Goal: Task Accomplishment & Management: Complete application form

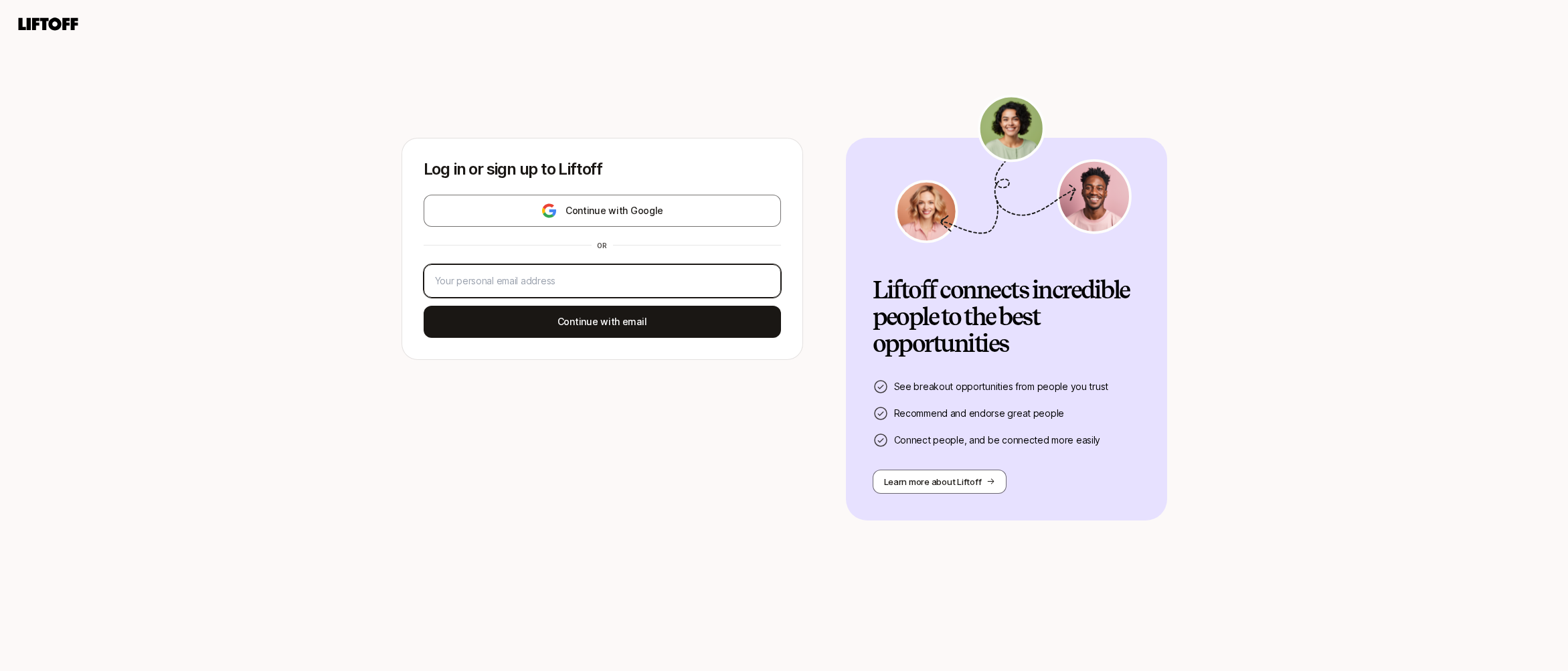
click at [536, 280] on input "email" at bounding box center [601, 281] width 334 height 16
type input "[PERSON_NAME][EMAIL_ADDRESS][DOMAIN_NAME]"
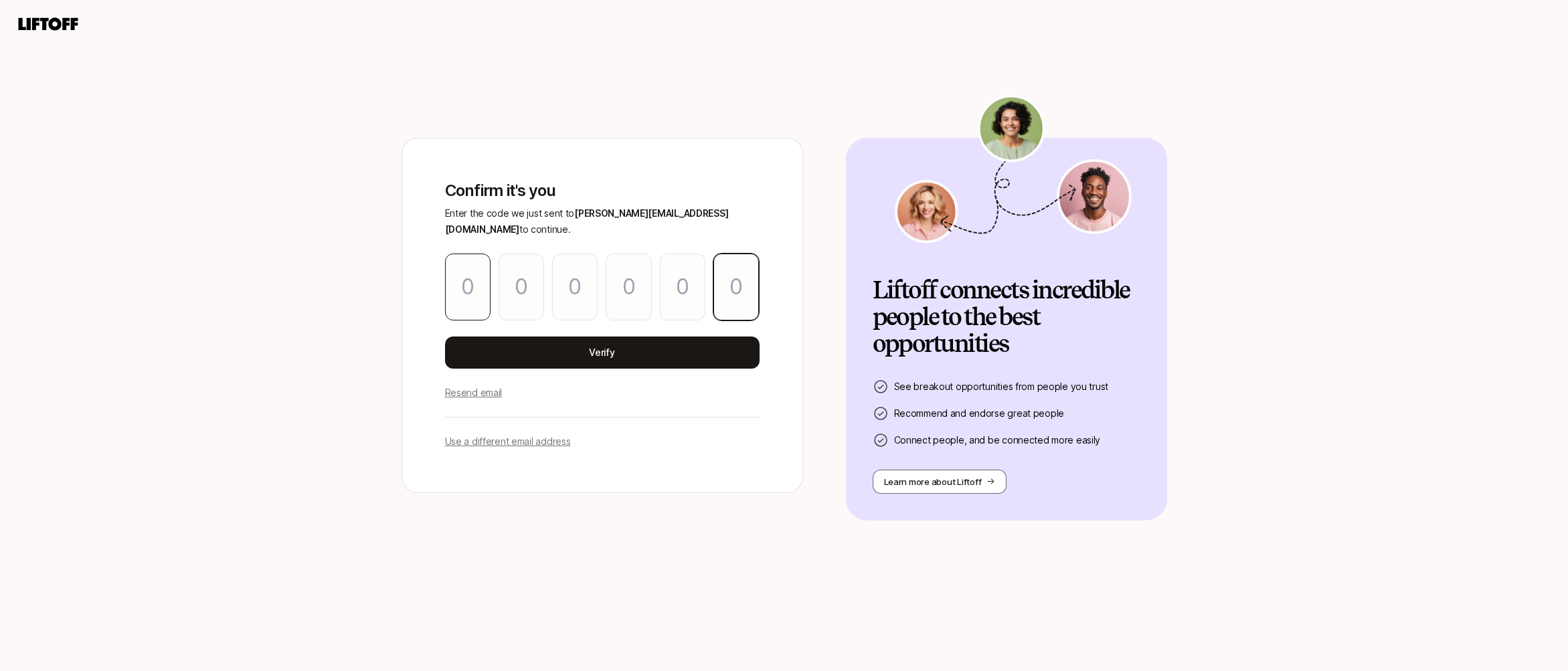
paste input "1"
type input "2"
type input "4"
type input "1"
type input "6"
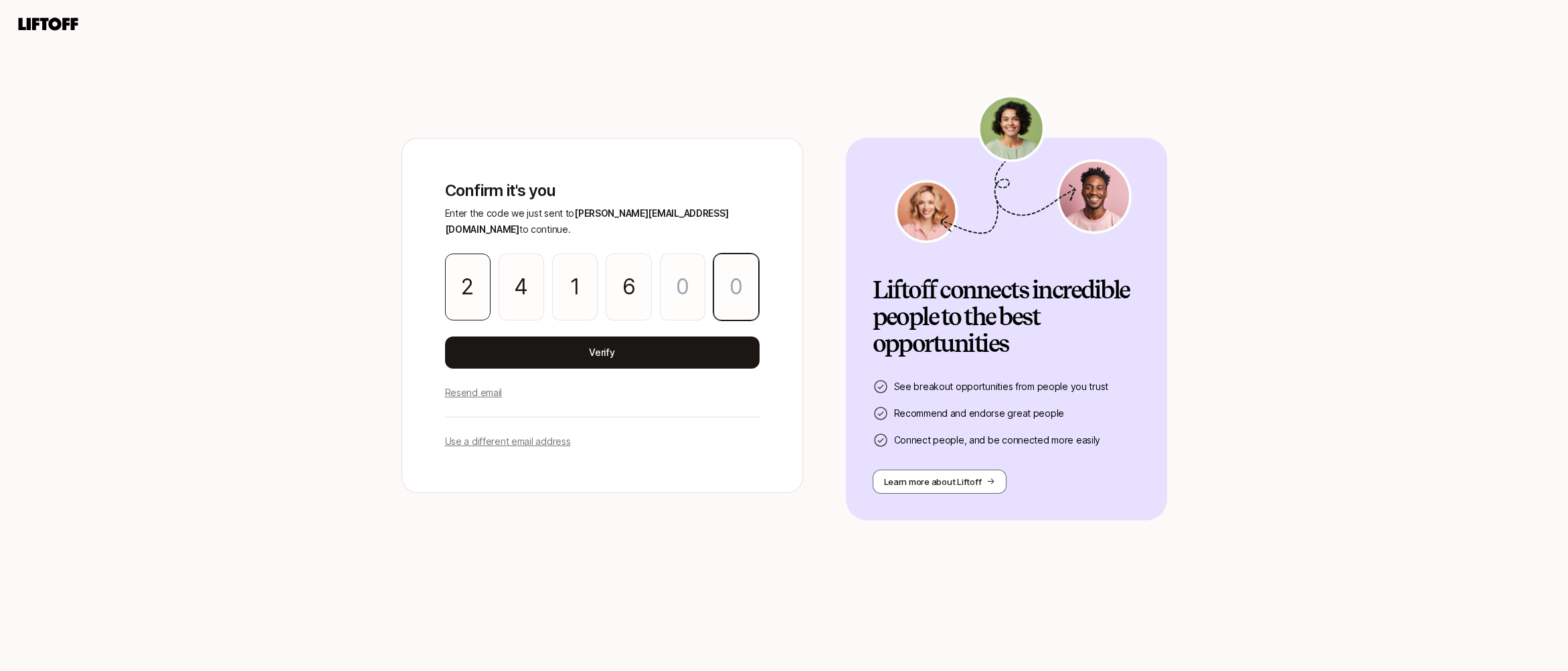
type input "0"
type input "1"
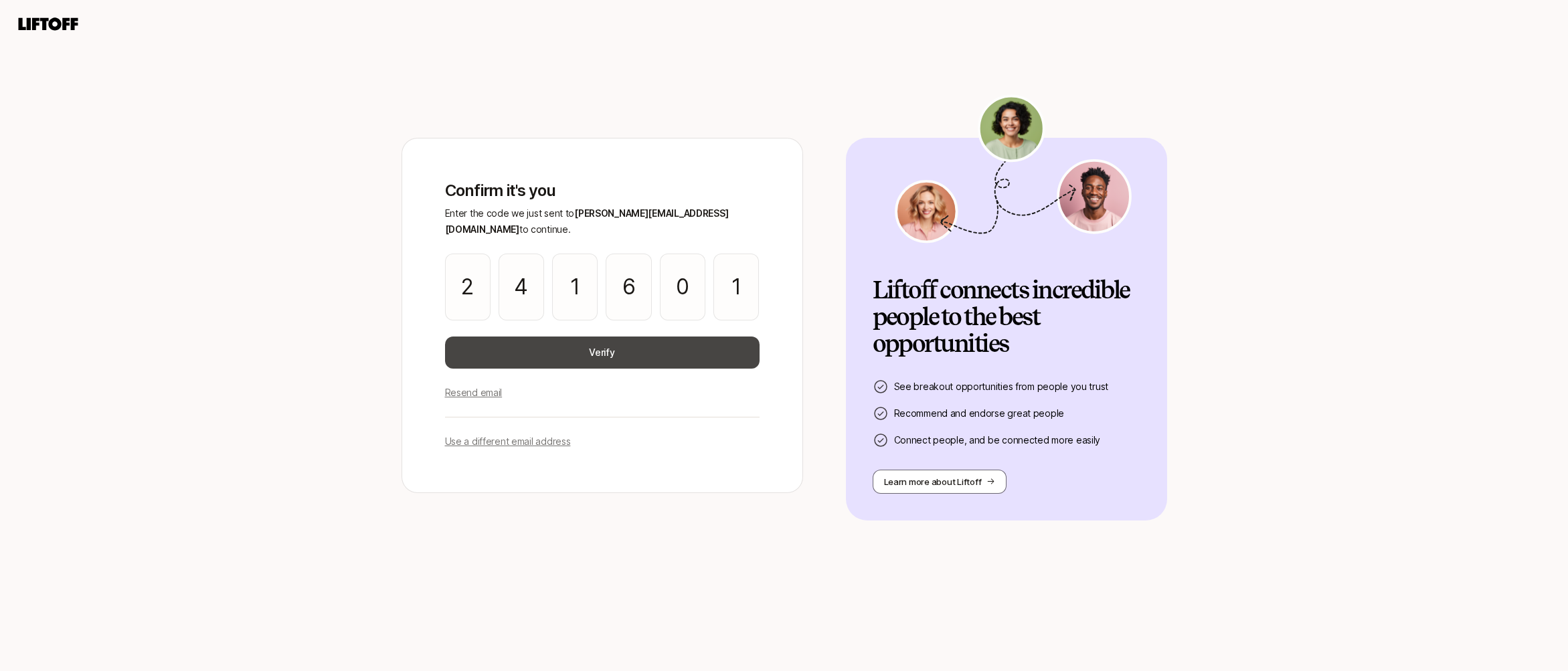
click at [587, 337] on button "Verify" at bounding box center [602, 352] width 314 height 32
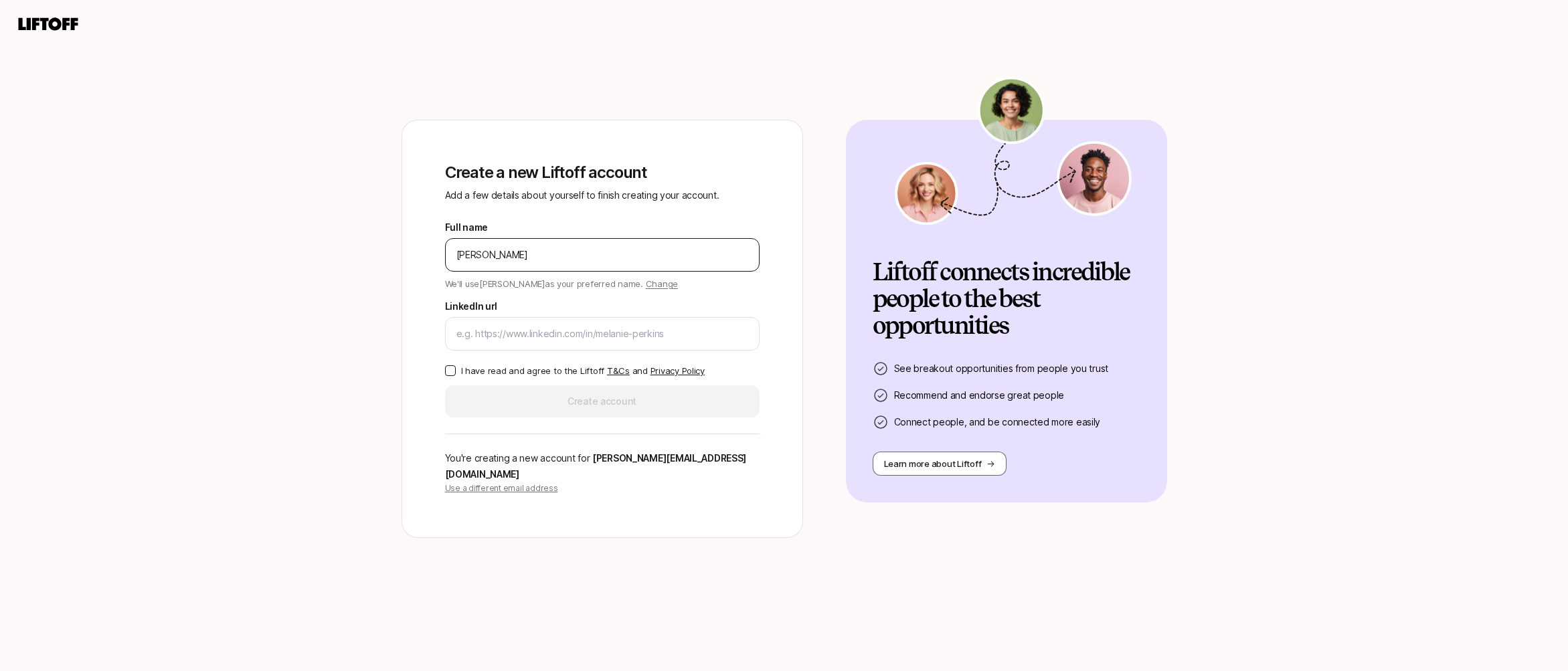
type input "[PERSON_NAME]"
paste input "[URL][DOMAIN_NAME][PERSON_NAME]"
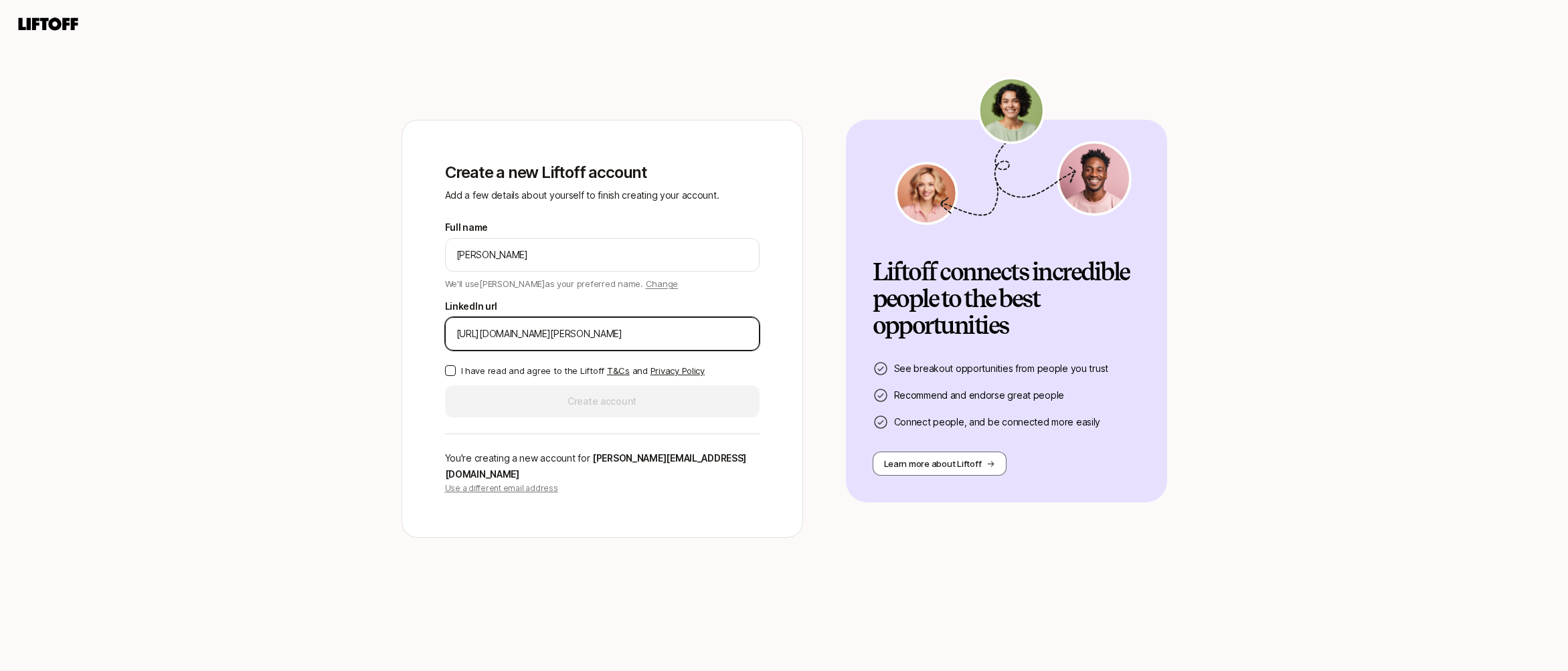
type input "[URL][DOMAIN_NAME][PERSON_NAME]"
drag, startPoint x: 453, startPoint y: 379, endPoint x: 472, endPoint y: 380, distance: 19.0
click at [453, 376] on button "I have read and agree to the Liftoff T&Cs and Privacy Policy" at bounding box center [450, 370] width 10 height 10
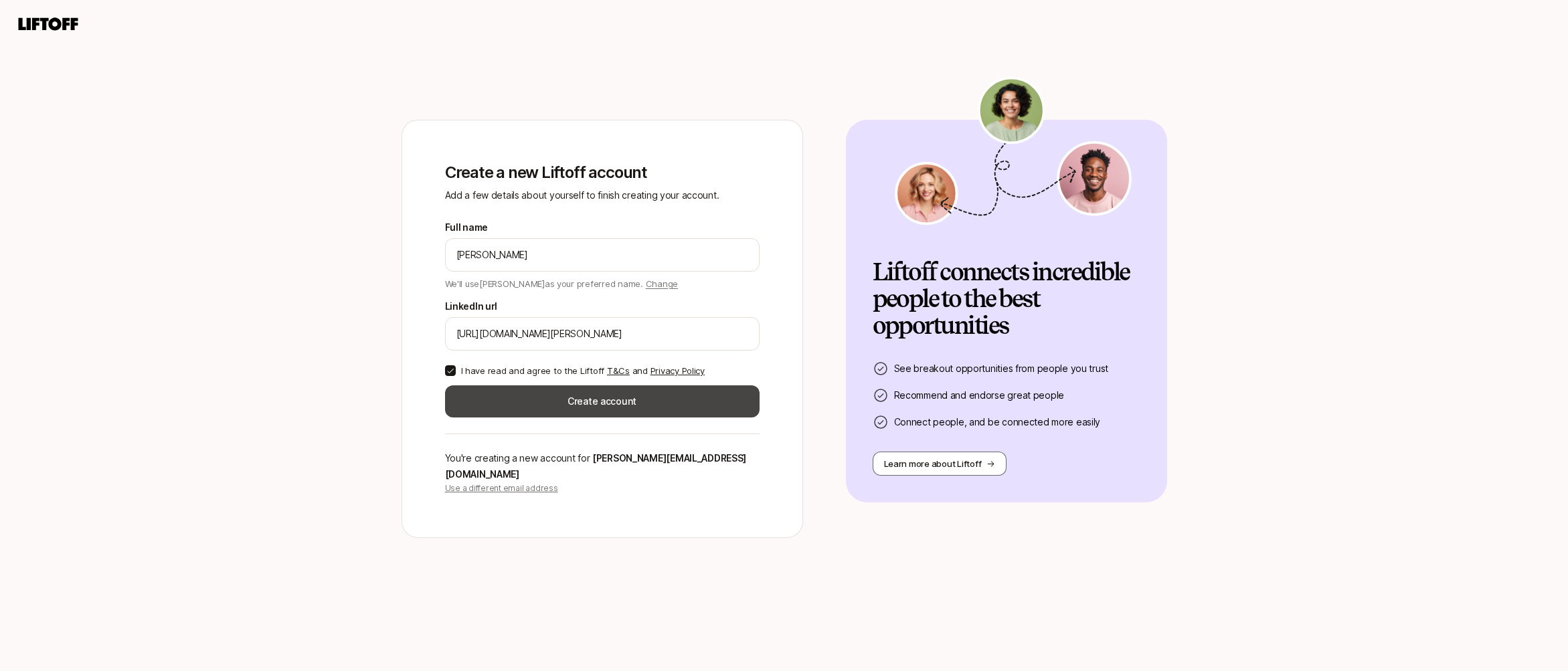
click at [577, 417] on button "Create account" at bounding box center [602, 401] width 314 height 32
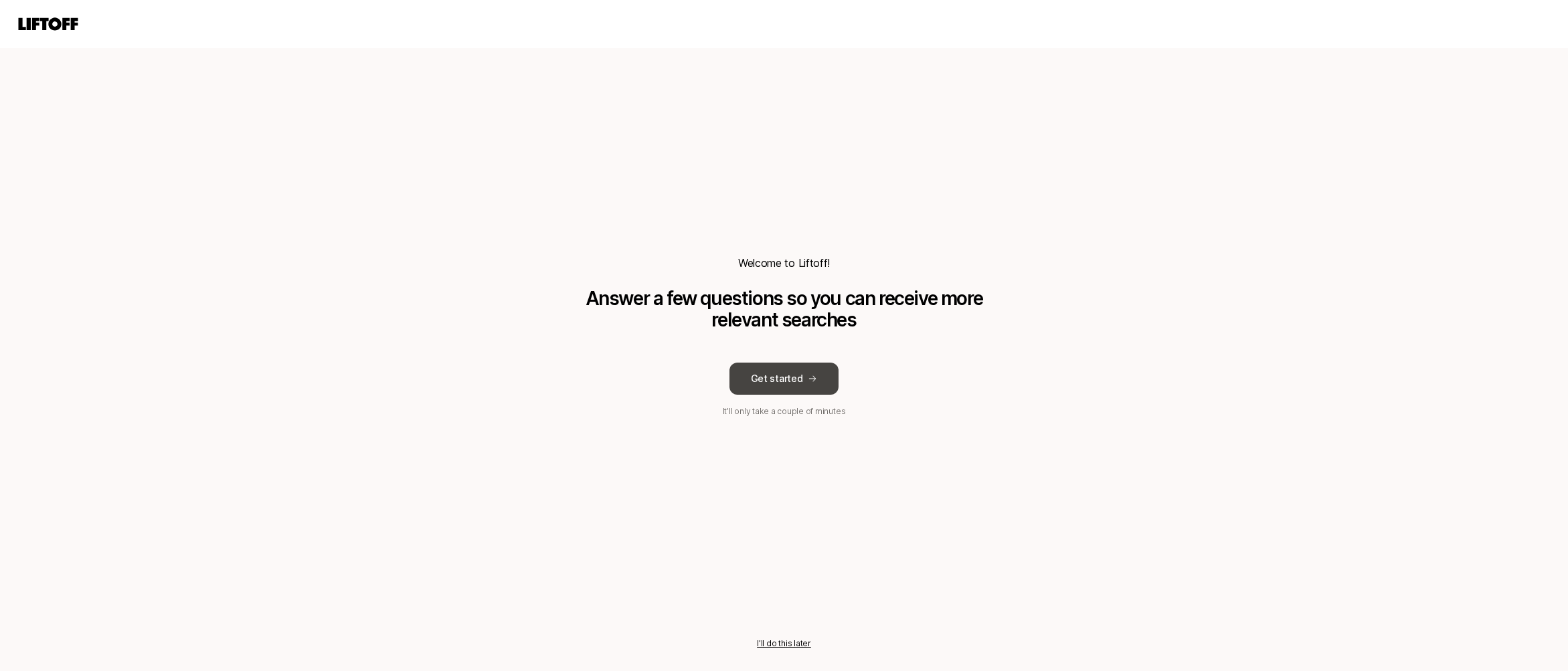
click at [778, 383] on button "Get started" at bounding box center [784, 379] width 110 height 32
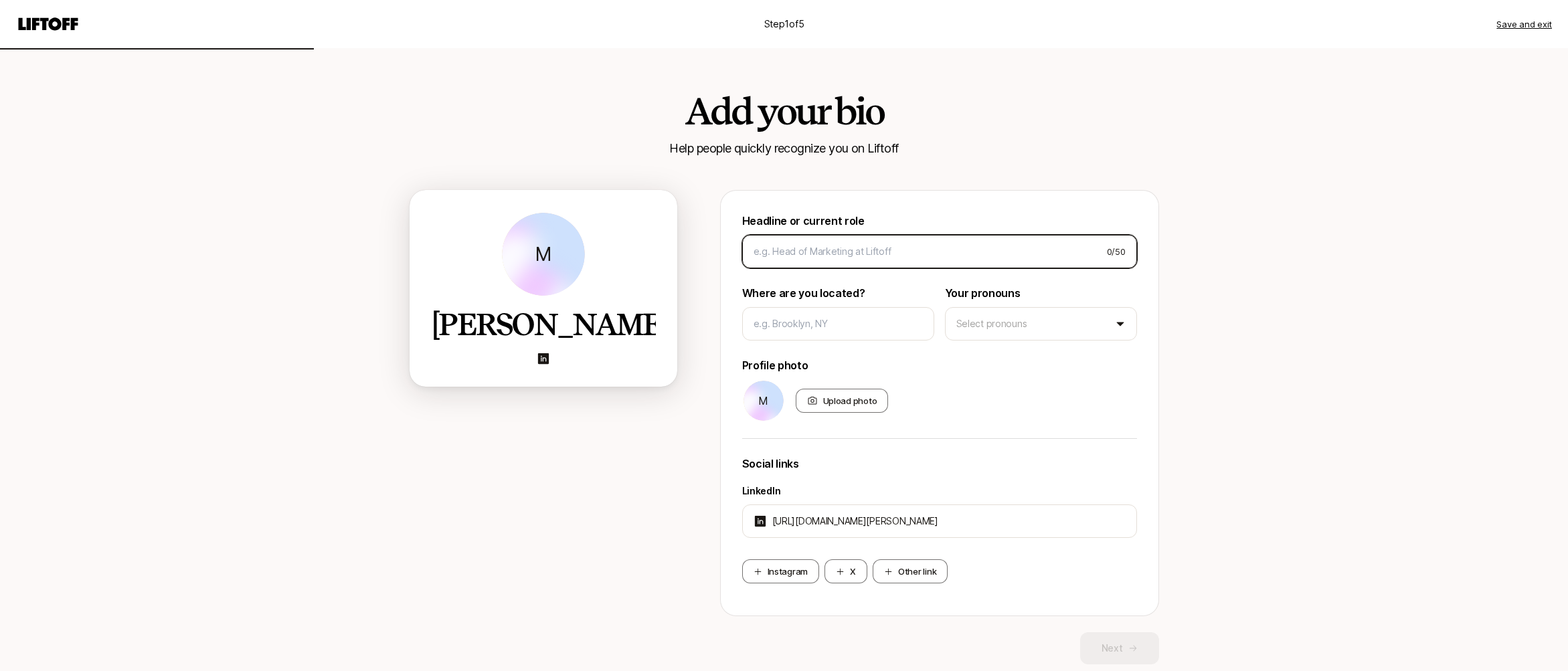
click at [829, 253] on input at bounding box center [925, 251] width 343 height 16
type input "B"
type input "CEO & Cofounder"
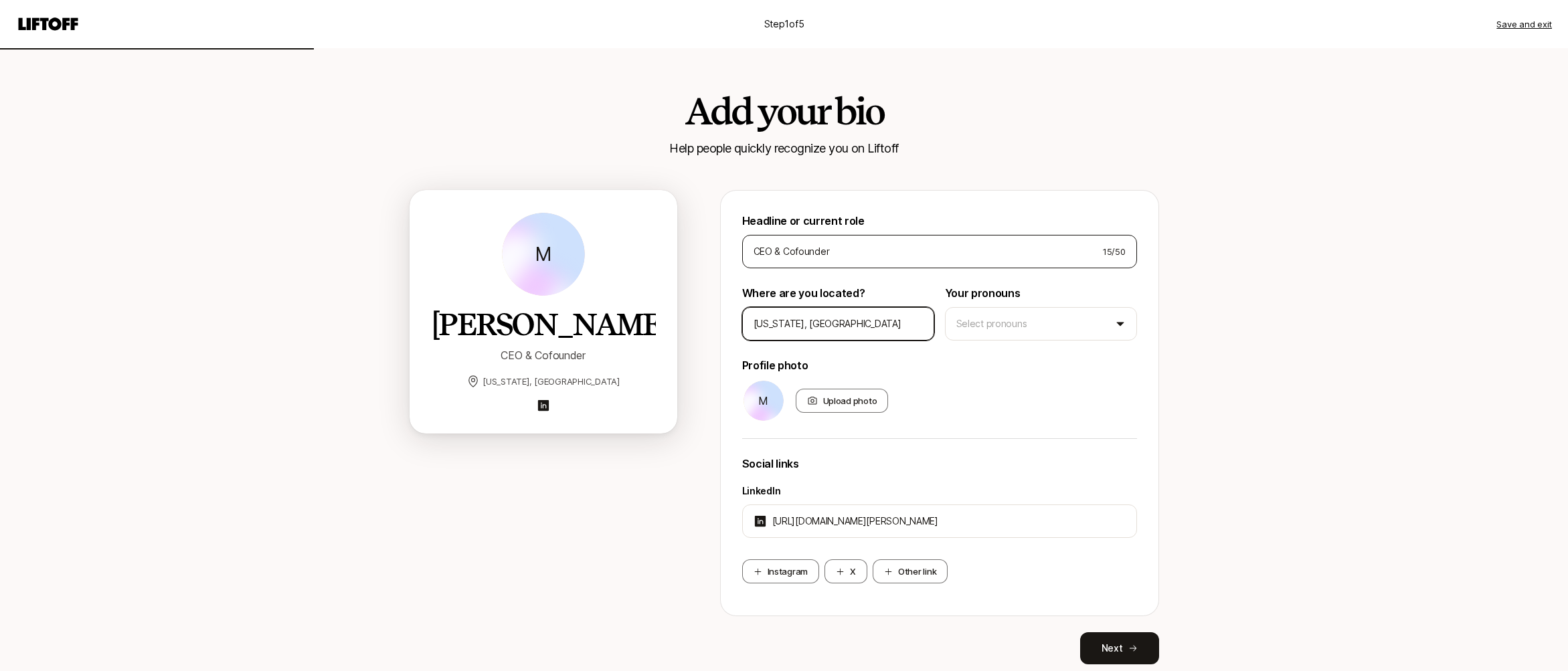
type input "[US_STATE], [GEOGRAPHIC_DATA]"
click at [955, 322] on html "Step 1 of 5 Save and exit Add your bio Help people quickly recognize you on Lif…" at bounding box center [784, 335] width 1568 height 671
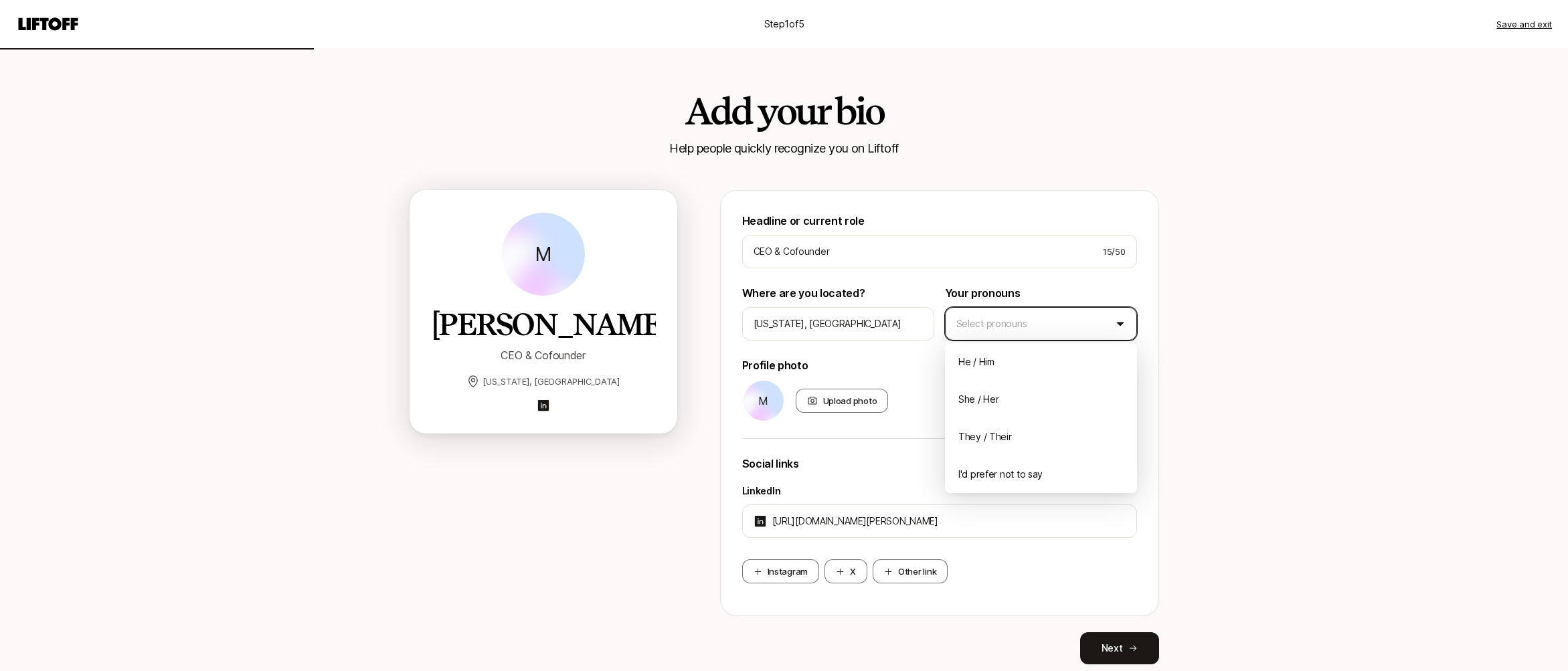
click at [932, 382] on html "Step 1 of 5 Save and exit Add your bio Help people quickly recognize you on Lif…" at bounding box center [784, 335] width 1568 height 671
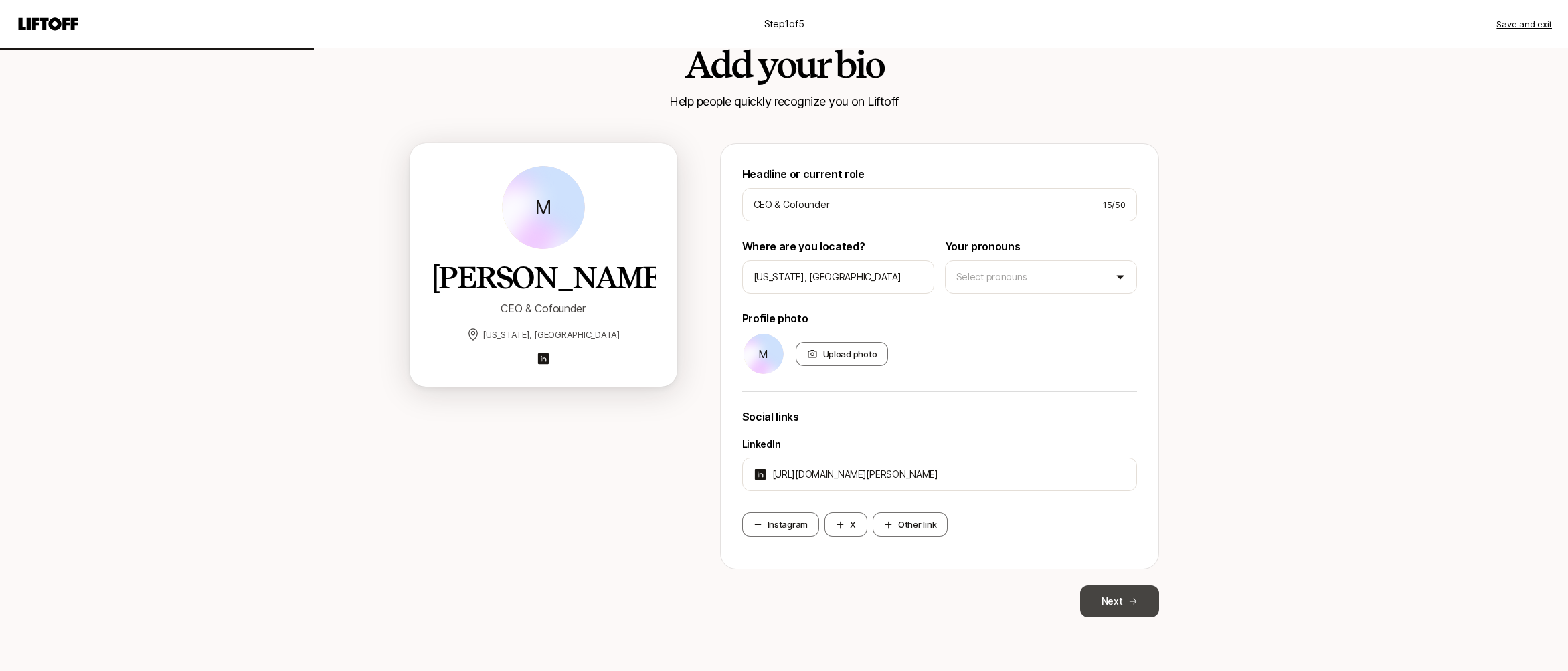
click at [1119, 599] on button "Next" at bounding box center [1120, 601] width 79 height 32
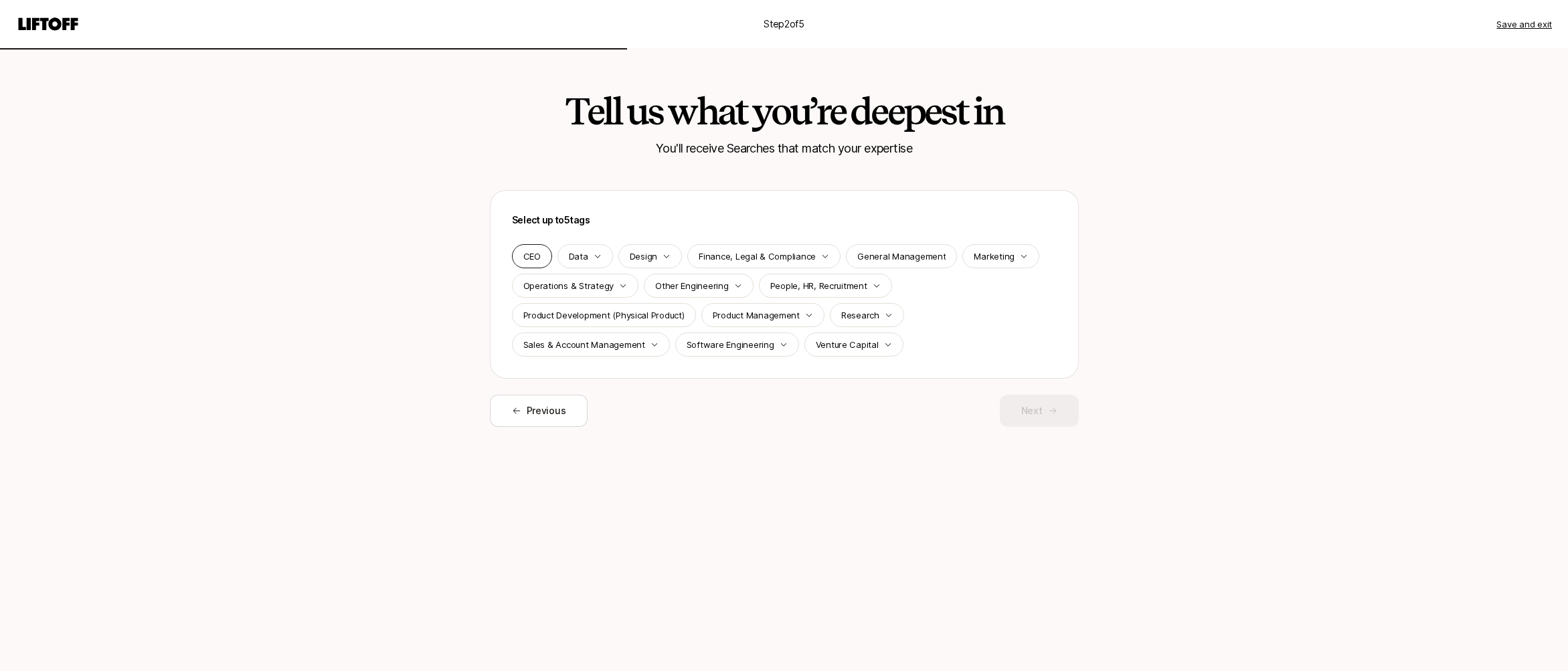
click at [534, 257] on p "CEO" at bounding box center [531, 257] width 17 height 13
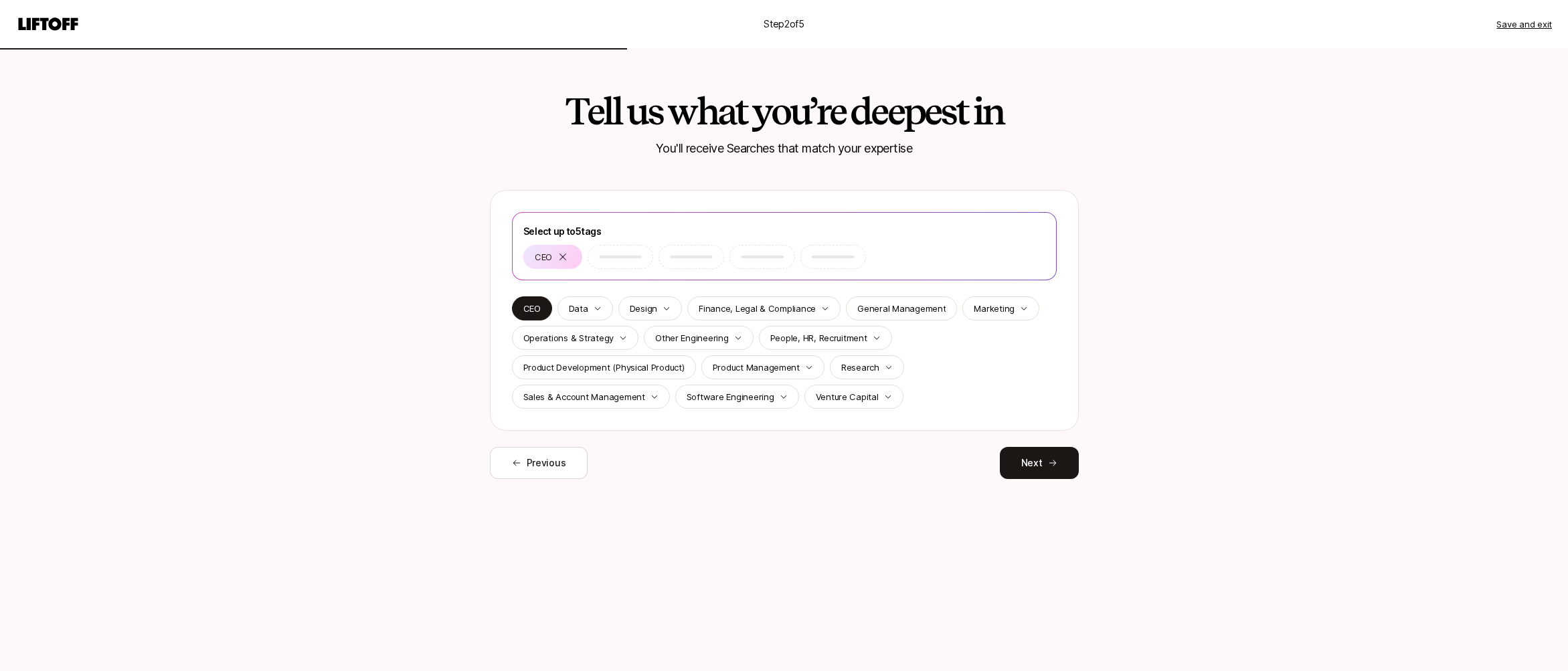
click at [588, 310] on div "Data" at bounding box center [585, 308] width 55 height 24
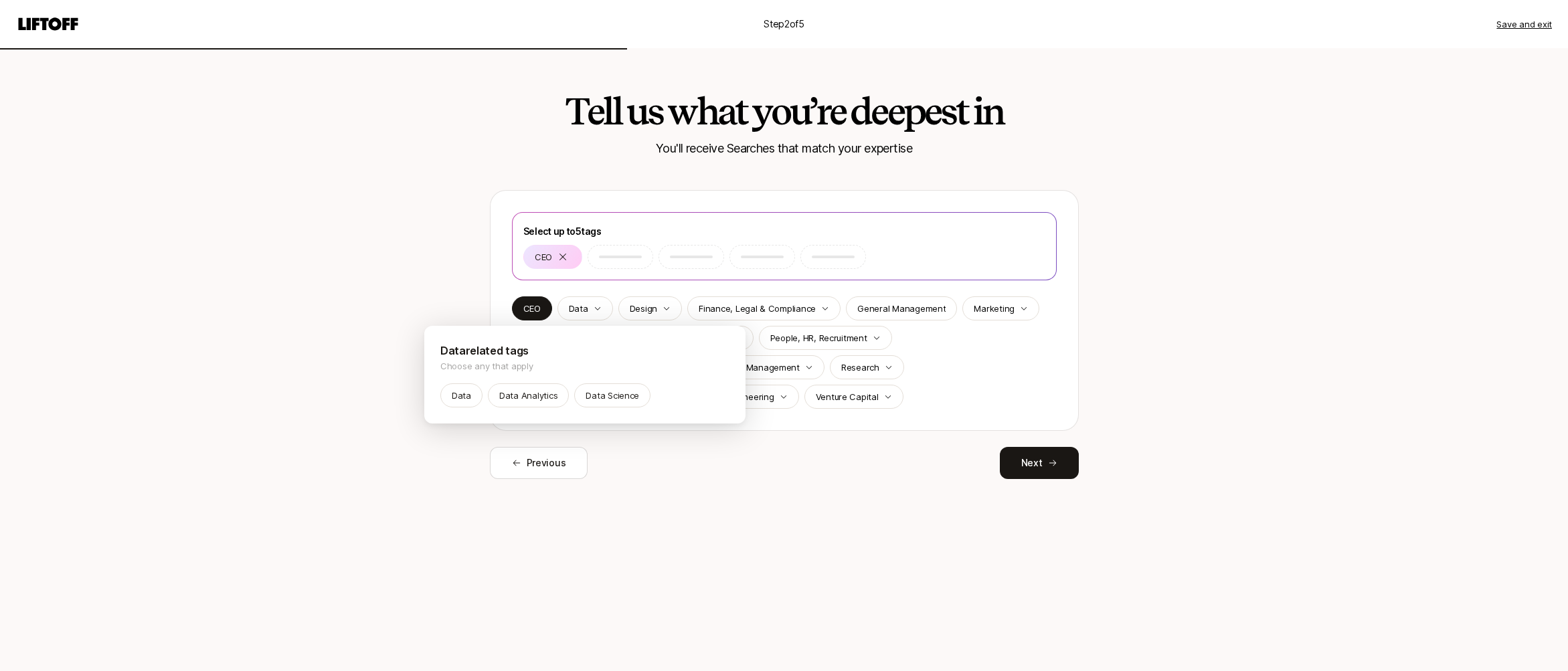
click at [781, 463] on html "Step 2 of 5 Save and exit Tell us what you’re deepest in You'll receive Searche…" at bounding box center [784, 335] width 1568 height 671
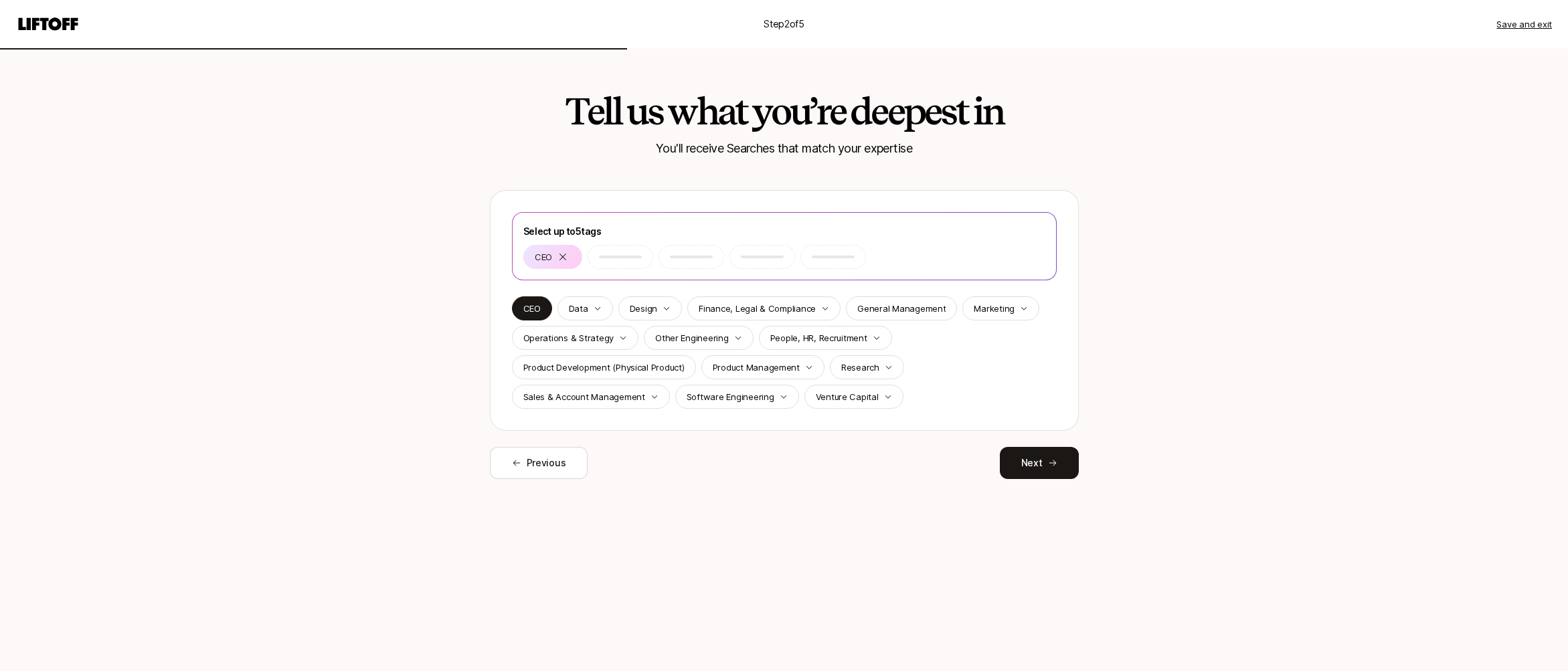
click at [825, 393] on p "Venture Capital" at bounding box center [847, 396] width 63 height 13
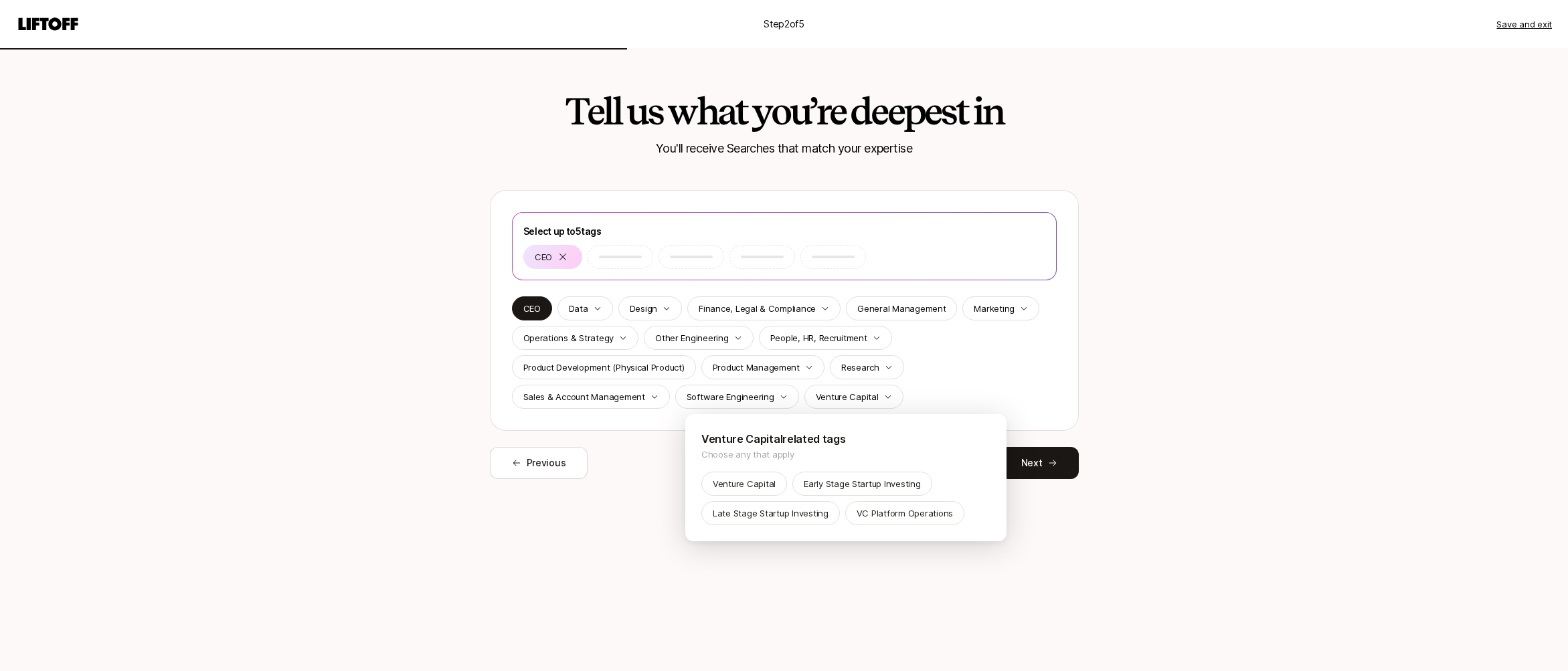
click at [644, 473] on html "Step 2 of 5 Save and exit Tell us what you’re deepest in You'll receive Searche…" at bounding box center [784, 335] width 1568 height 671
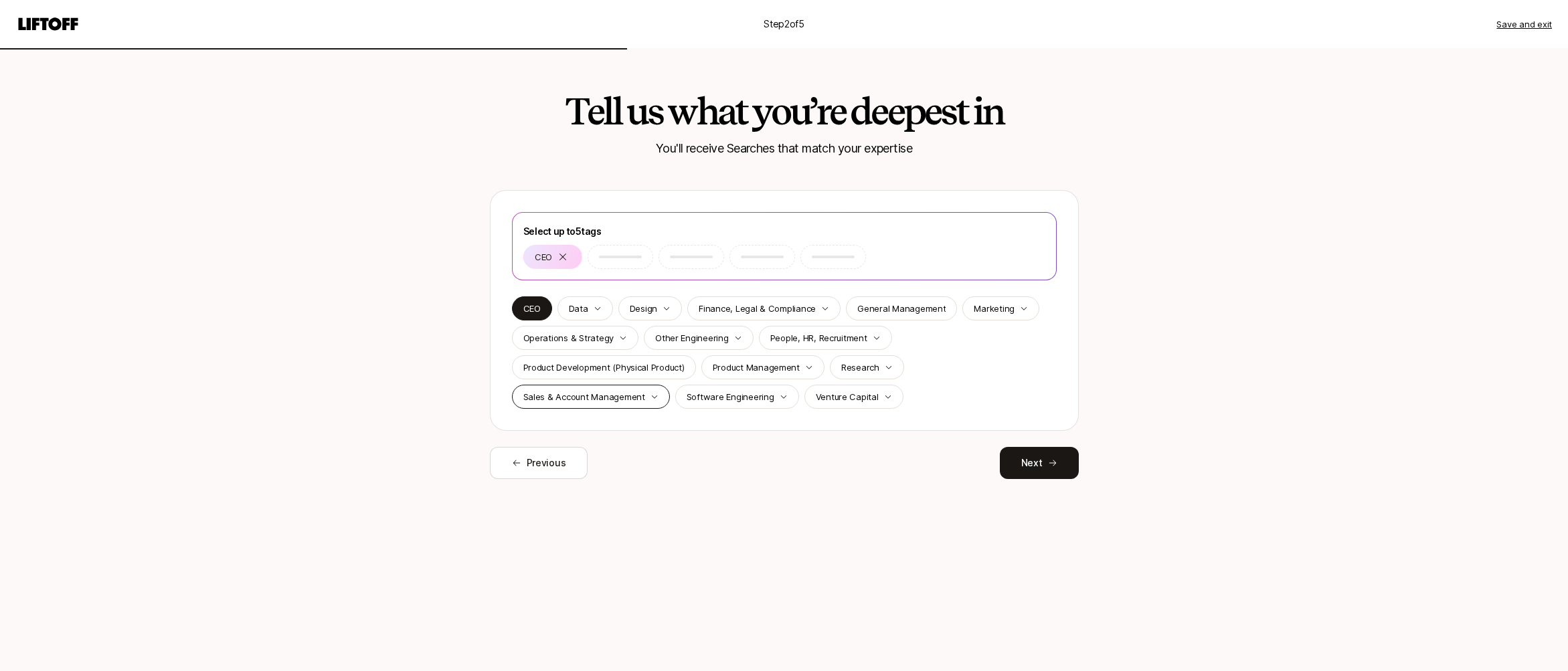
click at [637, 393] on p "Sales & Account Management" at bounding box center [584, 396] width 122 height 13
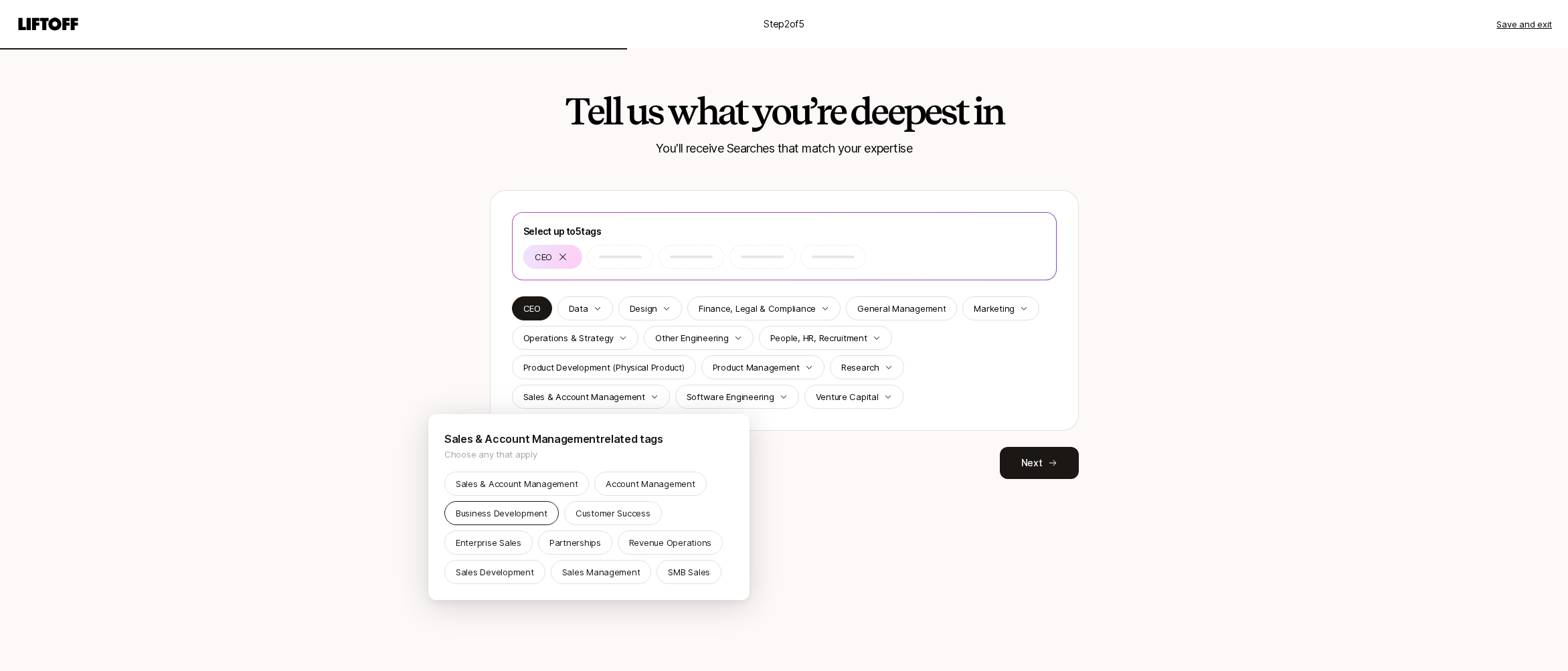
click at [522, 512] on p "Business Development" at bounding box center [501, 513] width 92 height 13
click at [572, 542] on p "Partnerships" at bounding box center [583, 542] width 52 height 13
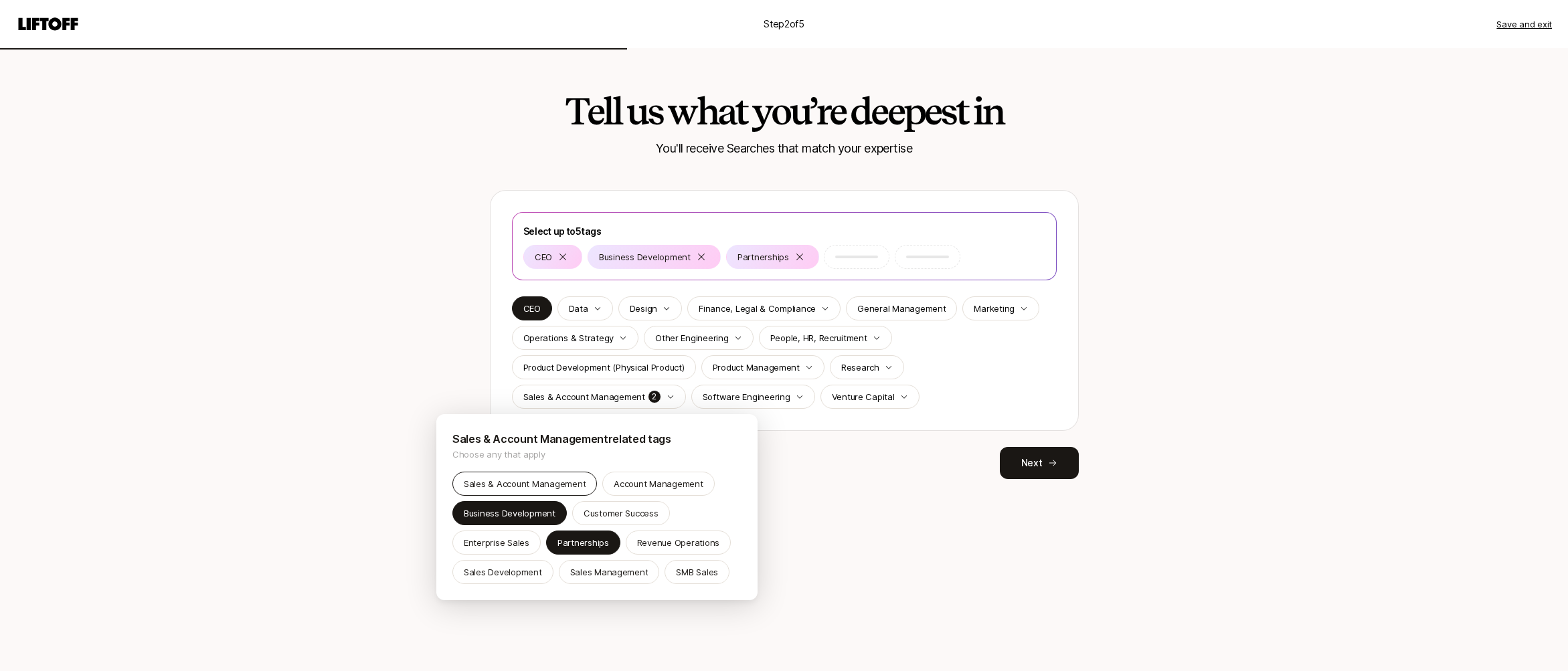
click at [535, 491] on div "Sales & Account Management" at bounding box center [524, 484] width 144 height 24
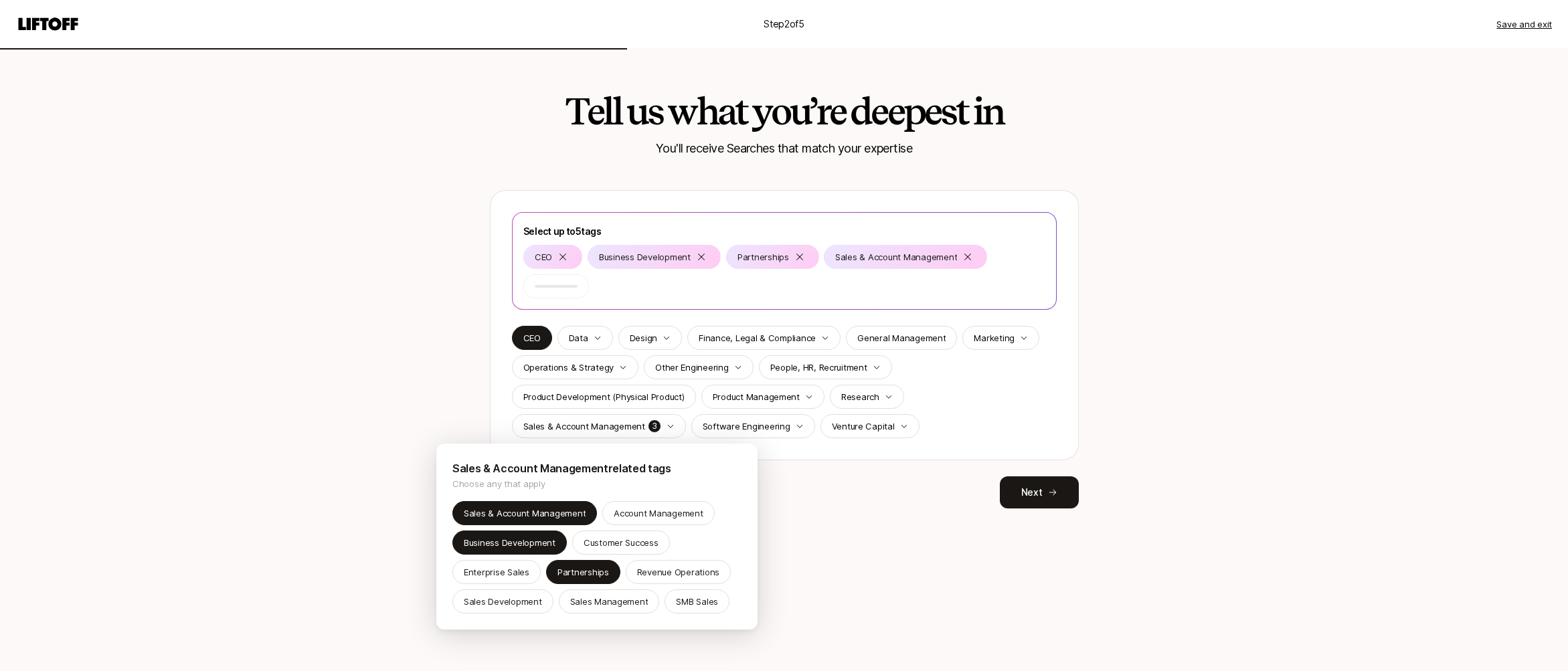
click at [848, 491] on html "Step 2 of 5 Save and exit Tell us what you’re deepest in You'll receive Searche…" at bounding box center [784, 335] width 1568 height 671
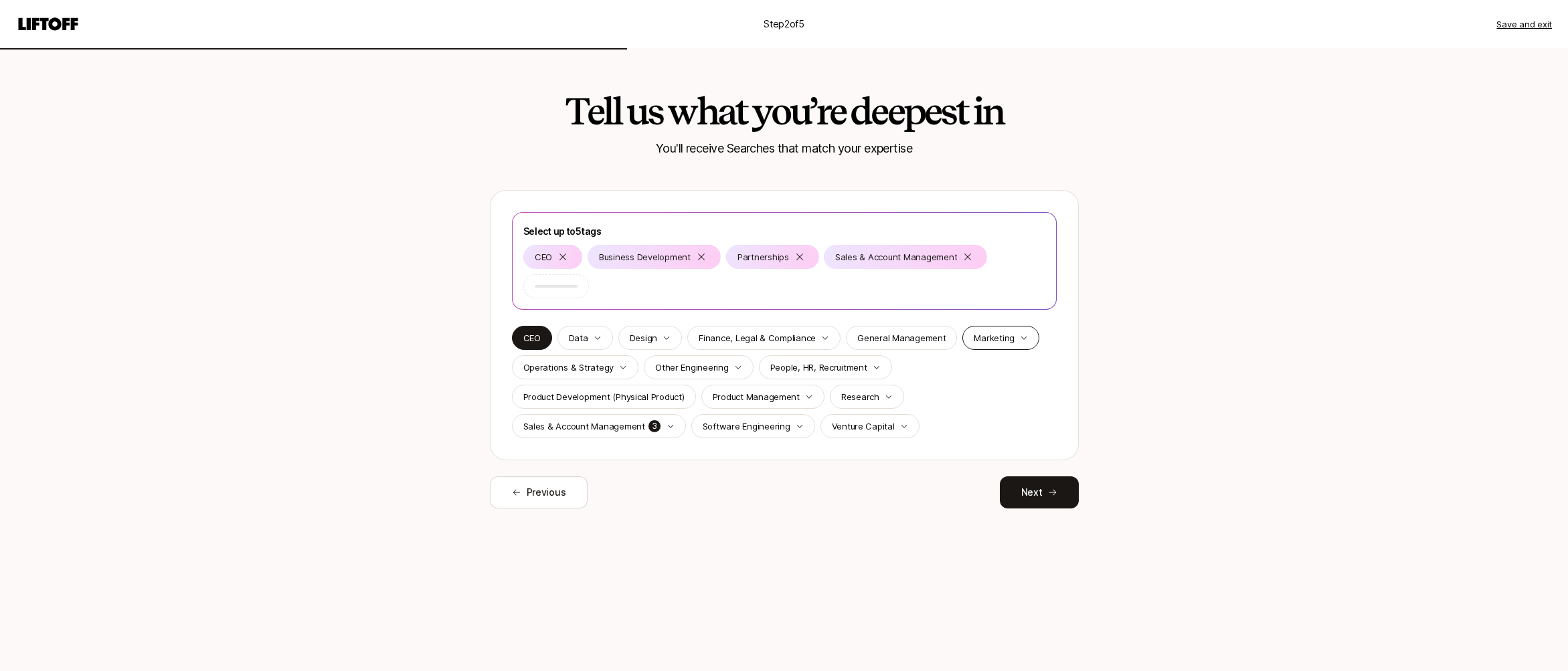
click at [974, 334] on p "Marketing" at bounding box center [993, 338] width 41 height 13
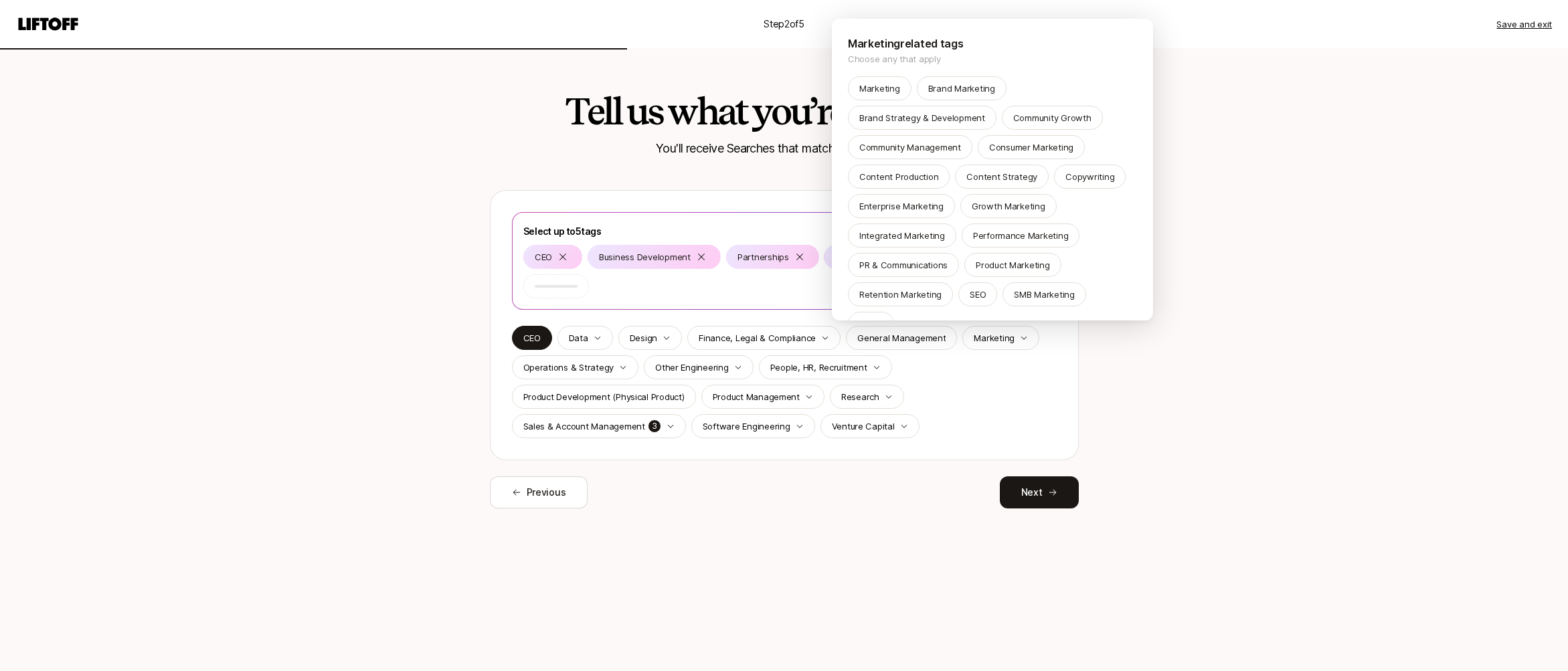
click at [775, 339] on html "Step 2 of 5 Save and exit Tell us what you’re deepest in You'll receive Searche…" at bounding box center [784, 335] width 1568 height 671
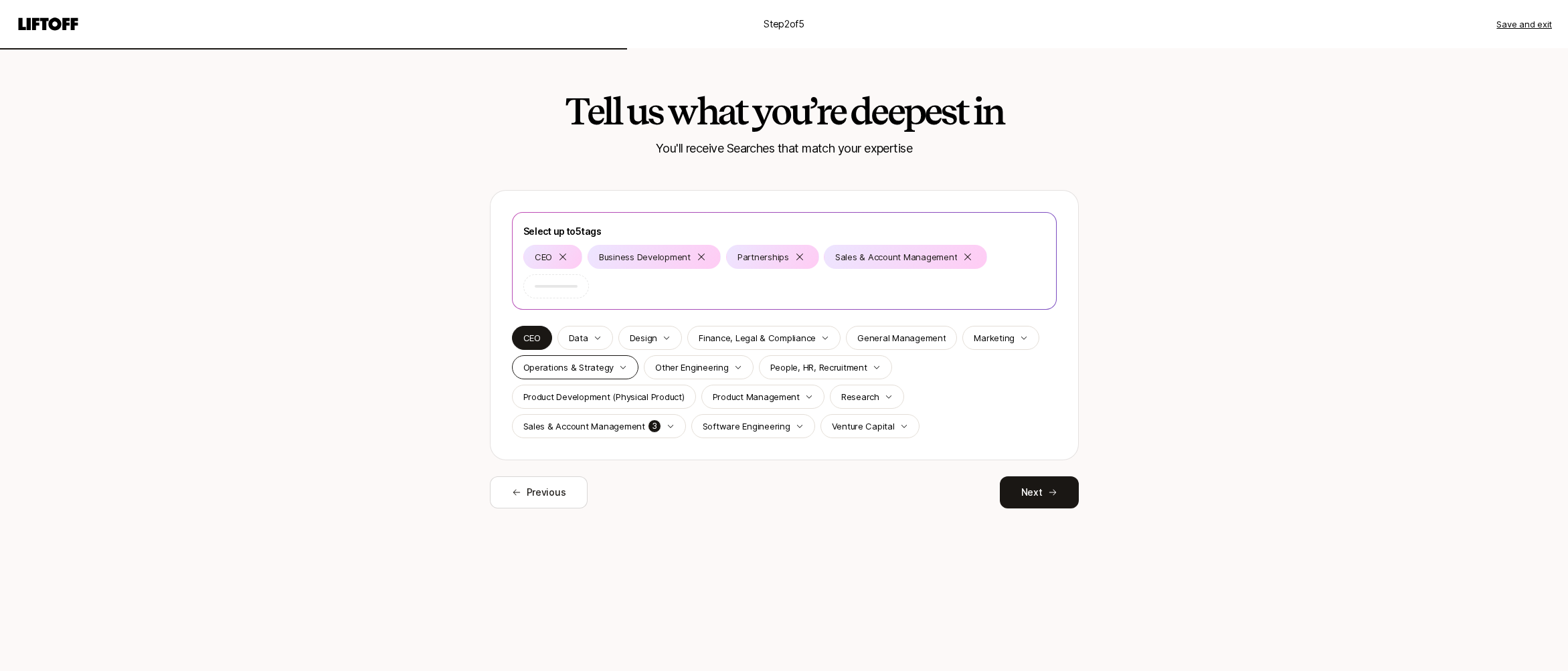
click at [599, 361] on p "Operations & Strategy" at bounding box center [569, 367] width 91 height 13
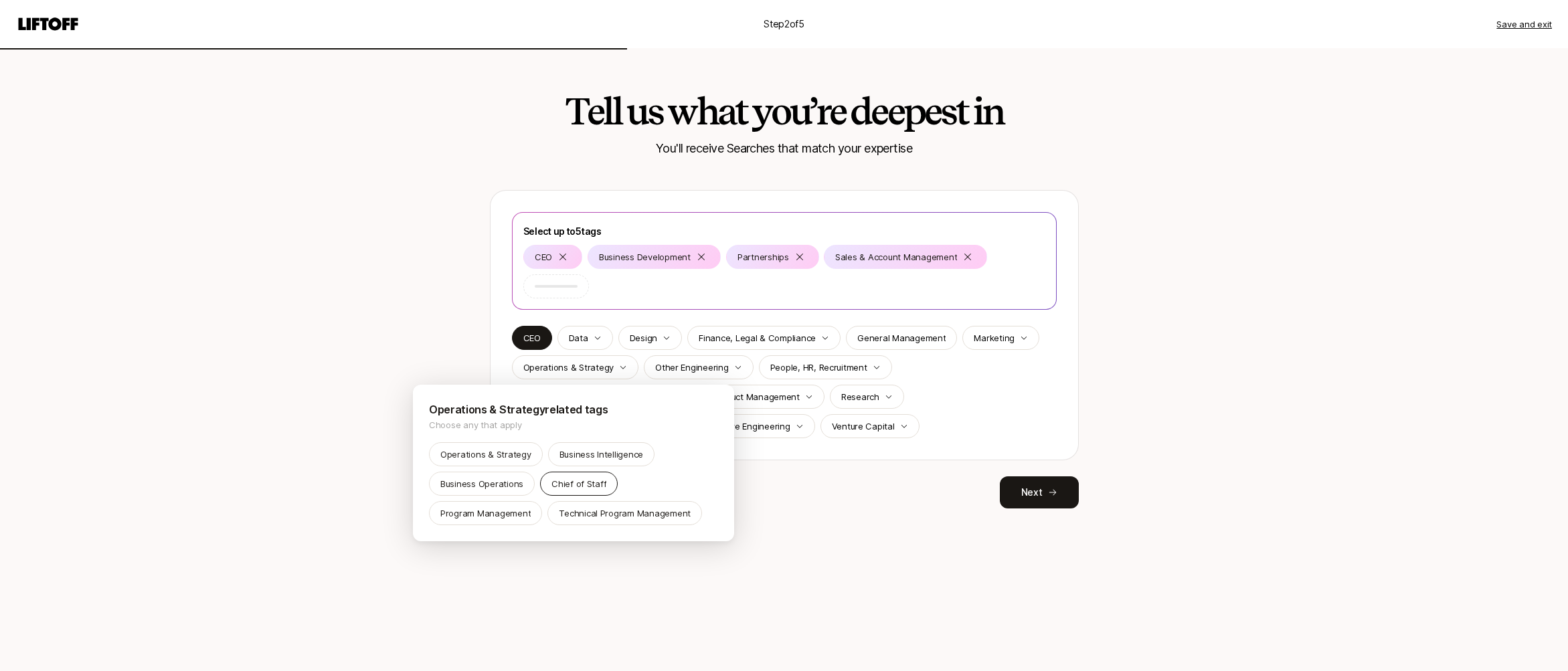
click at [572, 485] on p "Chief of Staff" at bounding box center [578, 484] width 55 height 13
click at [923, 503] on html "Step 2 of 5 Save and exit Tell us what you’re deepest in You'll receive Searche…" at bounding box center [784, 335] width 1568 height 671
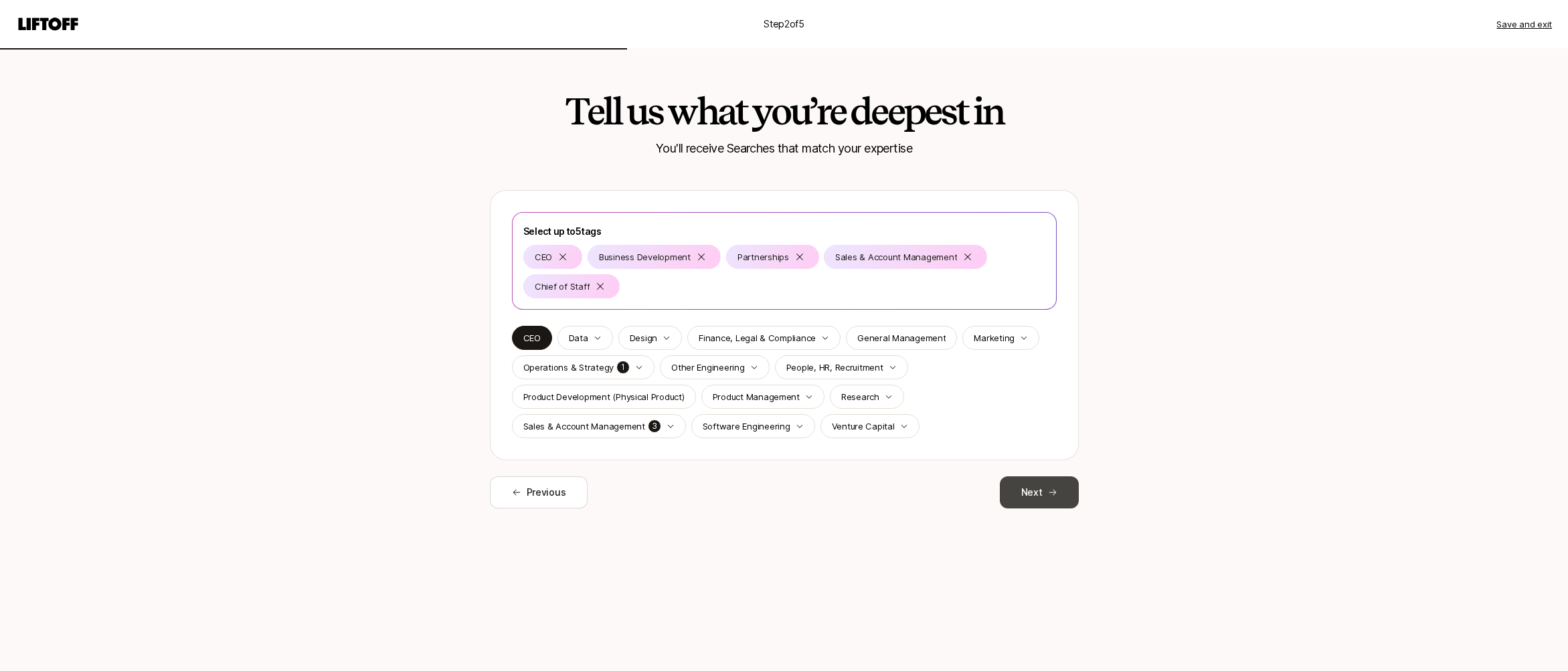
click at [1026, 497] on button "Next" at bounding box center [1039, 492] width 79 height 32
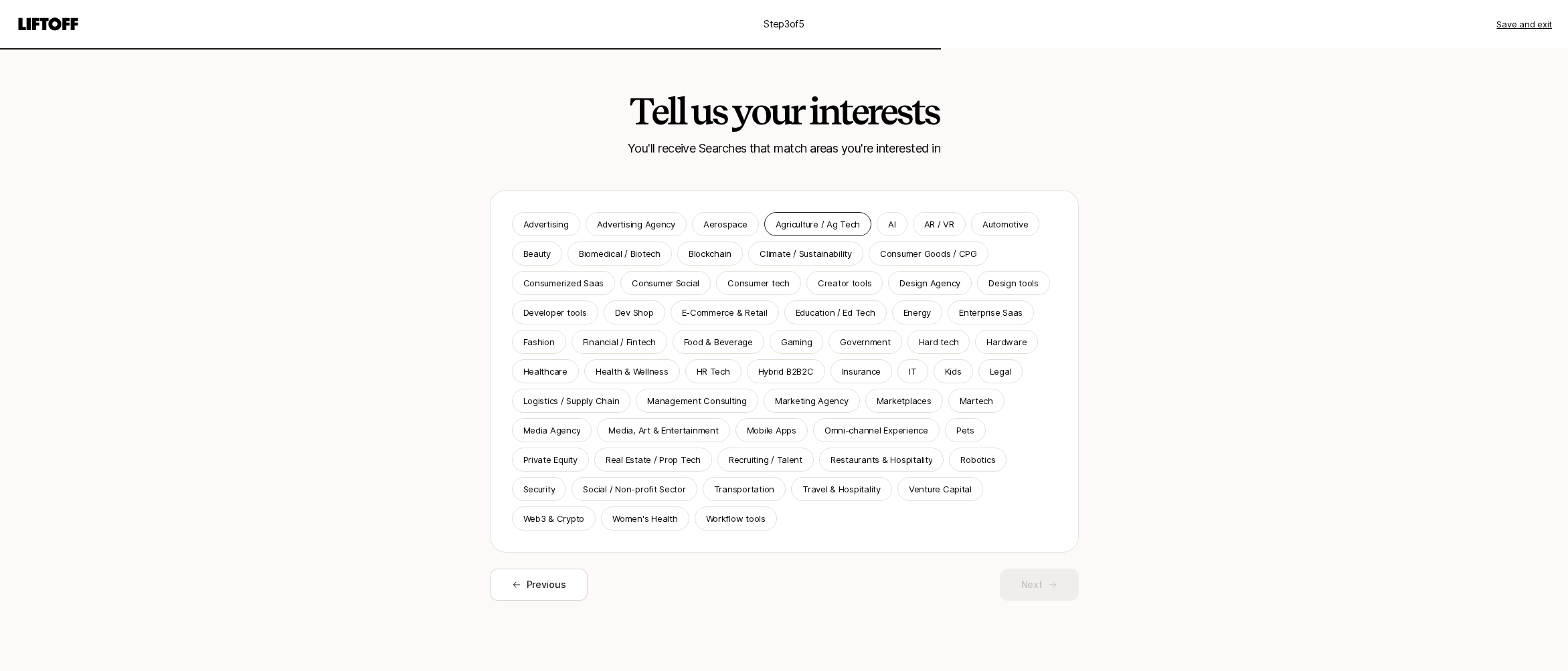
click at [798, 227] on p "Agriculture / Ag Tech" at bounding box center [818, 224] width 85 height 13
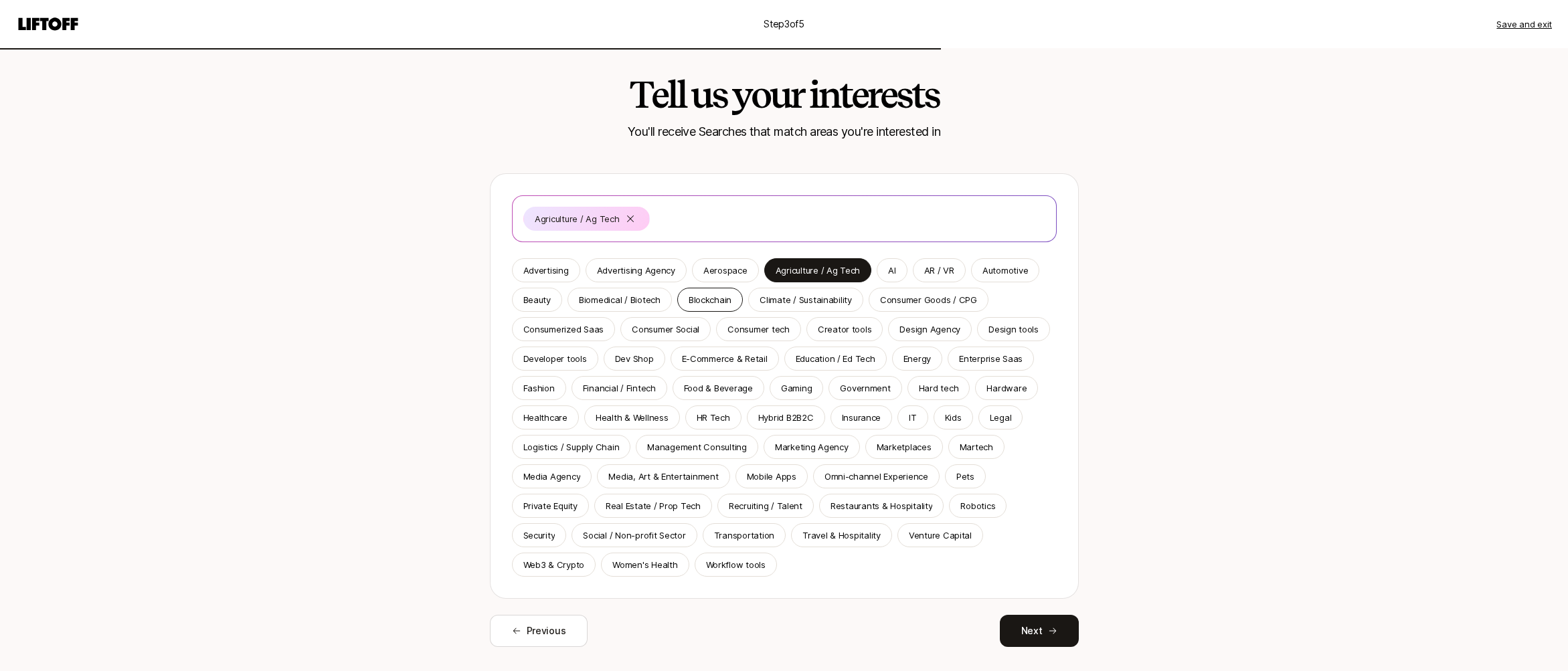
scroll to position [17, 0]
click at [899, 532] on div "Venture Capital" at bounding box center [940, 535] width 85 height 24
click at [888, 272] on p "AI" at bounding box center [892, 270] width 7 height 13
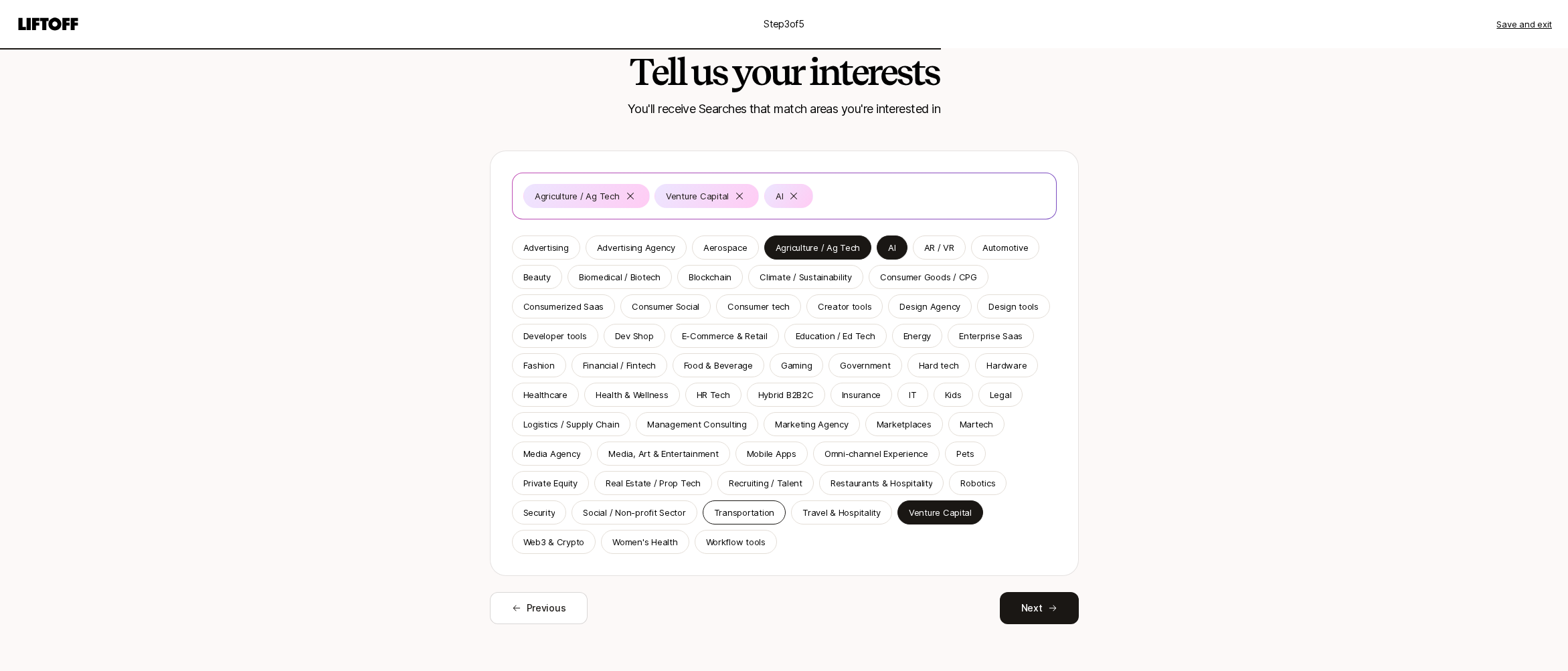
scroll to position [46, 0]
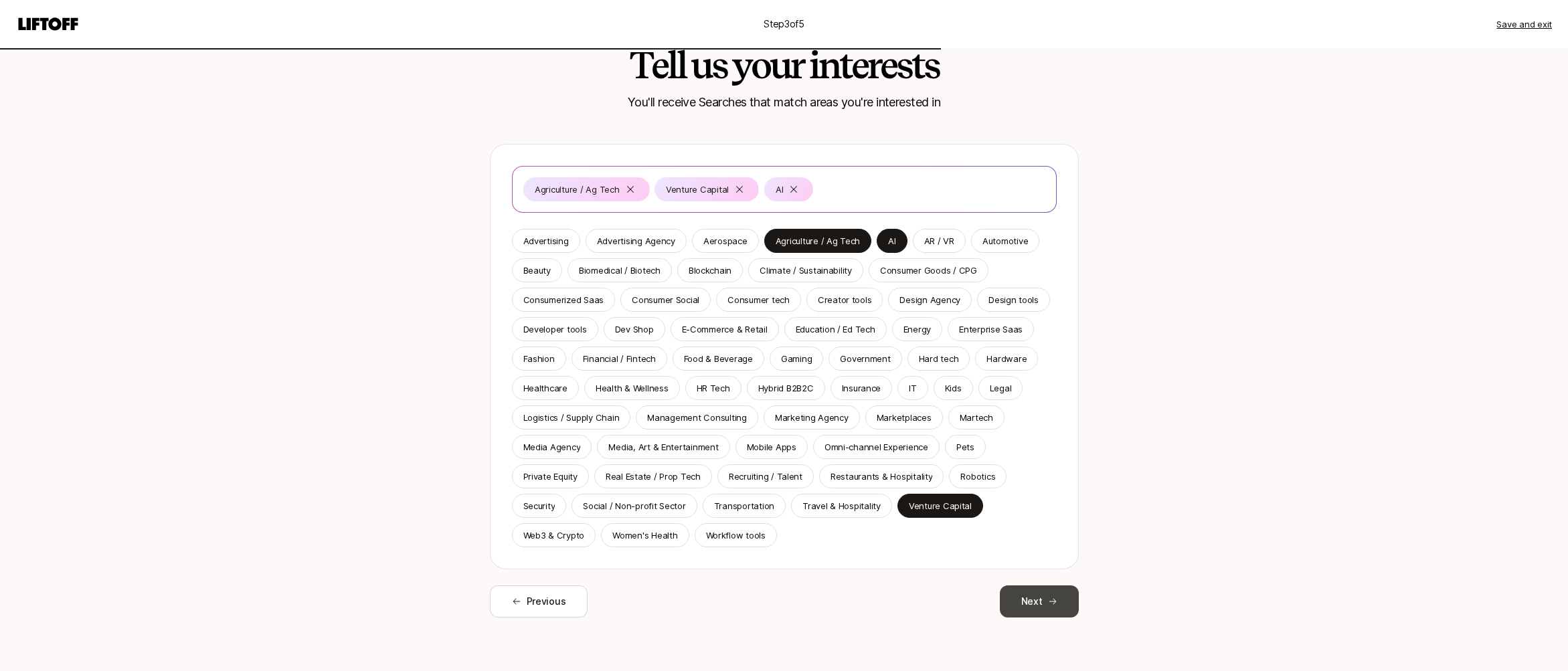
click at [1040, 601] on button "Next" at bounding box center [1039, 601] width 79 height 32
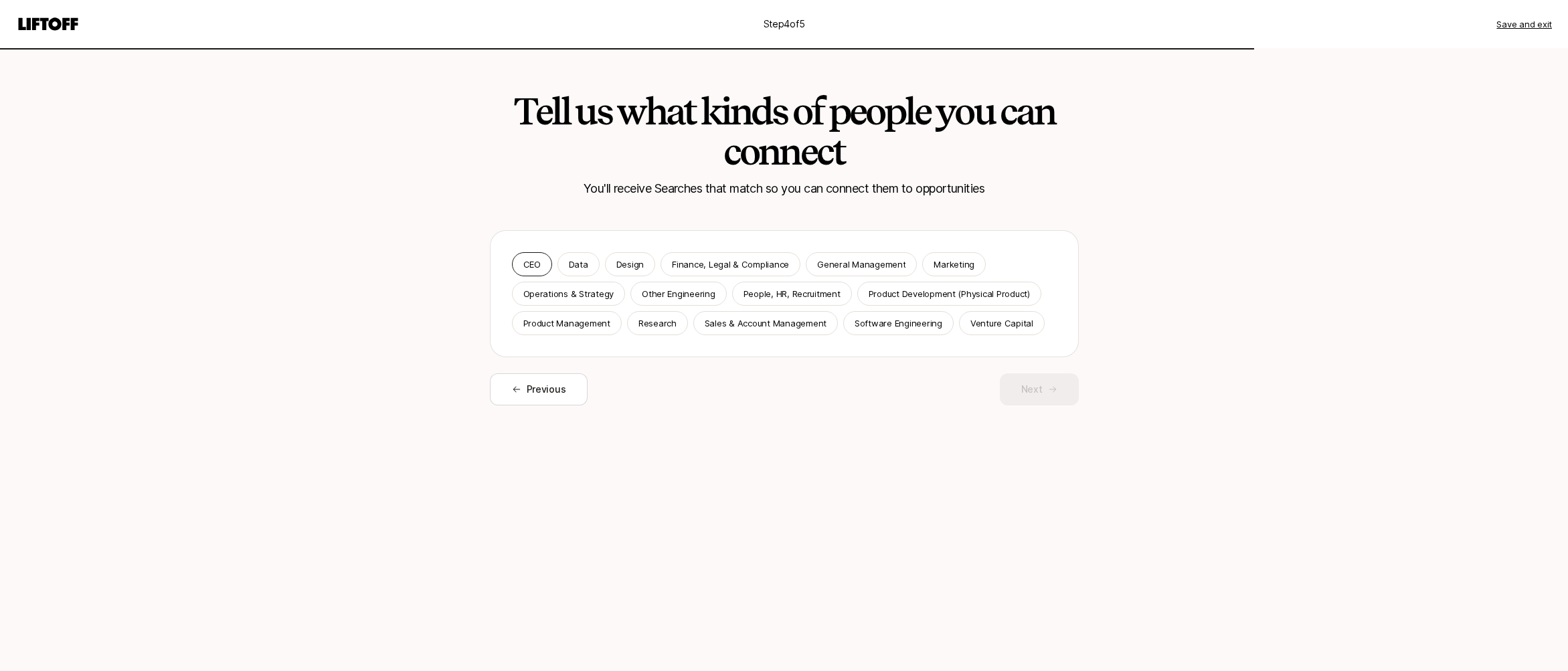
click at [529, 268] on p "CEO" at bounding box center [531, 264] width 17 height 13
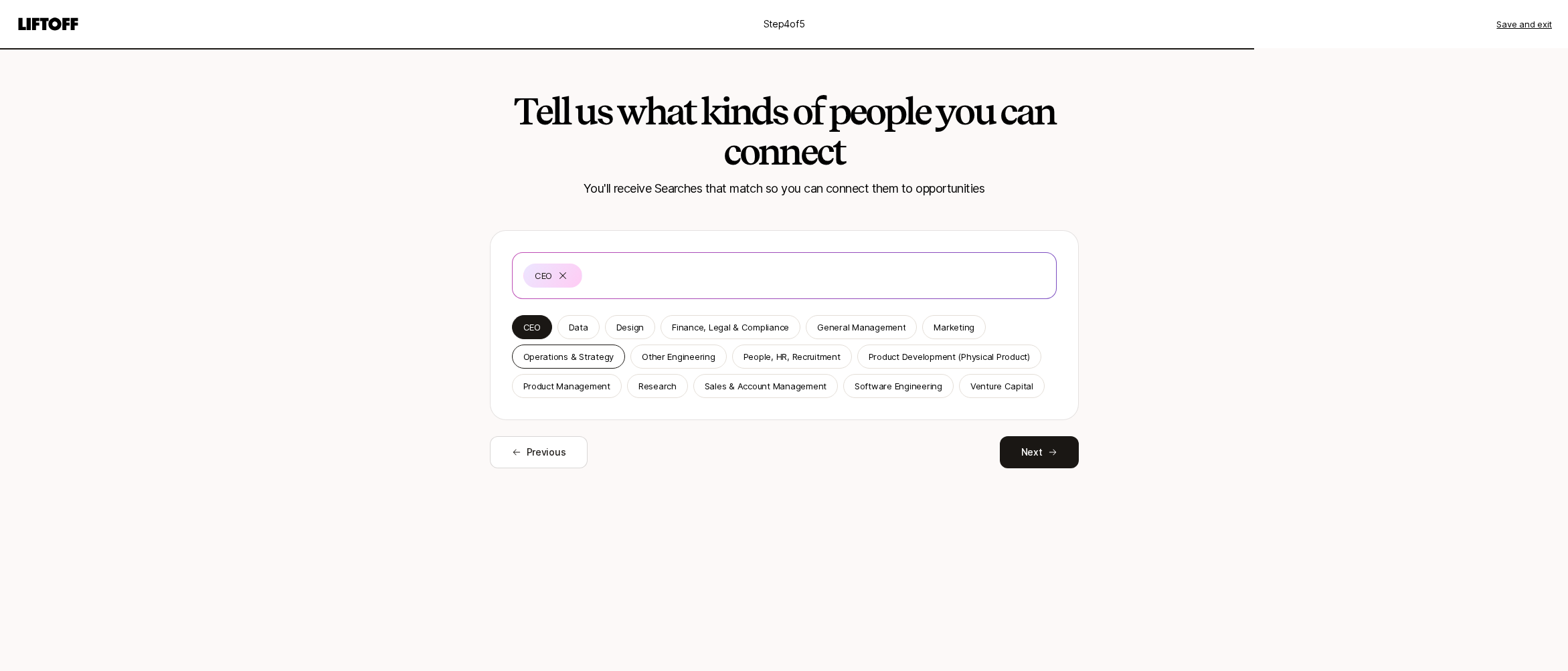
click at [607, 361] on p "Operations & Strategy" at bounding box center [569, 357] width 91 height 13
click at [759, 388] on p "Sales & Account Management" at bounding box center [765, 386] width 122 height 13
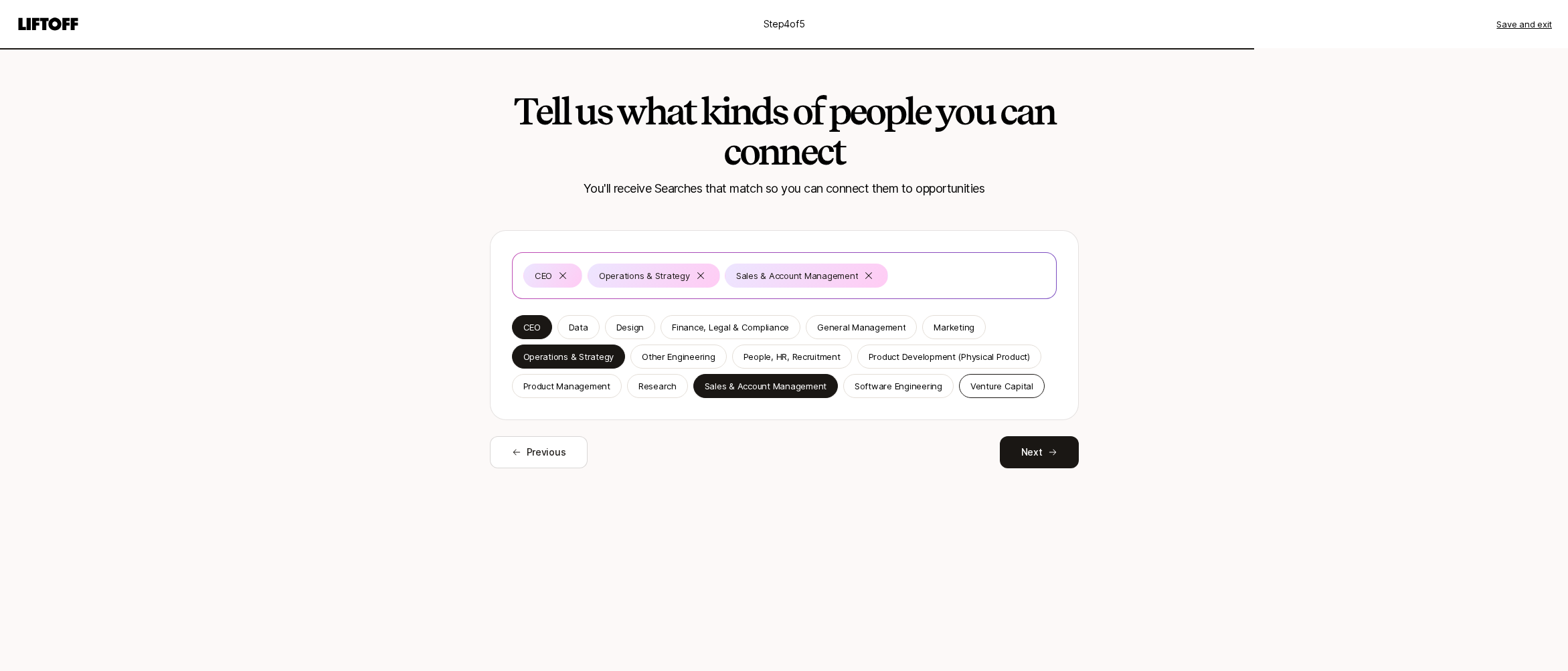
click at [973, 386] on p "Venture Capital" at bounding box center [1002, 386] width 63 height 13
click at [1061, 466] on button "Next" at bounding box center [1039, 452] width 79 height 32
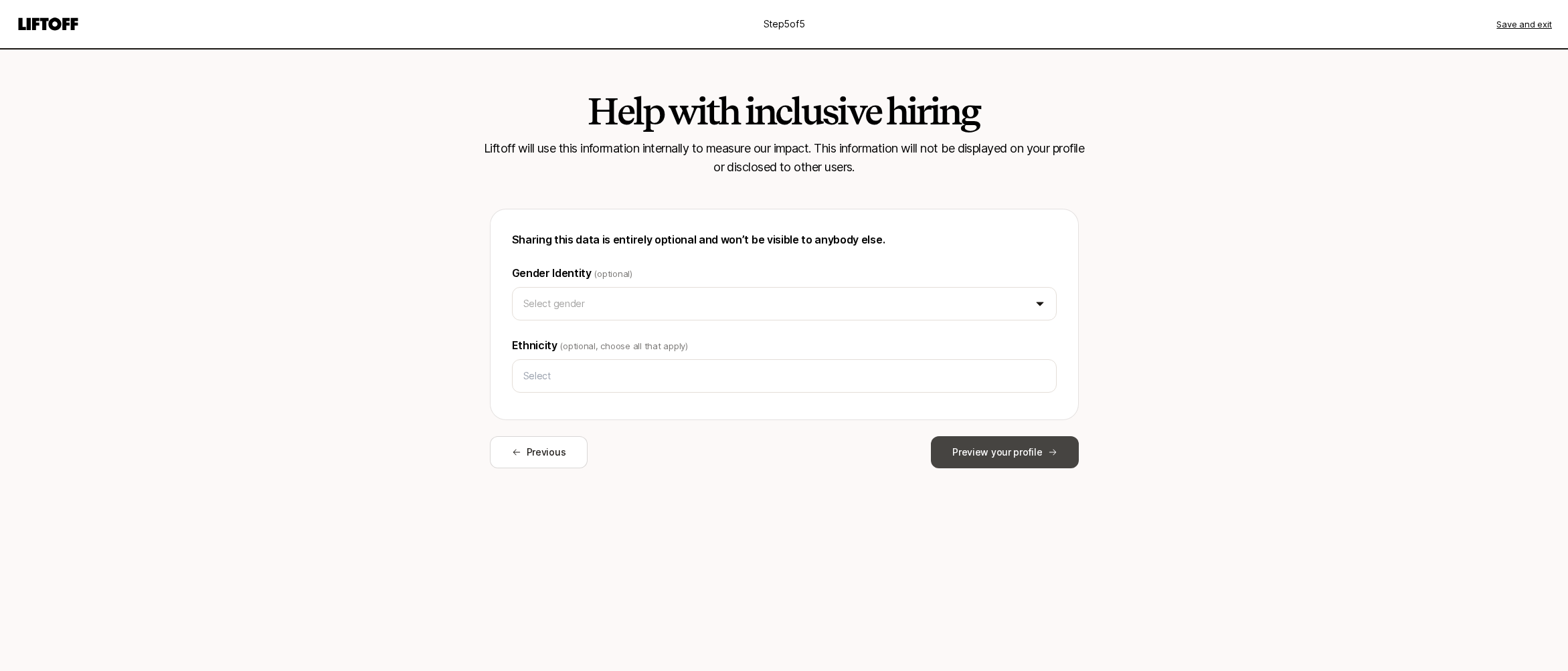
click at [1002, 450] on button "Preview your profile" at bounding box center [1004, 452] width 147 height 32
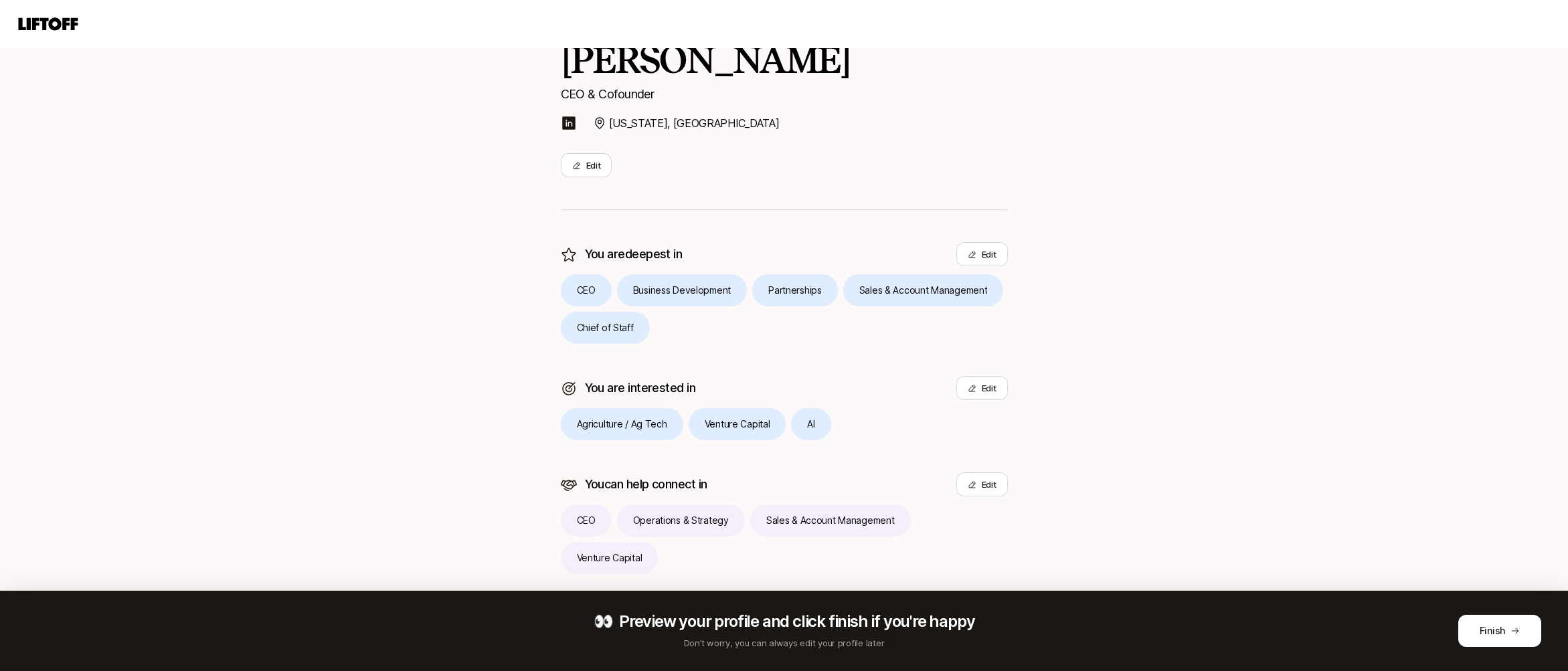
scroll to position [158, 0]
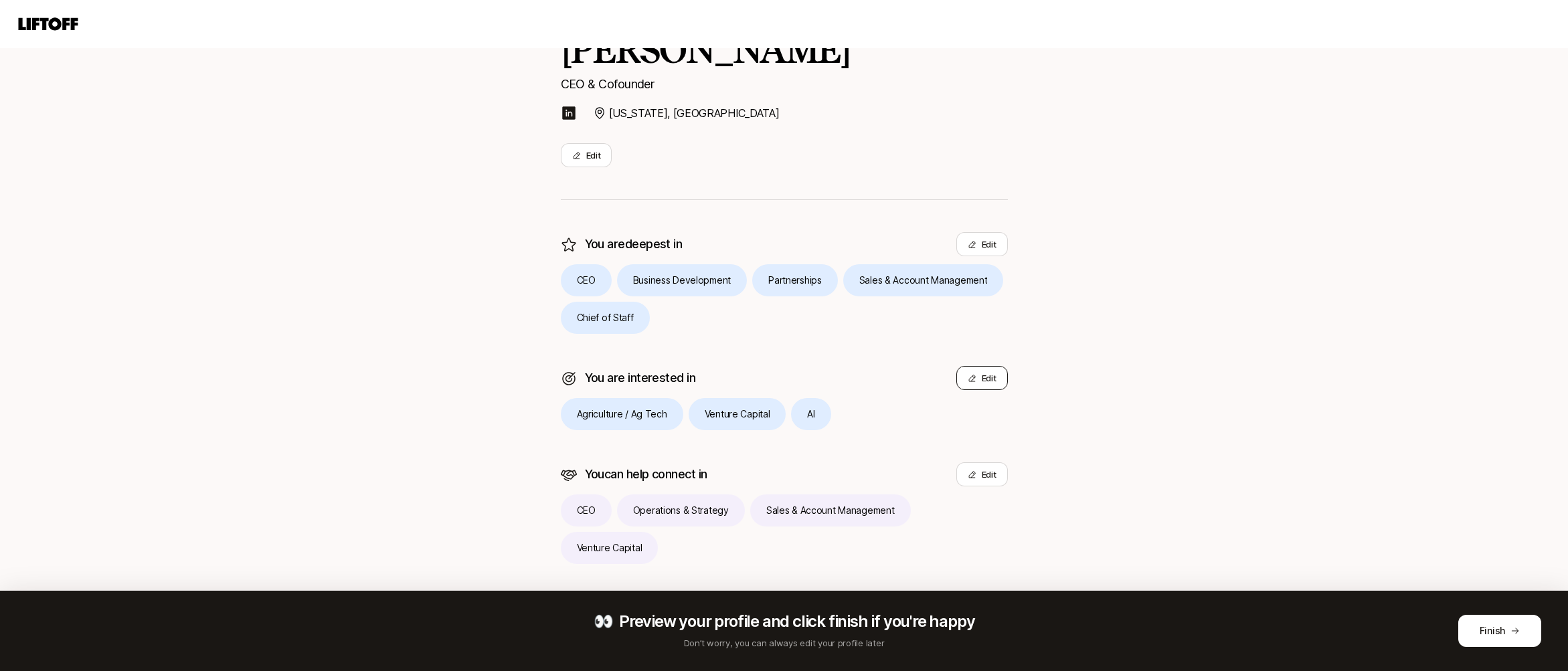
click at [993, 380] on button "Edit" at bounding box center [981, 378] width 52 height 24
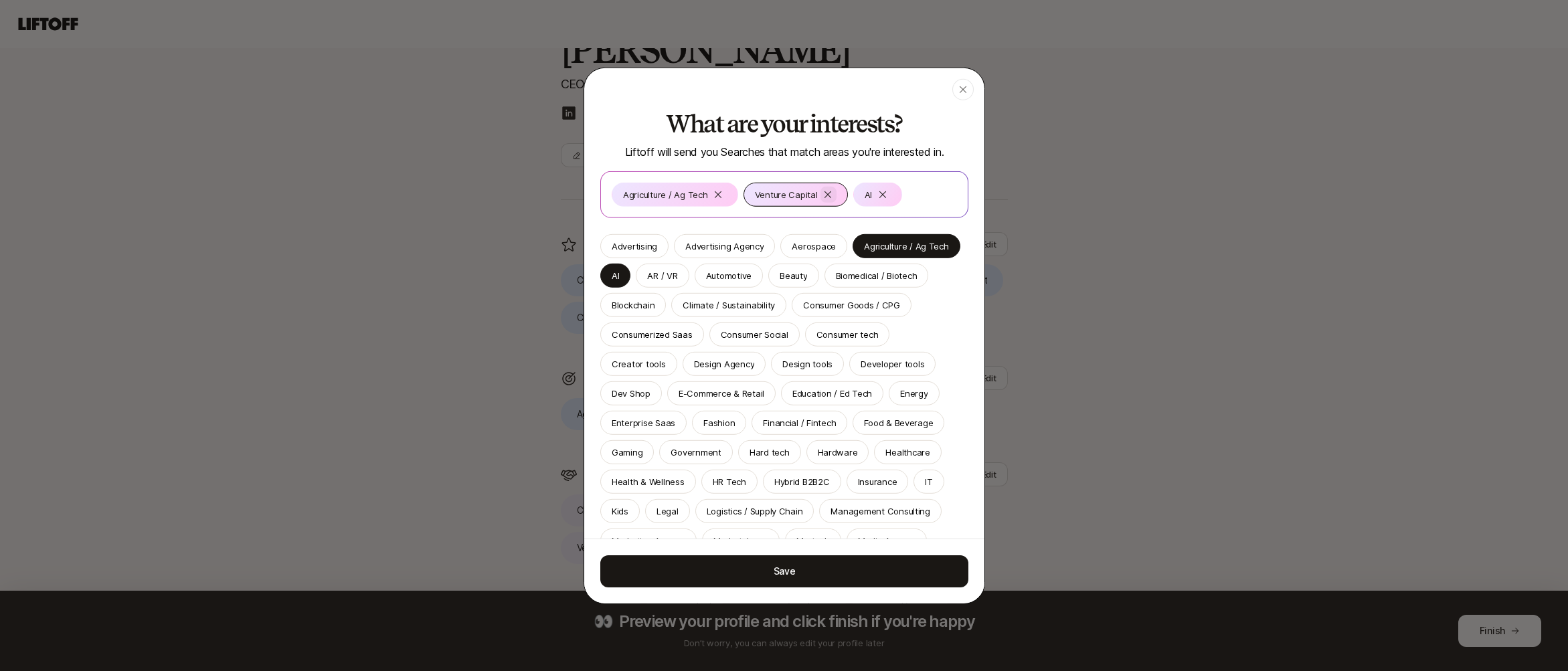
click at [822, 197] on icon at bounding box center [827, 194] width 10 height 10
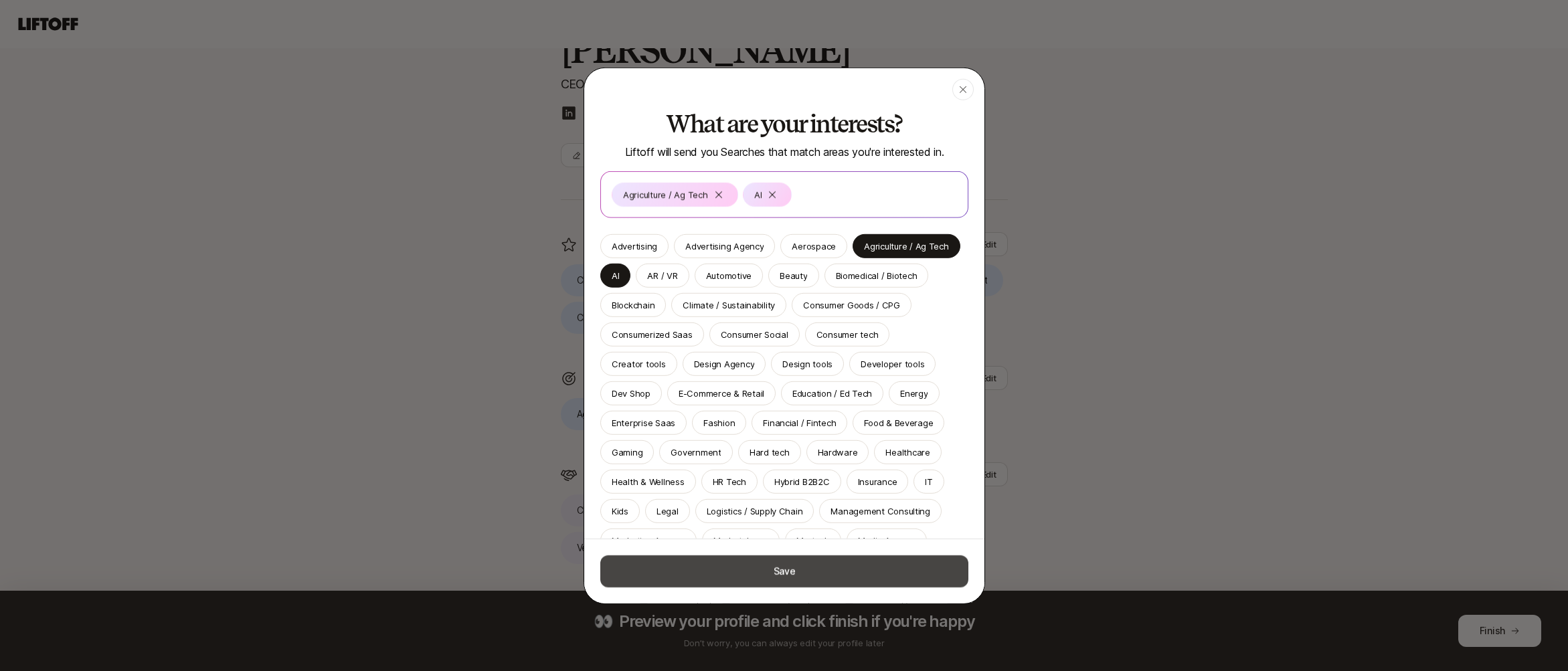
click at [803, 585] on button "Save" at bounding box center [784, 571] width 368 height 32
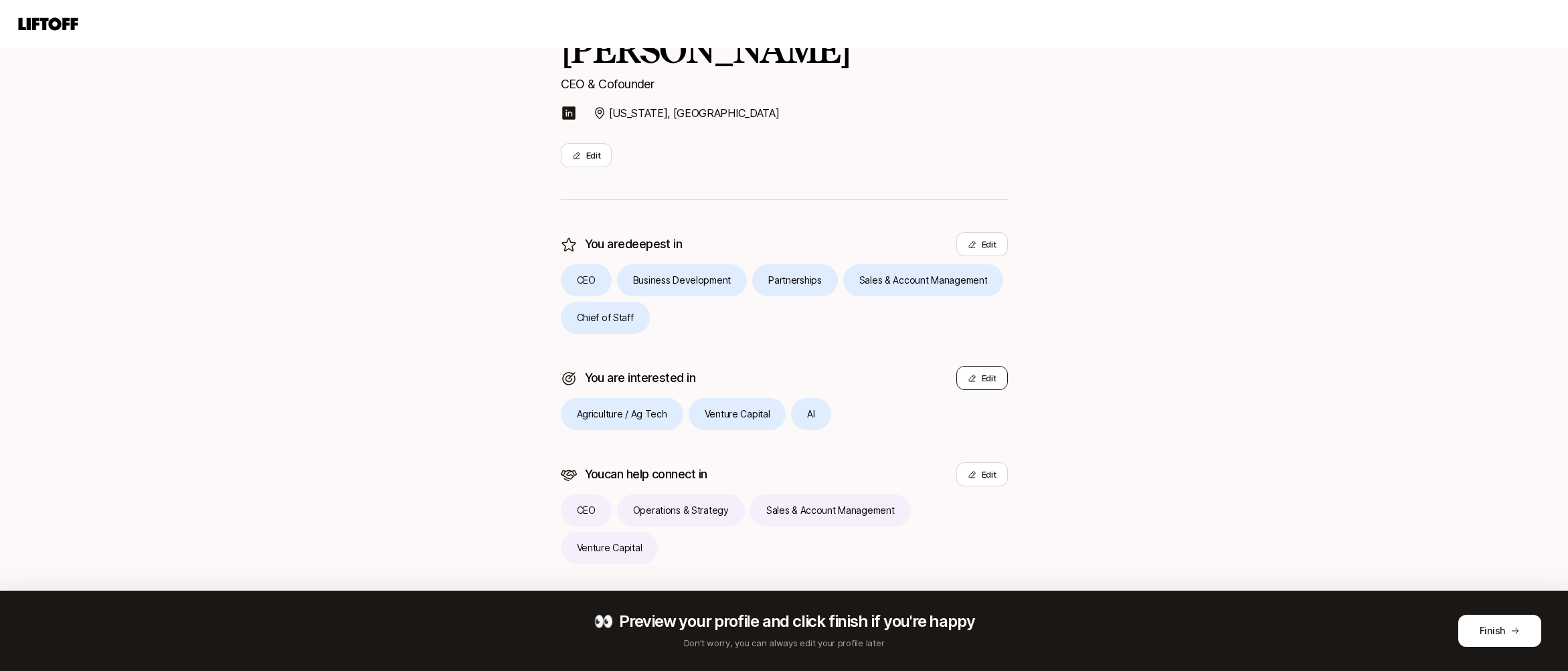
click at [984, 383] on button "Edit" at bounding box center [981, 378] width 52 height 24
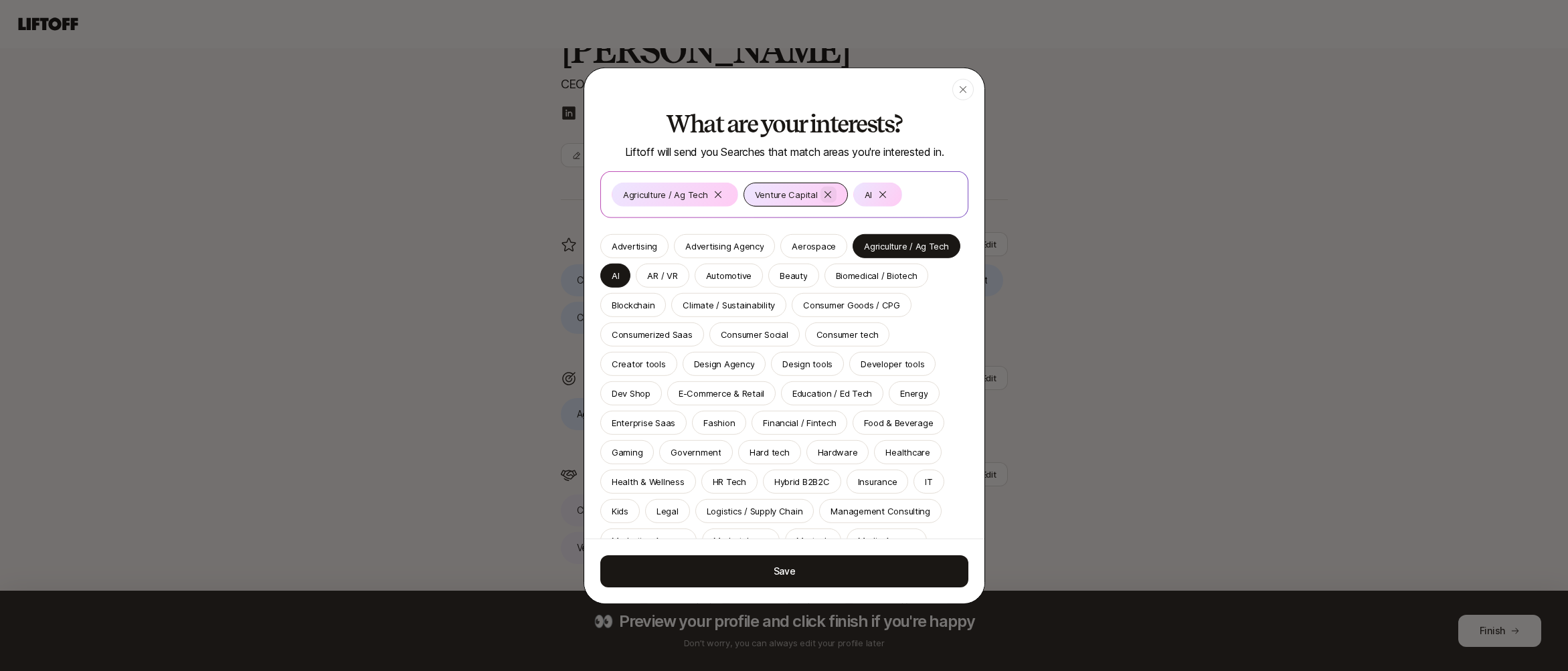
click at [830, 198] on div at bounding box center [827, 194] width 16 height 16
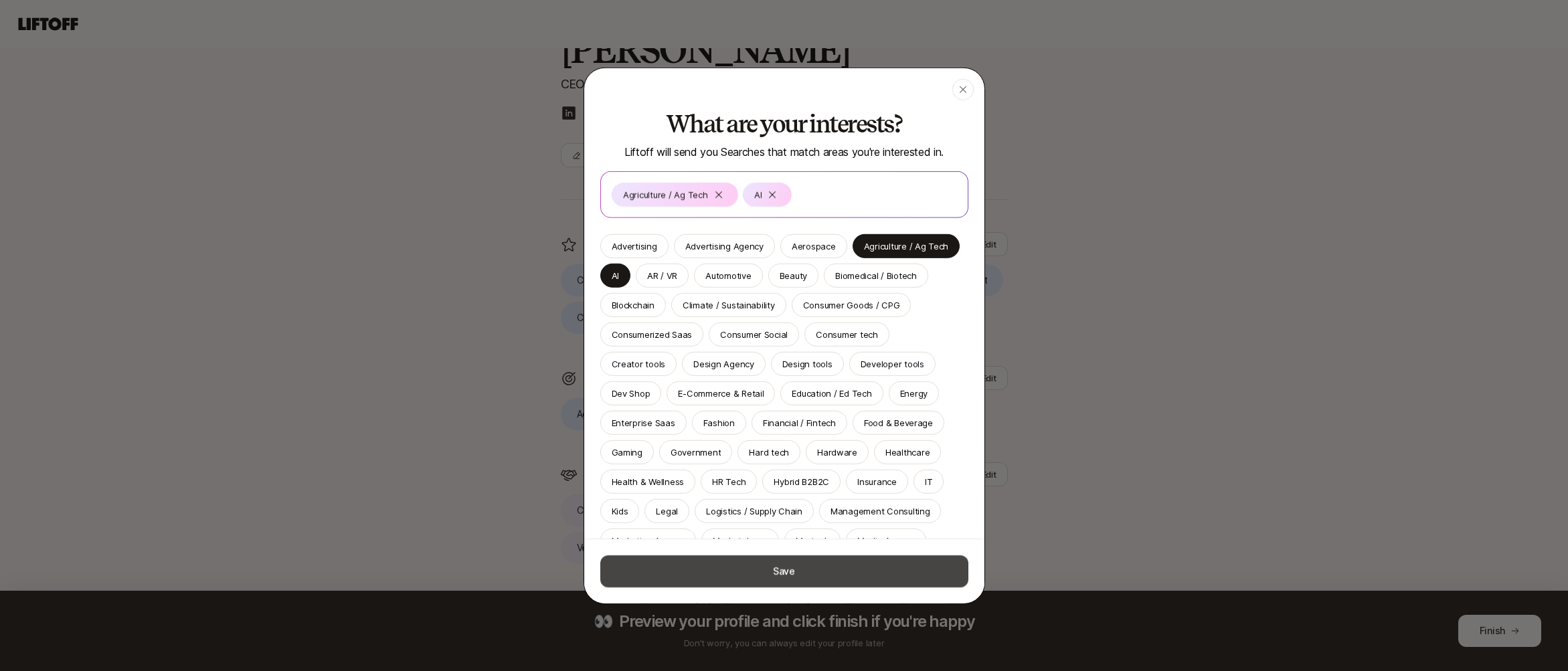
click at [865, 560] on button "Save" at bounding box center [784, 571] width 368 height 32
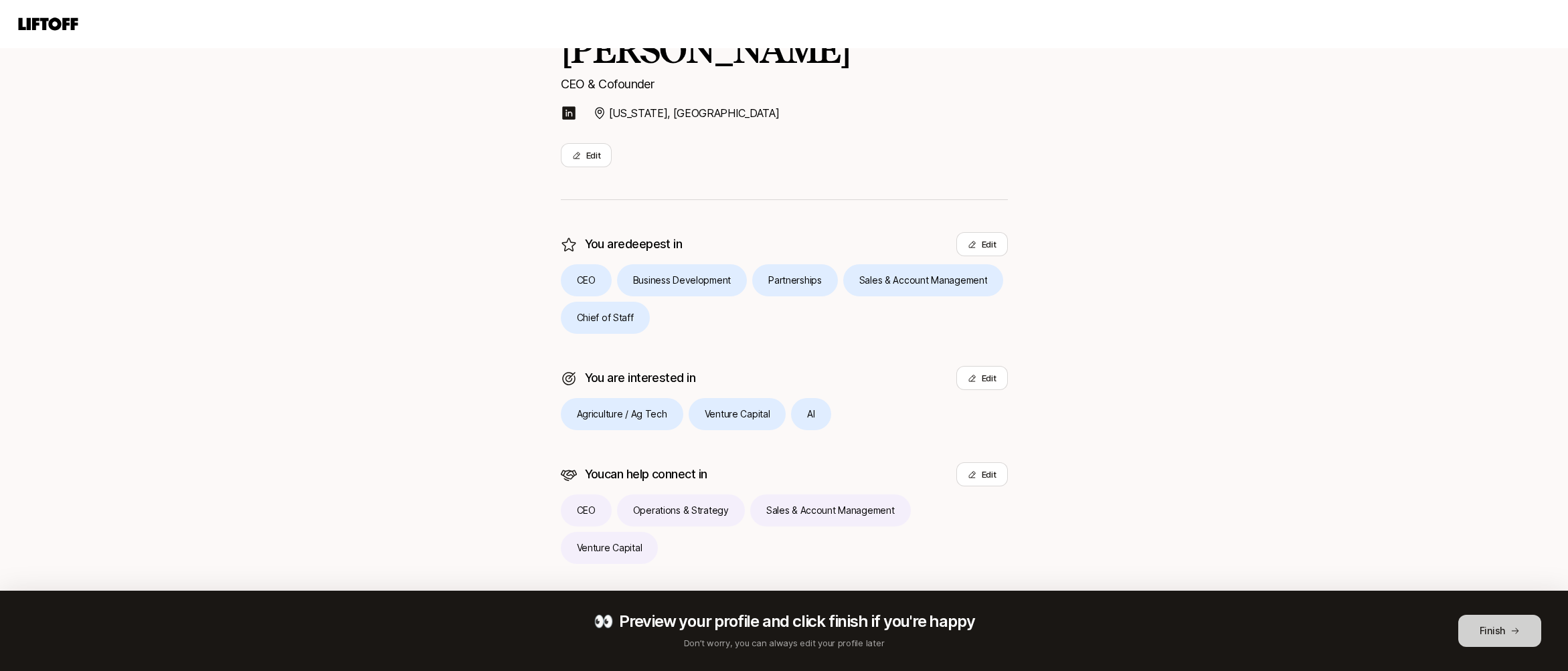
click at [1502, 630] on button "Finish" at bounding box center [1499, 631] width 83 height 32
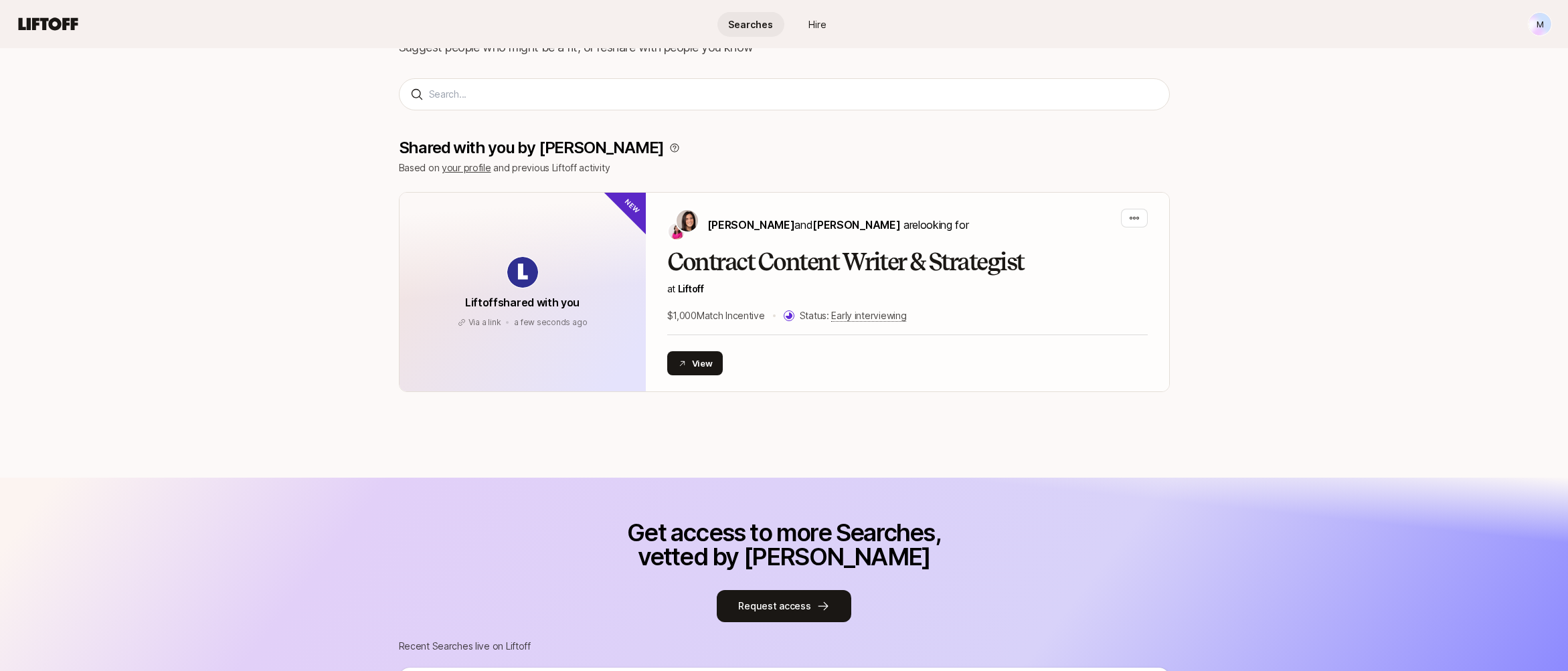
scroll to position [87, 0]
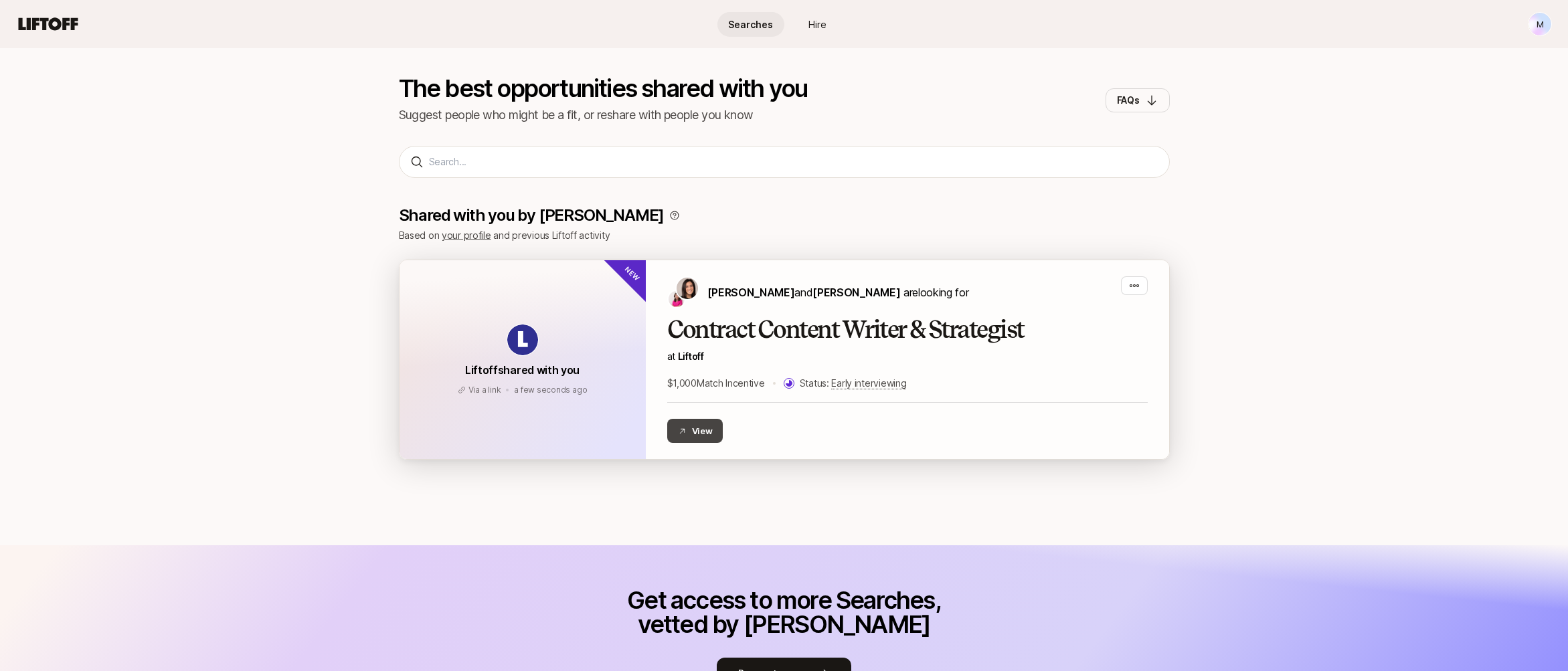
click at [702, 434] on button "View" at bounding box center [695, 431] width 56 height 24
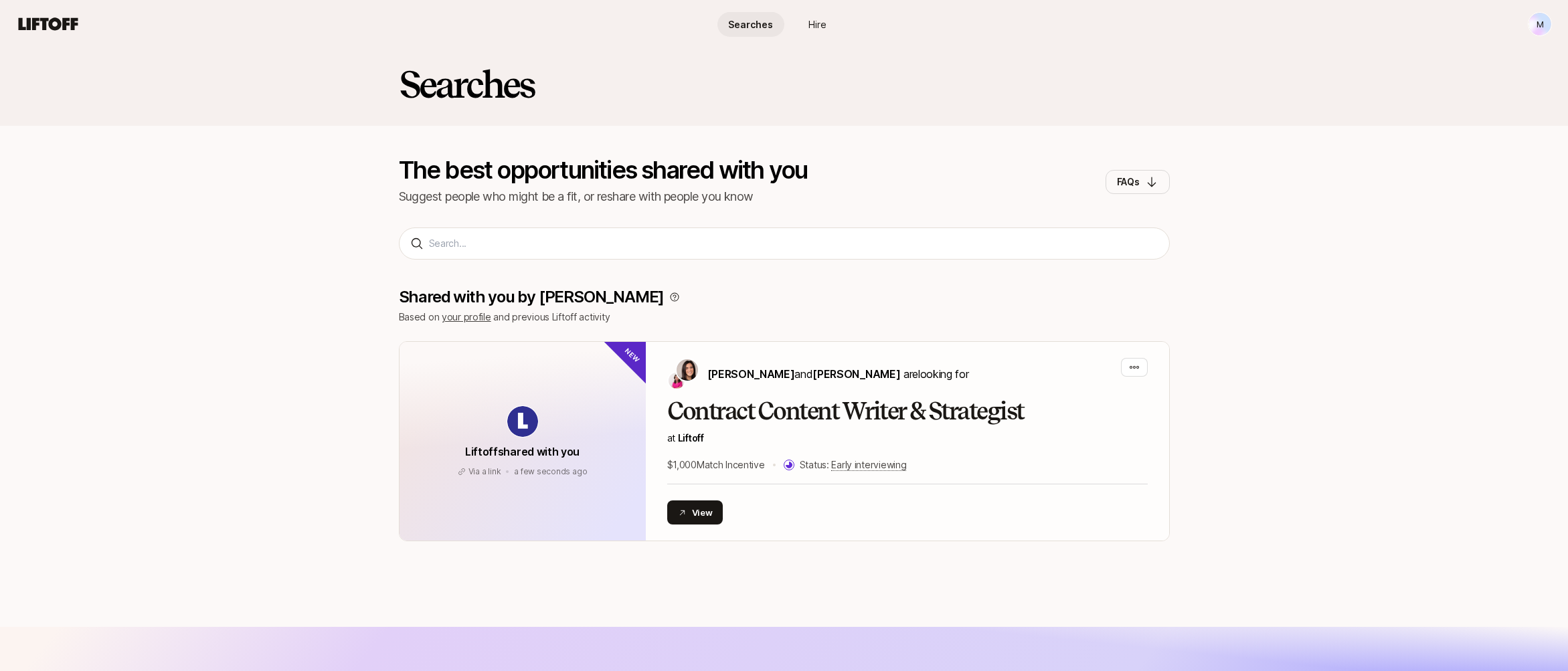
scroll to position [0, 0]
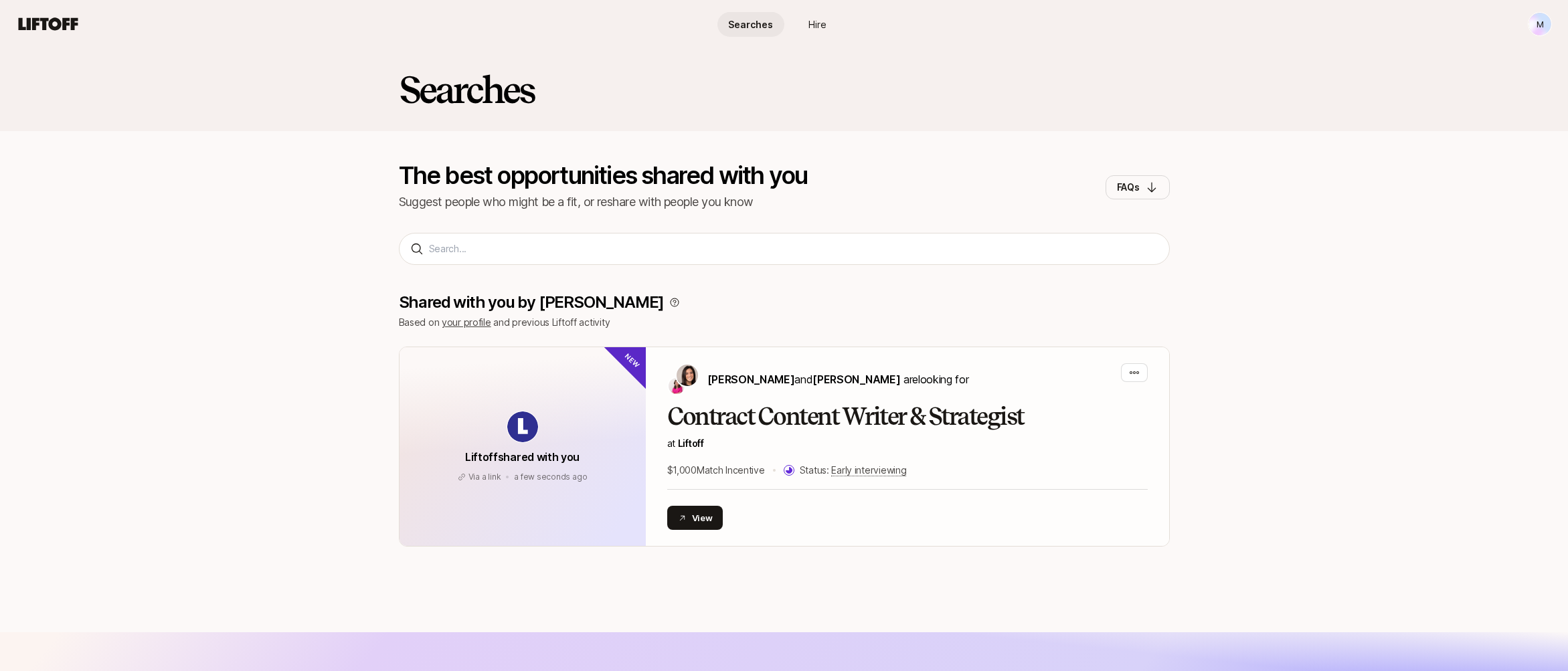
click at [815, 25] on span "Hire" at bounding box center [817, 24] width 18 height 14
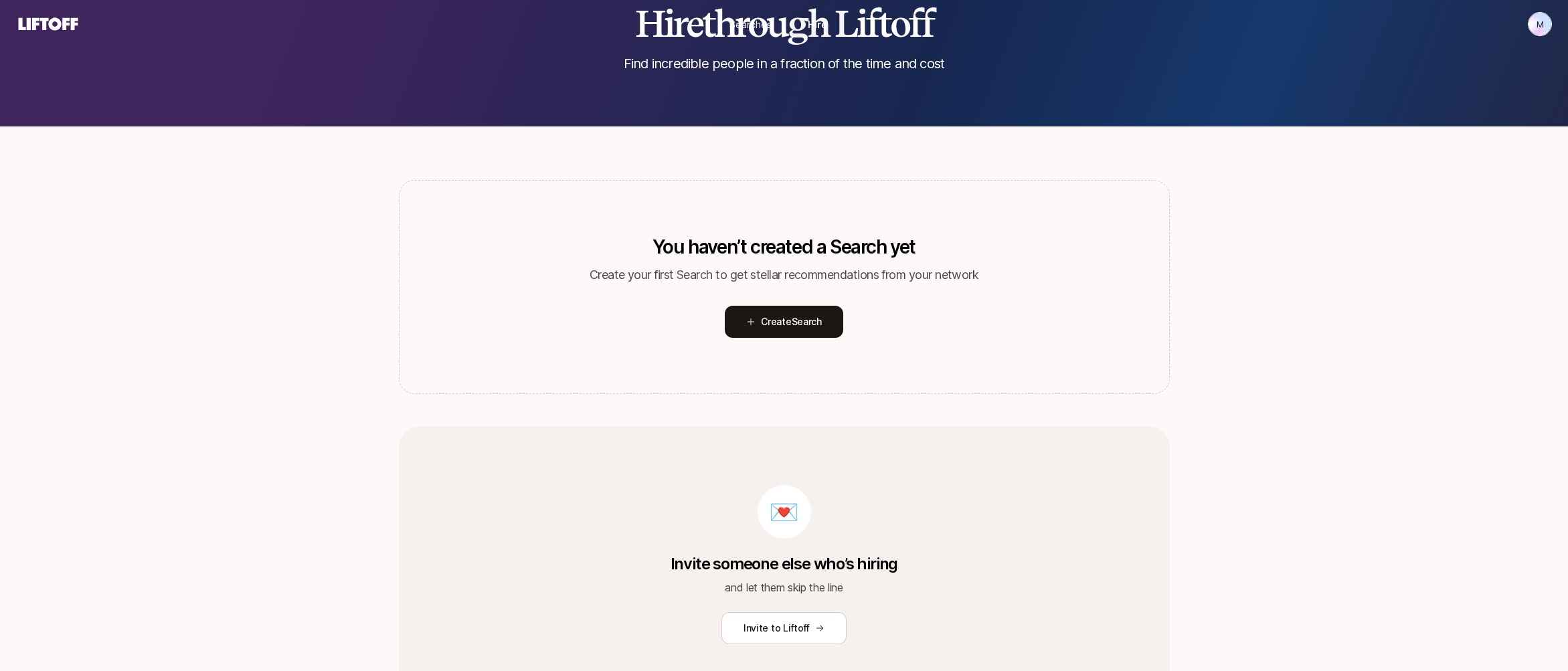
scroll to position [164, 0]
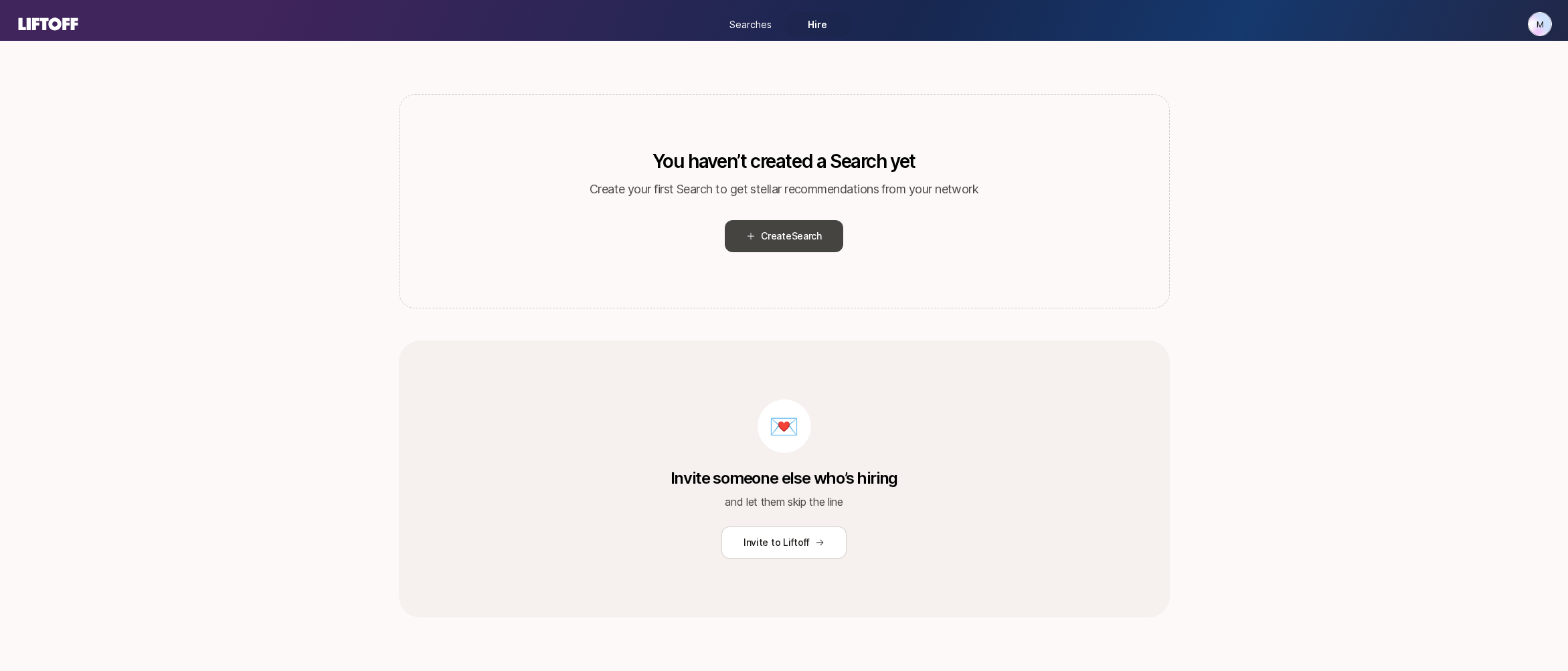
click at [764, 238] on span "Create Search" at bounding box center [791, 236] width 61 height 16
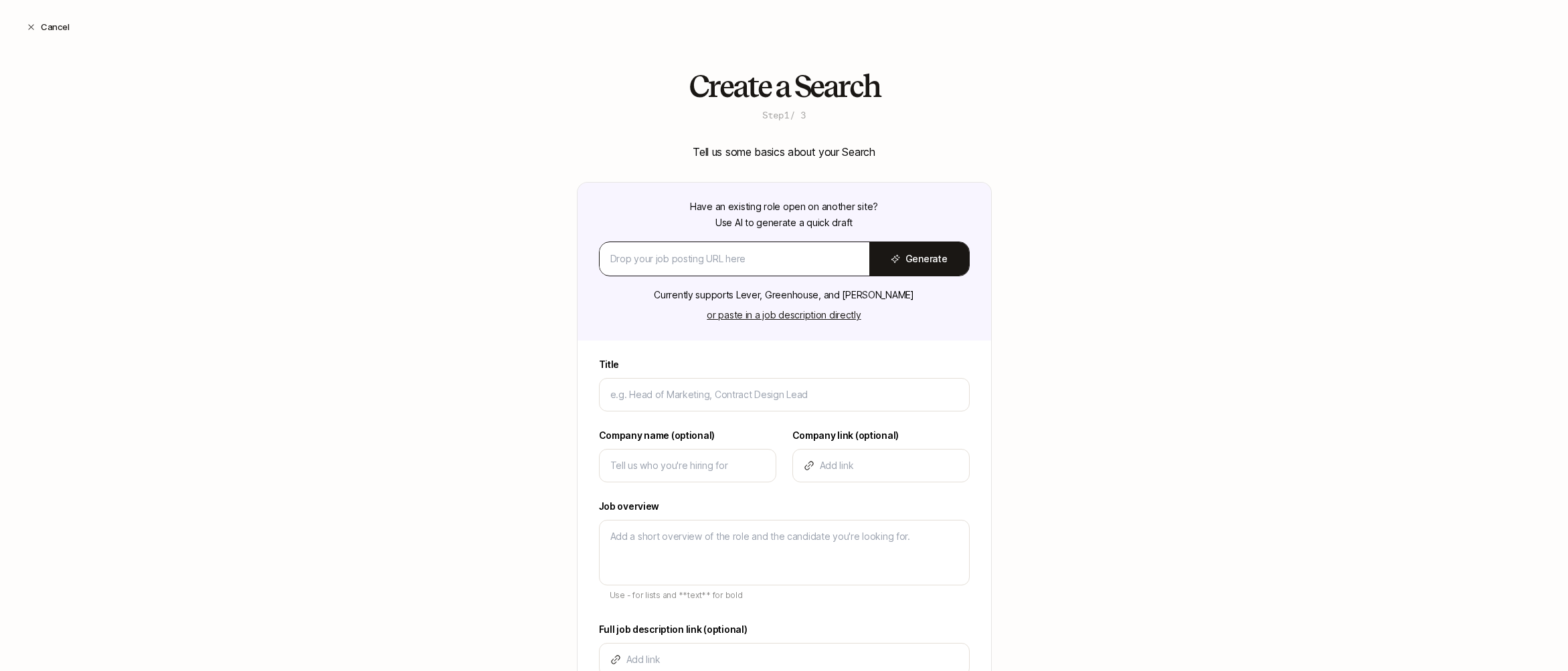
scroll to position [105, 0]
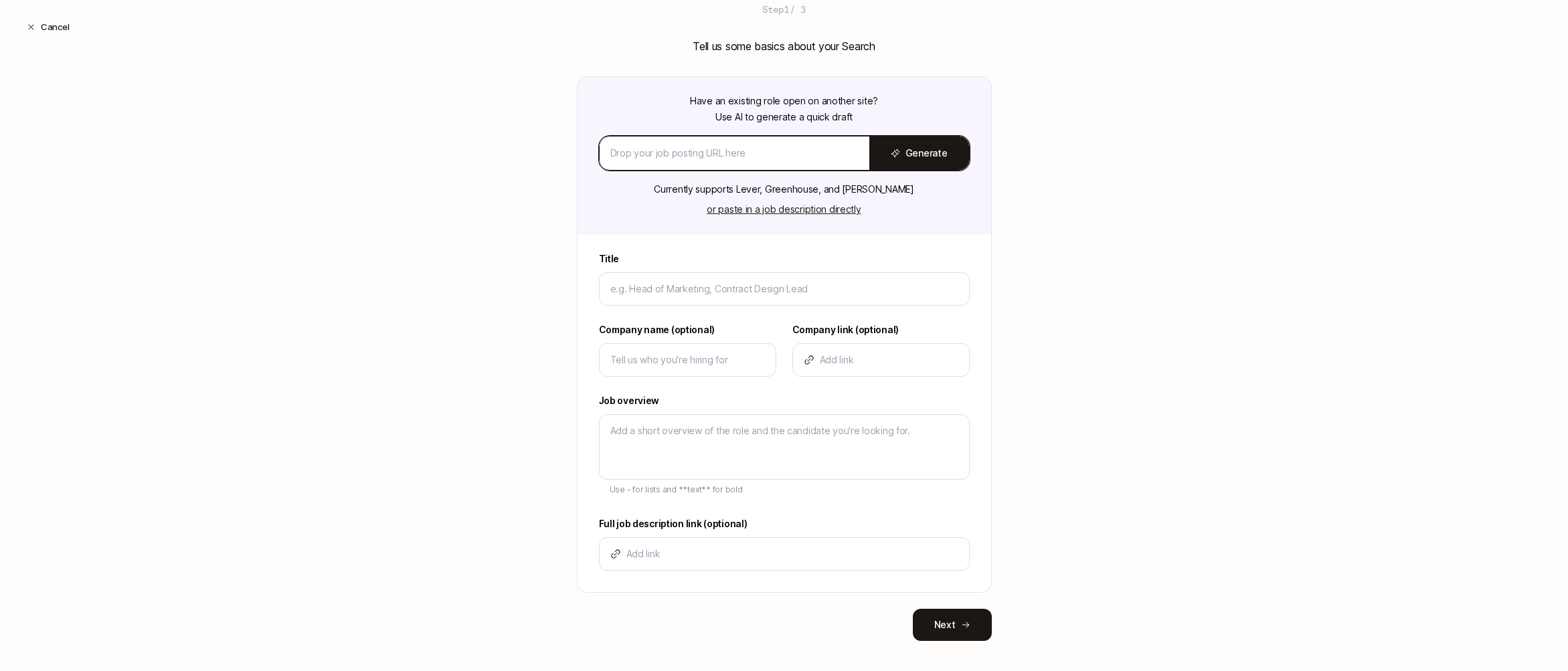
click at [704, 149] on input at bounding box center [735, 153] width 248 height 16
paste input "[URL][DOMAIN_NAME][PERSON_NAME][PERSON_NAME]"
type input "[URL][DOMAIN_NAME][PERSON_NAME][PERSON_NAME]"
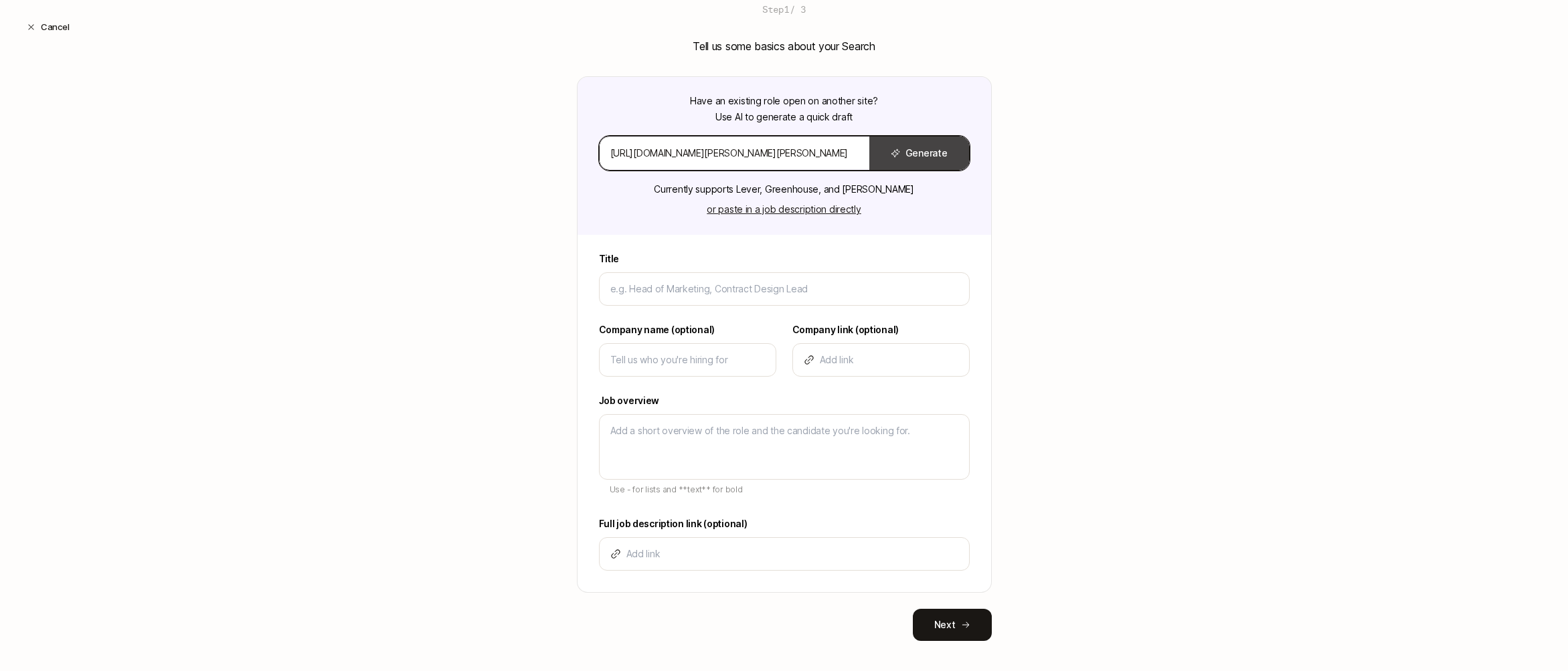
click at [913, 162] on button "Generate" at bounding box center [919, 153] width 99 height 34
click at [780, 159] on input "[URL][DOMAIN_NAME][PERSON_NAME][PERSON_NAME]" at bounding box center [735, 153] width 248 height 16
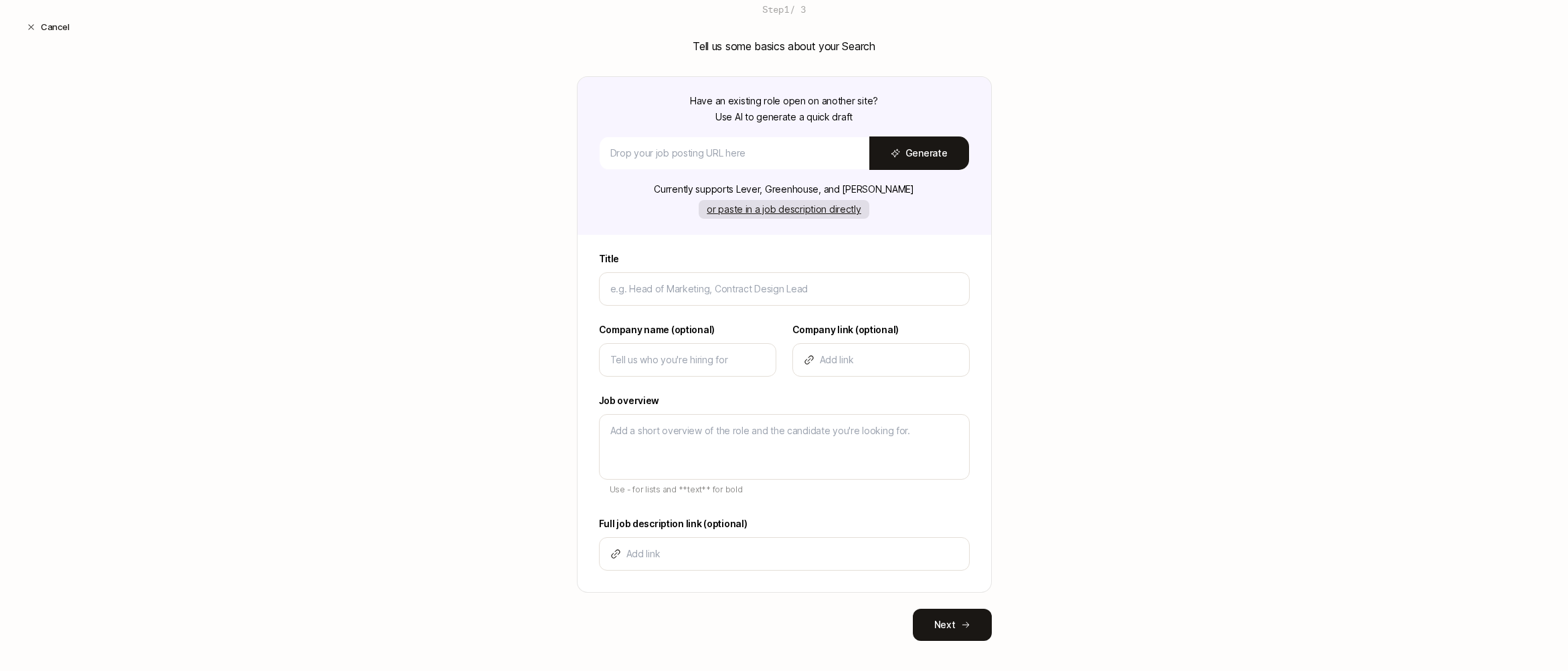
click at [763, 209] on button "or paste in a job description directly" at bounding box center [783, 209] width 170 height 19
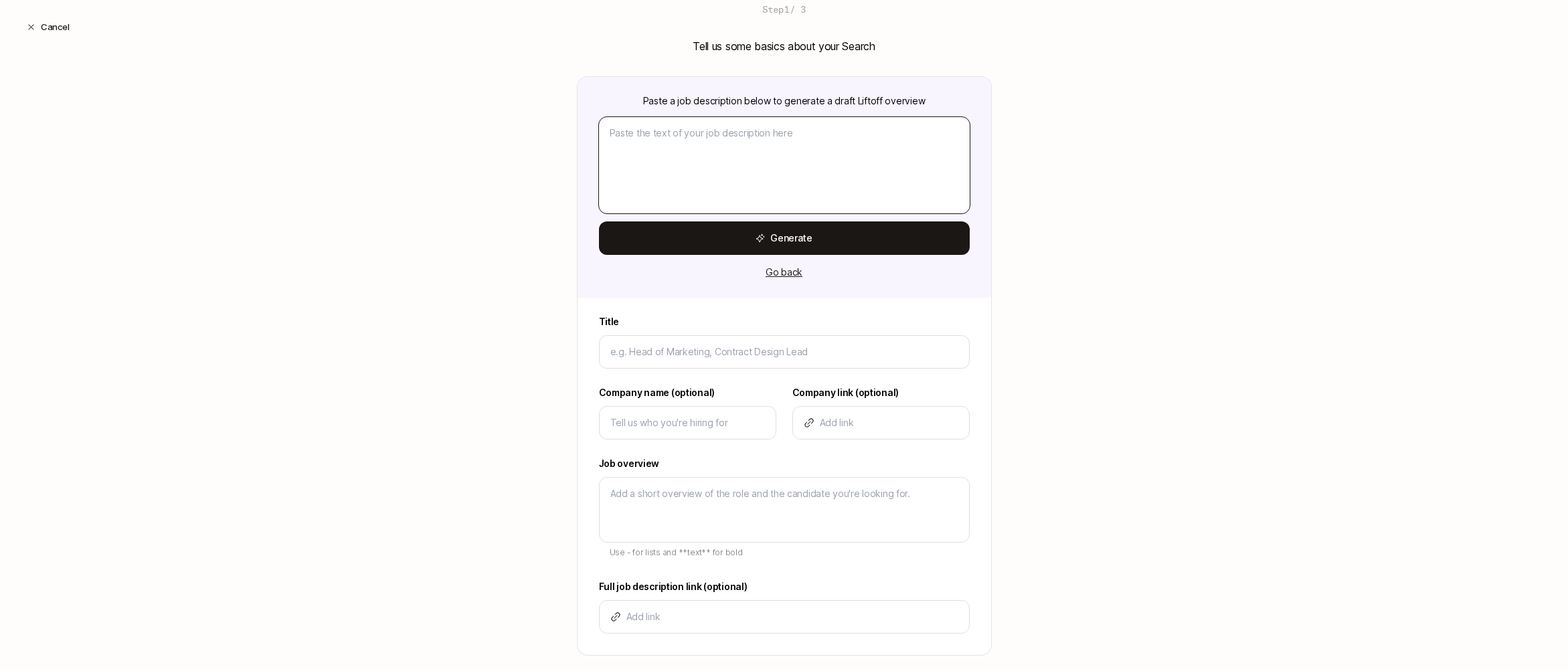
click at [673, 172] on textarea at bounding box center [785, 165] width 371 height 96
paste textarea "Lorem Ip: Dolorsit Ame, co adipiscingel seddoeiusm tempori utla etd magn al eni…"
type textarea "x"
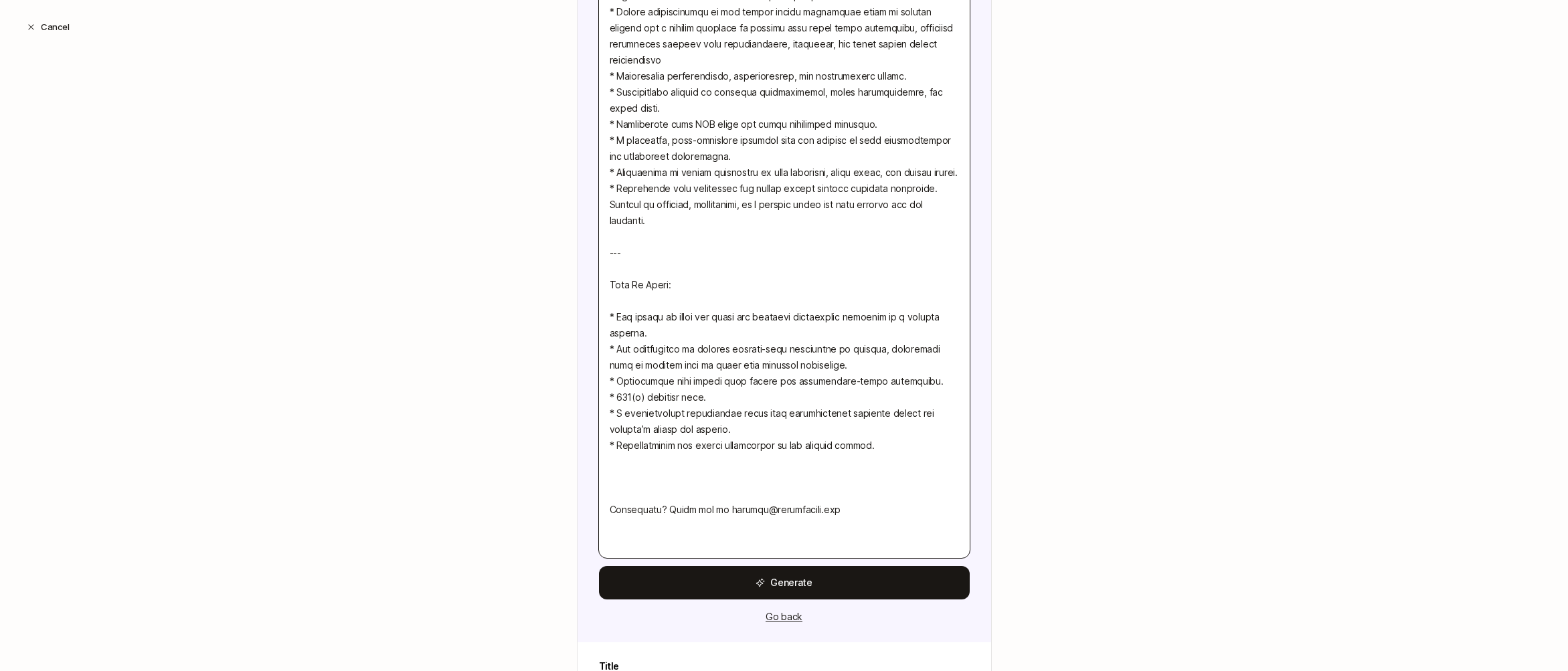
scroll to position [1143, 0]
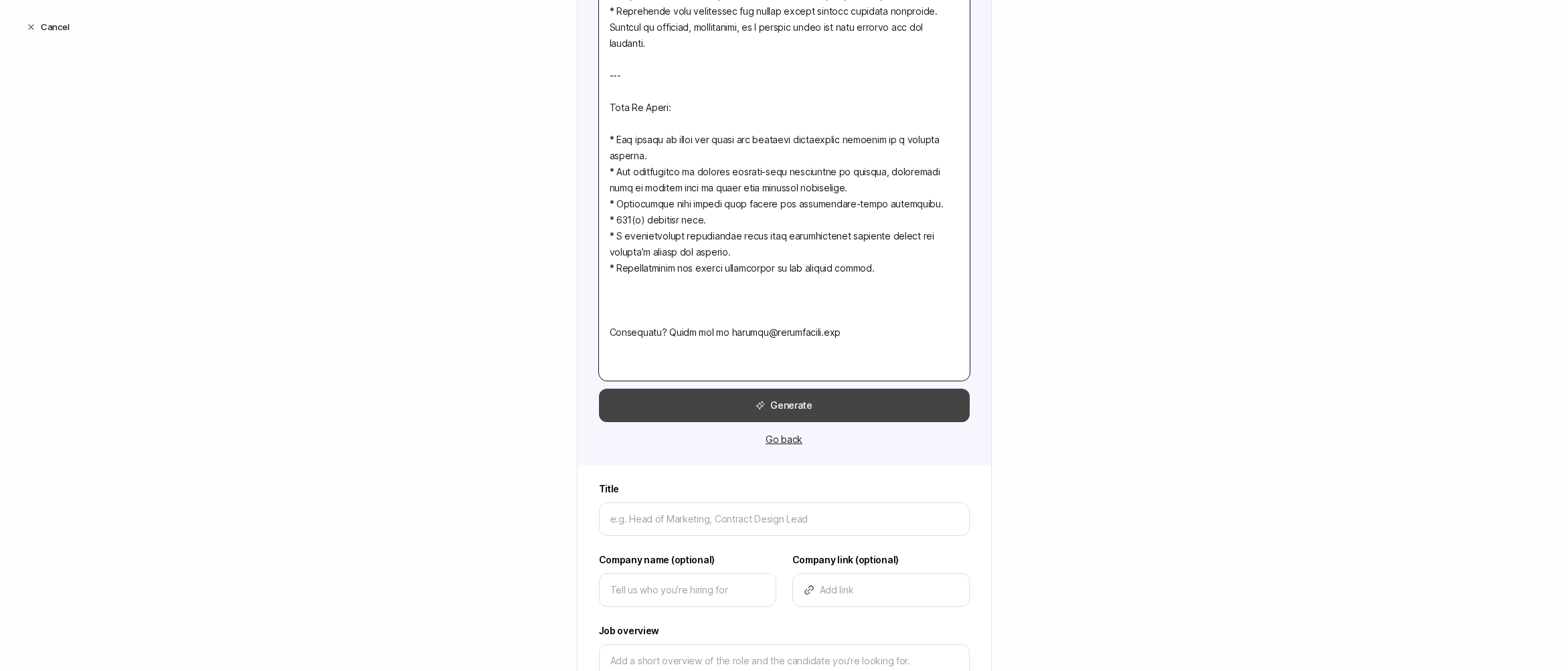
type textarea "Lorem Ip: Dolorsit Ame, co adipiscingel seddoeiusm tempori utla etd magn al eni…"
click at [806, 408] on button "Generate" at bounding box center [785, 405] width 371 height 34
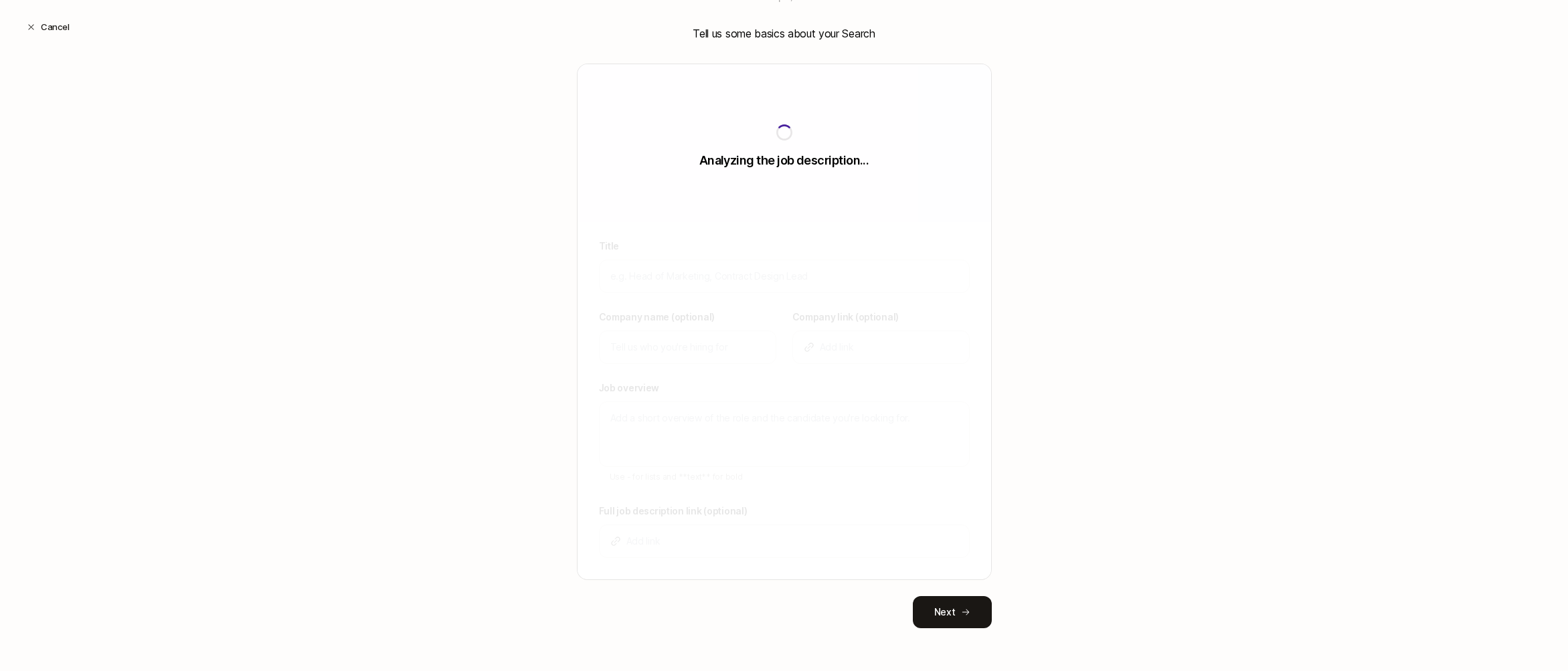
scroll to position [118, 0]
type input "Commercial Lead"
type input "[PERSON_NAME] Bio"
type textarea "[PERSON_NAME] Bio transforms animal waste into valuable health insights for far…"
type textarea "x"
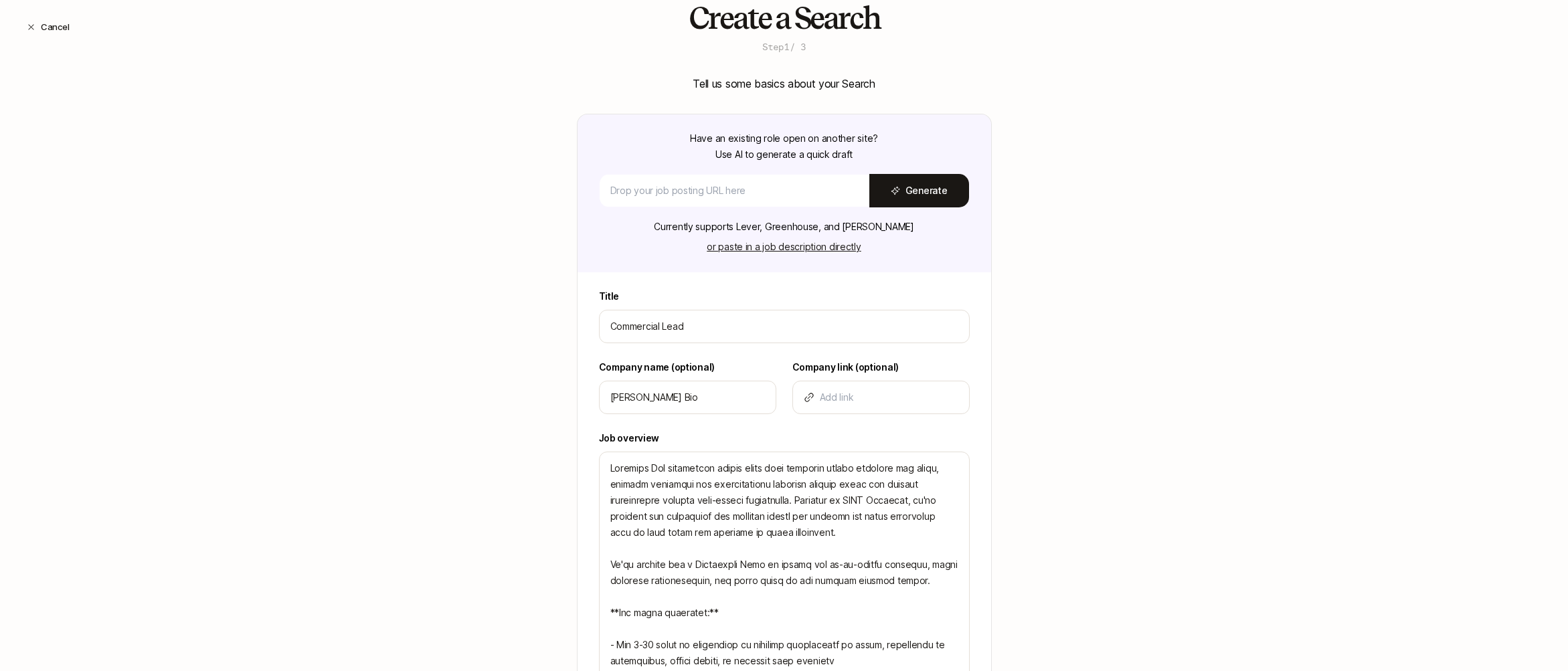
scroll to position [98, 0]
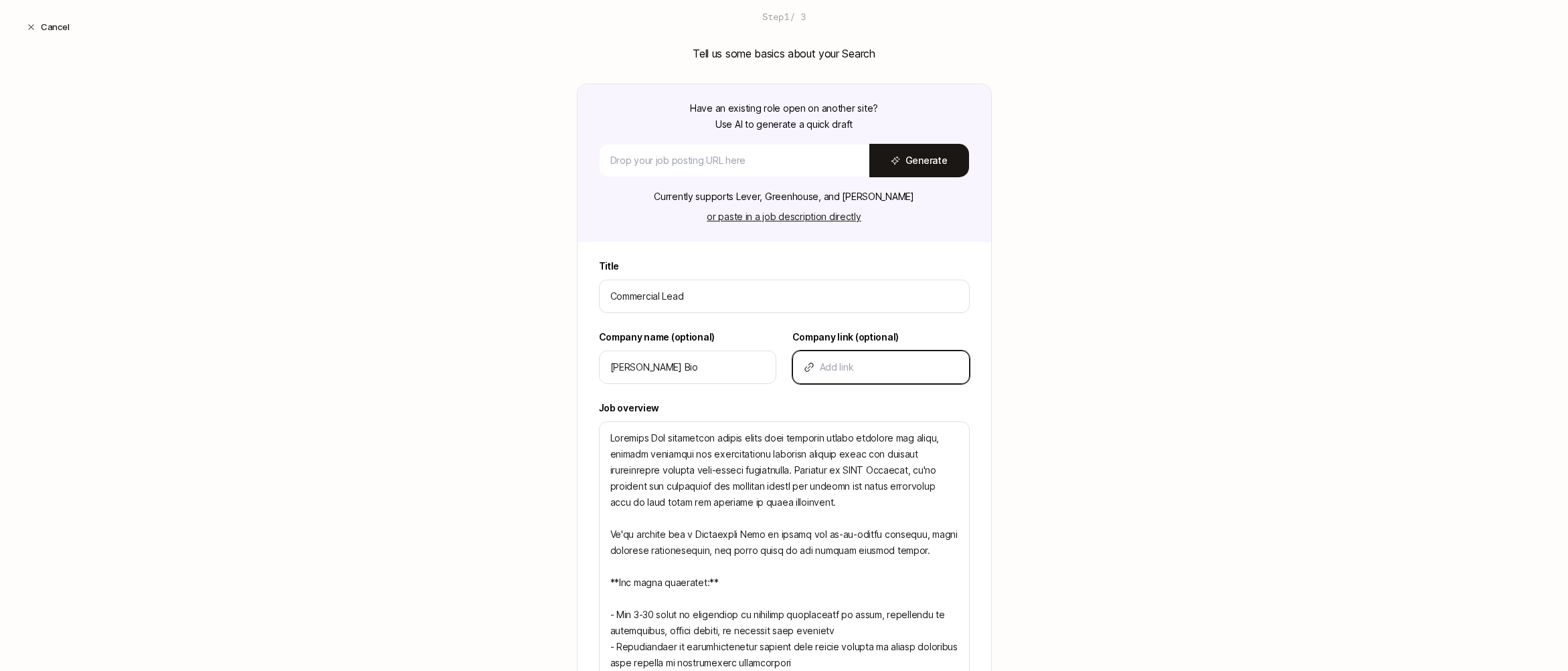
click at [888, 372] on input at bounding box center [889, 367] width 138 height 16
type input "w"
type textarea "x"
type input "ww"
type textarea "x"
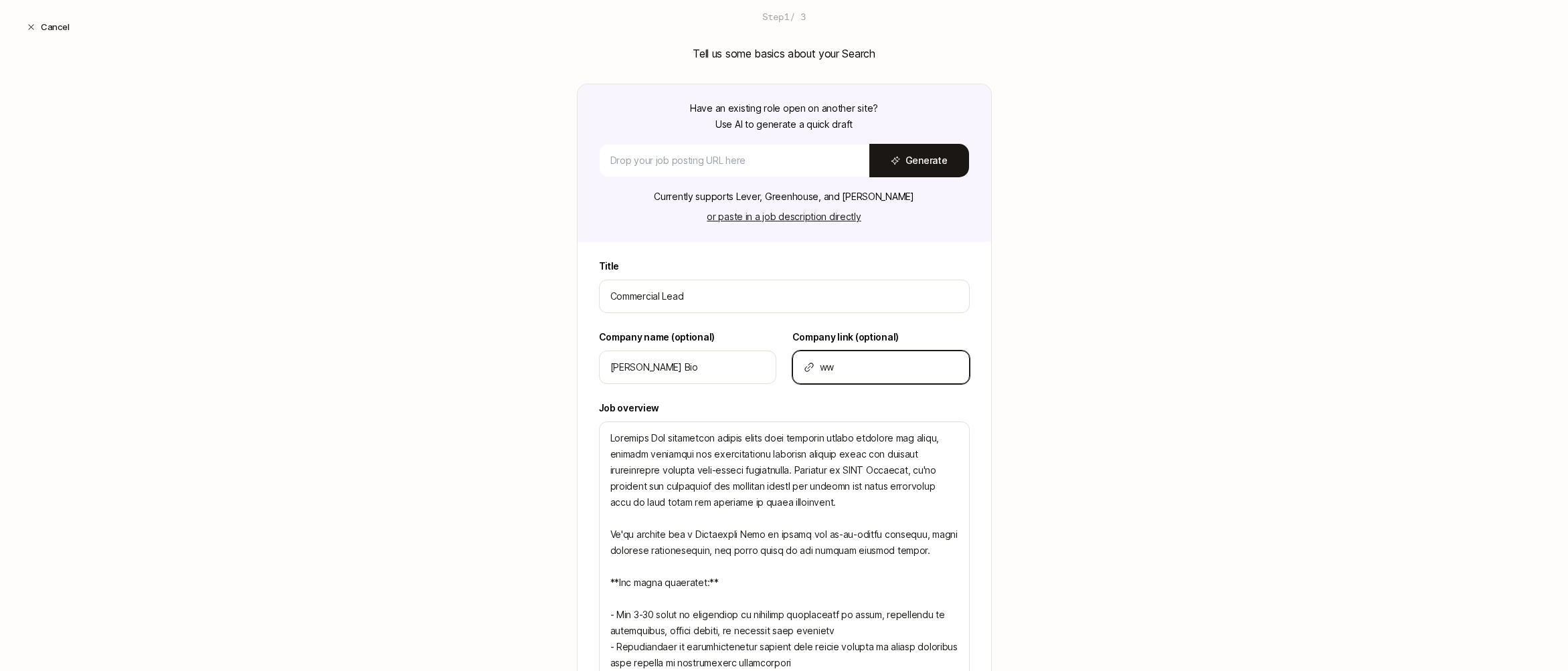
type input "www"
type textarea "x"
type input "www."
type textarea "x"
type input "www.b"
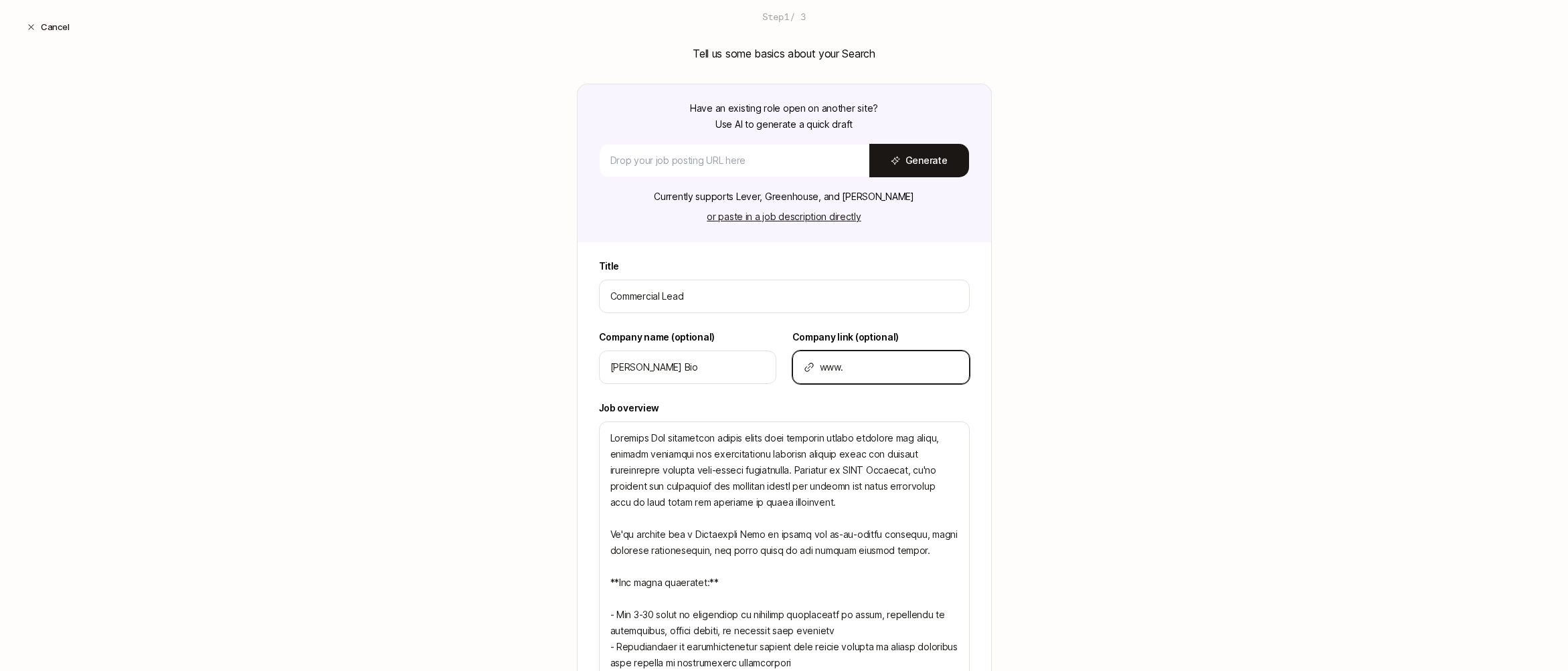
type textarea "x"
type input "[DOMAIN_NAME]"
type textarea "x"
type input "[DOMAIN_NAME]"
type textarea "x"
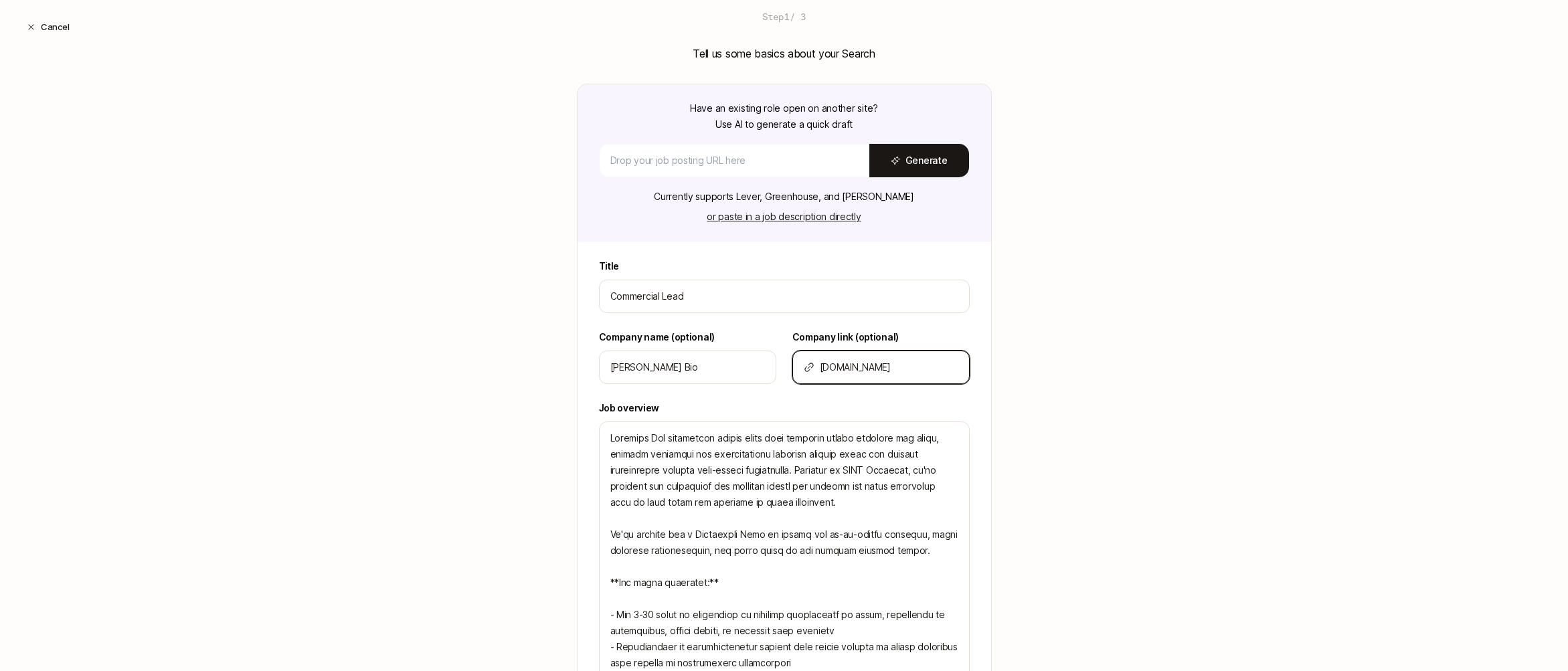
type input "www.barn"
type textarea "x"
type input "www.barnw"
type textarea "x"
type input "www.barnwe"
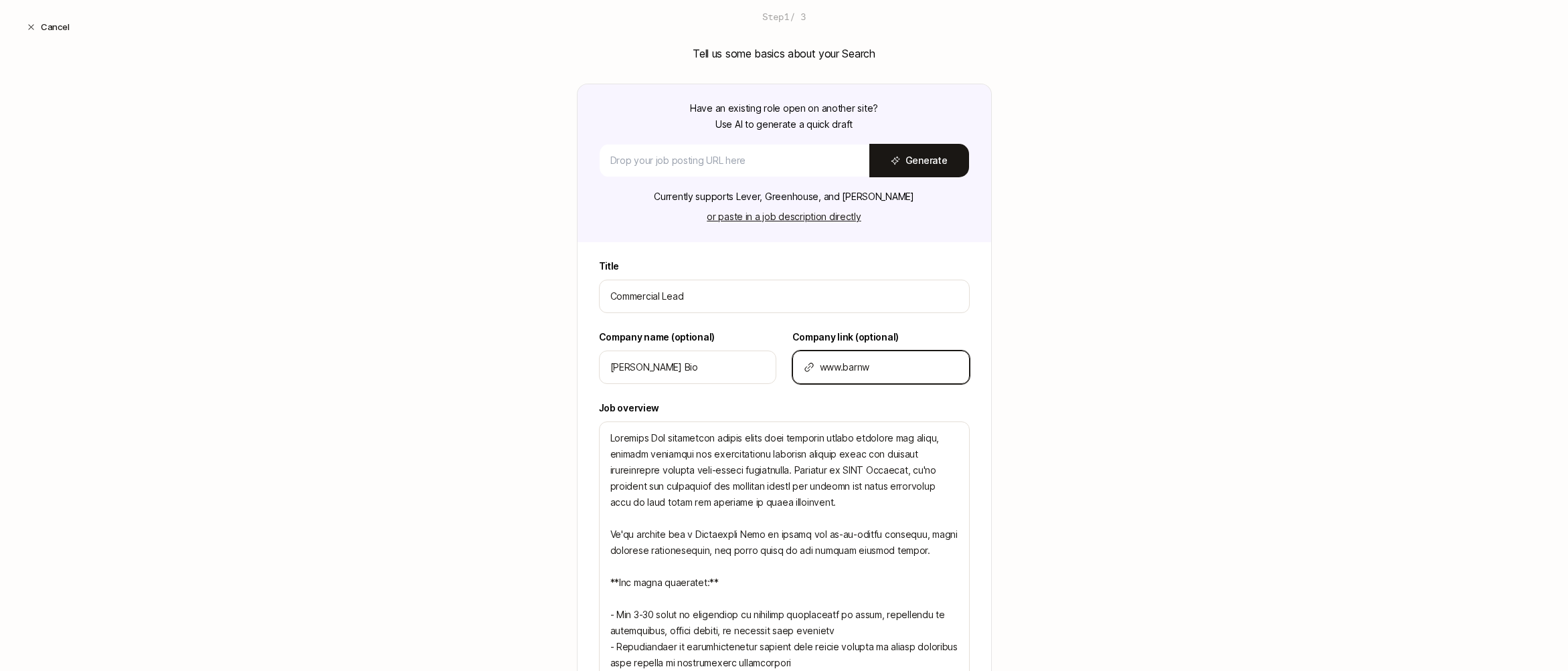
type textarea "x"
type input "www.barnwel"
type textarea "x"
type input "www.[PERSON_NAME]"
type textarea "x"
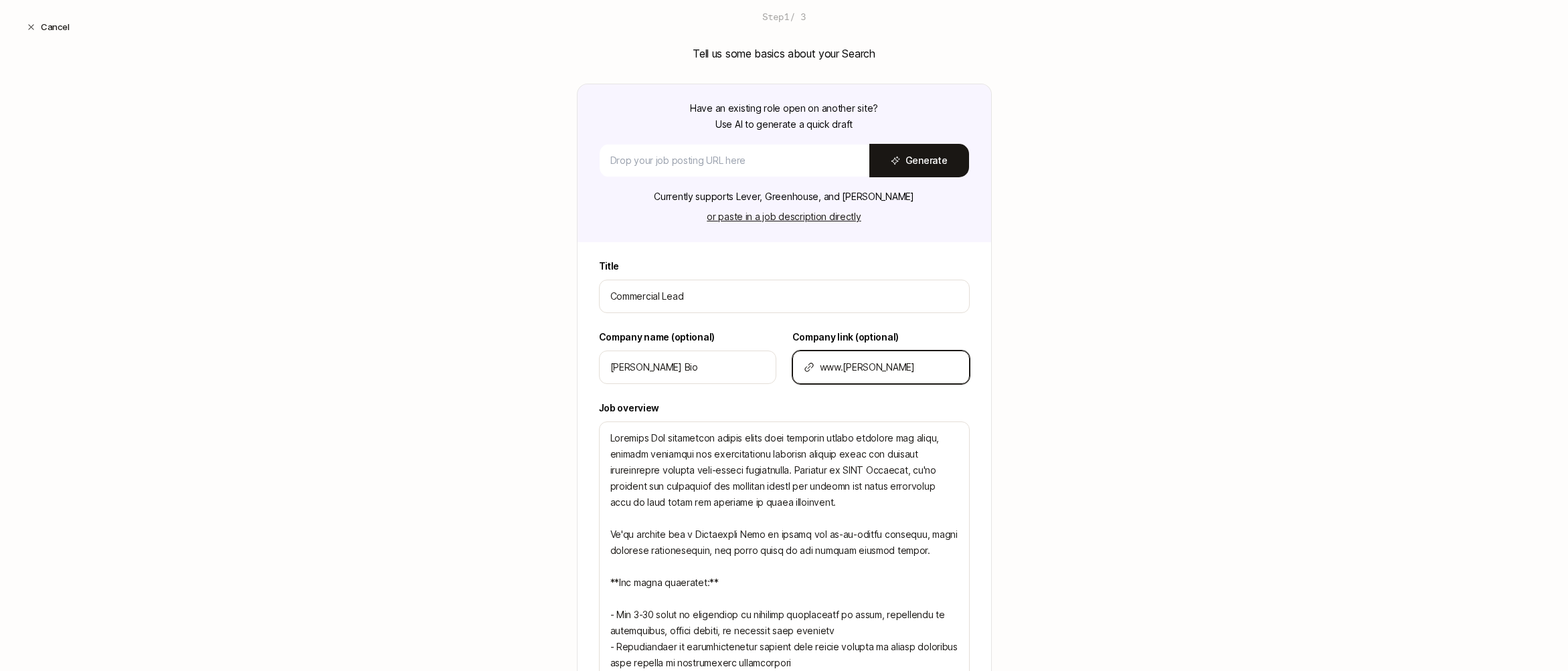
type input "www.barnwellb"
type textarea "x"
type input "www.barnwellbi"
type textarea "x"
type input "www.barnwellbio"
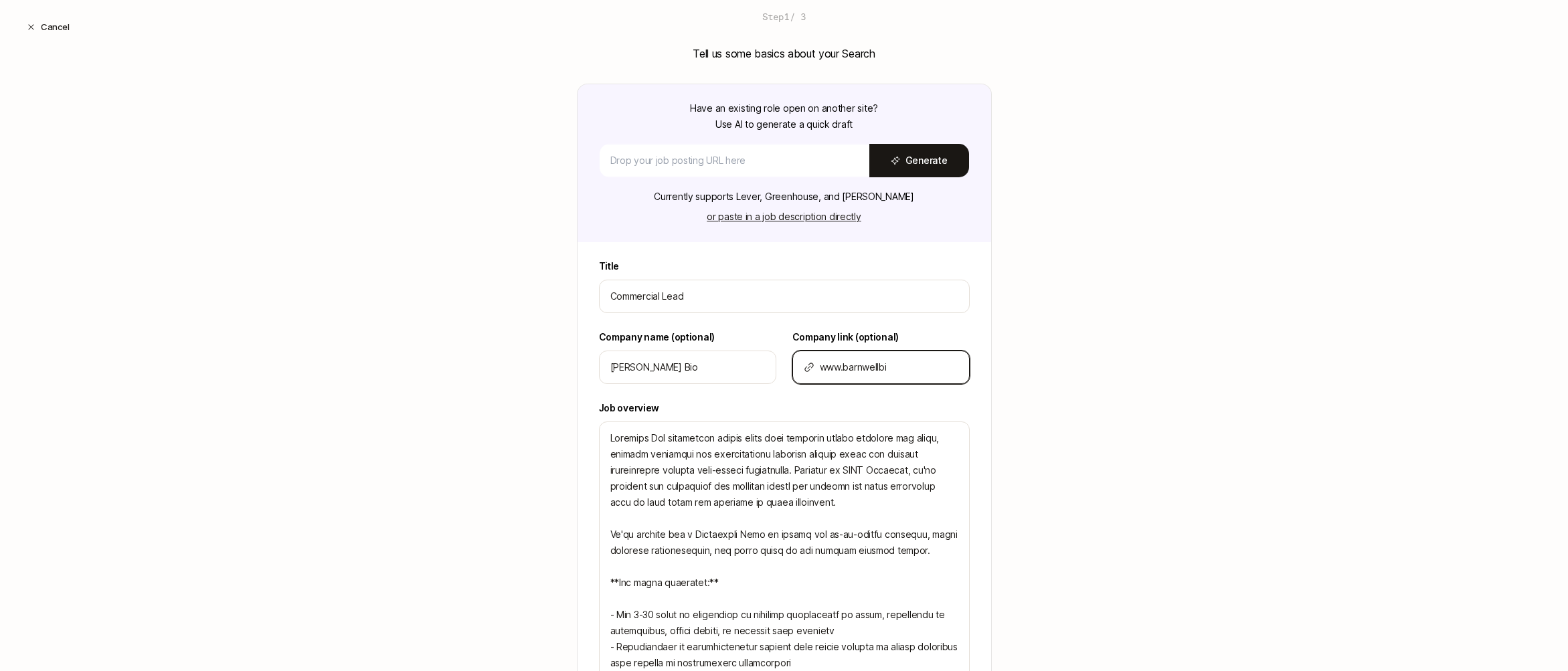
type textarea "x"
type input "www.barnwellbio."
type textarea "x"
type input "www.barnwellbio.c"
type textarea "x"
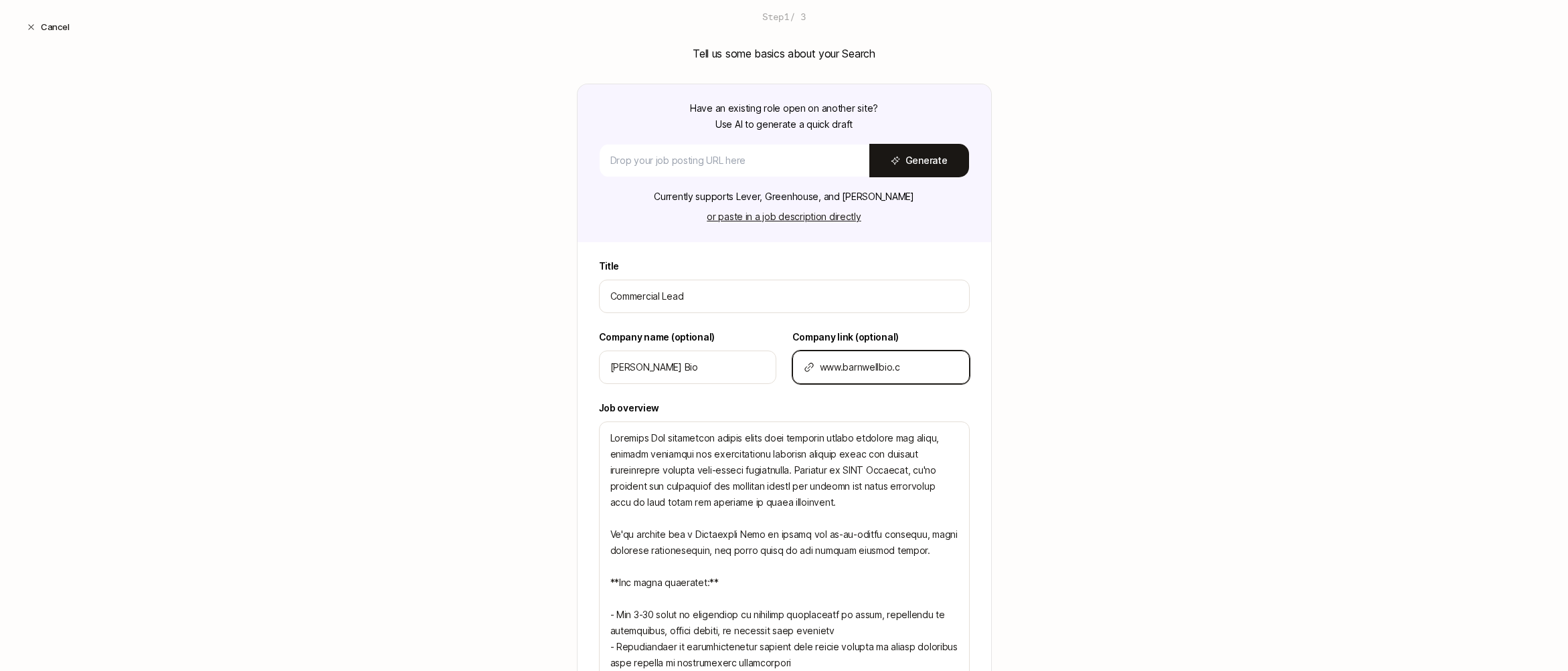
type input "[DOMAIN_NAME]"
type textarea "x"
type input "[DOMAIN_NAME]"
type textarea "x"
type input "[DOMAIN_NAME]"
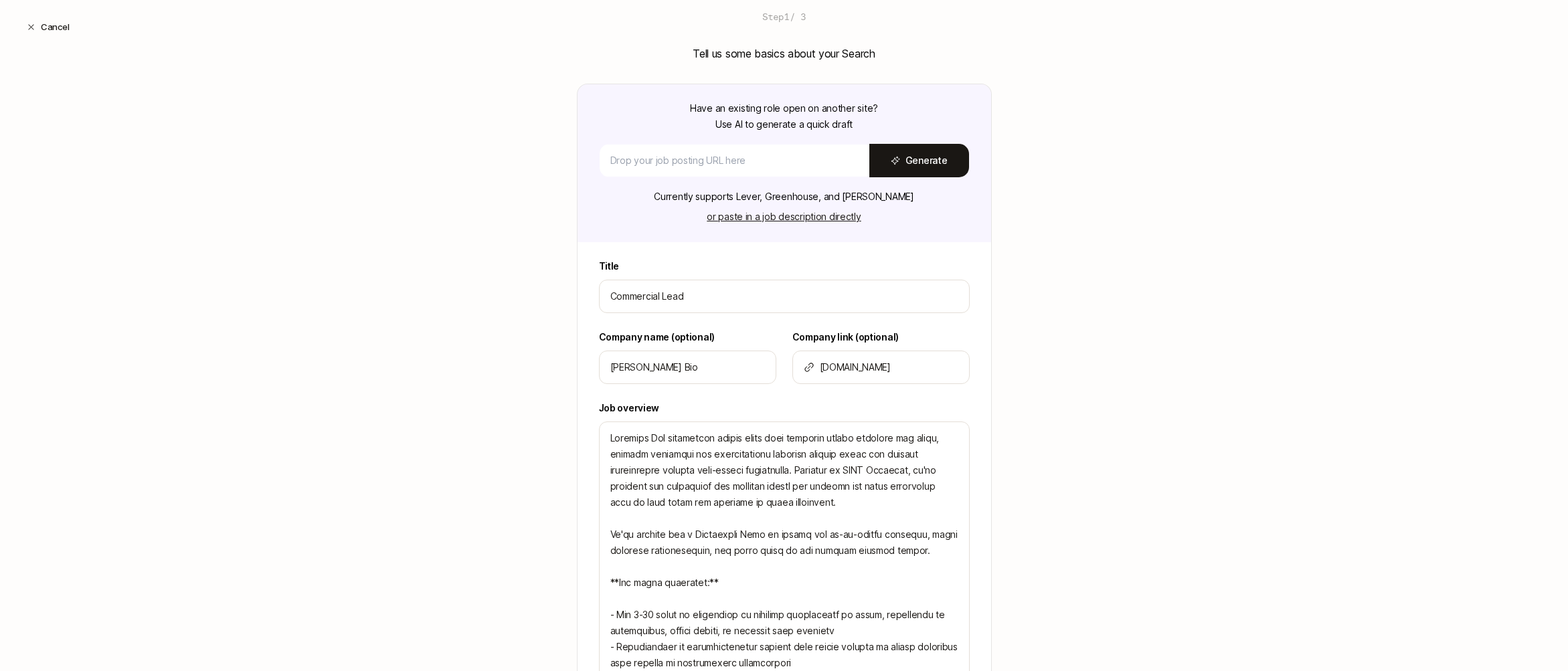
click at [1104, 338] on div "Create a Search Step 1 / 3 Tell us some basics about your Search Have an existi…" at bounding box center [784, 500] width 1568 height 1057
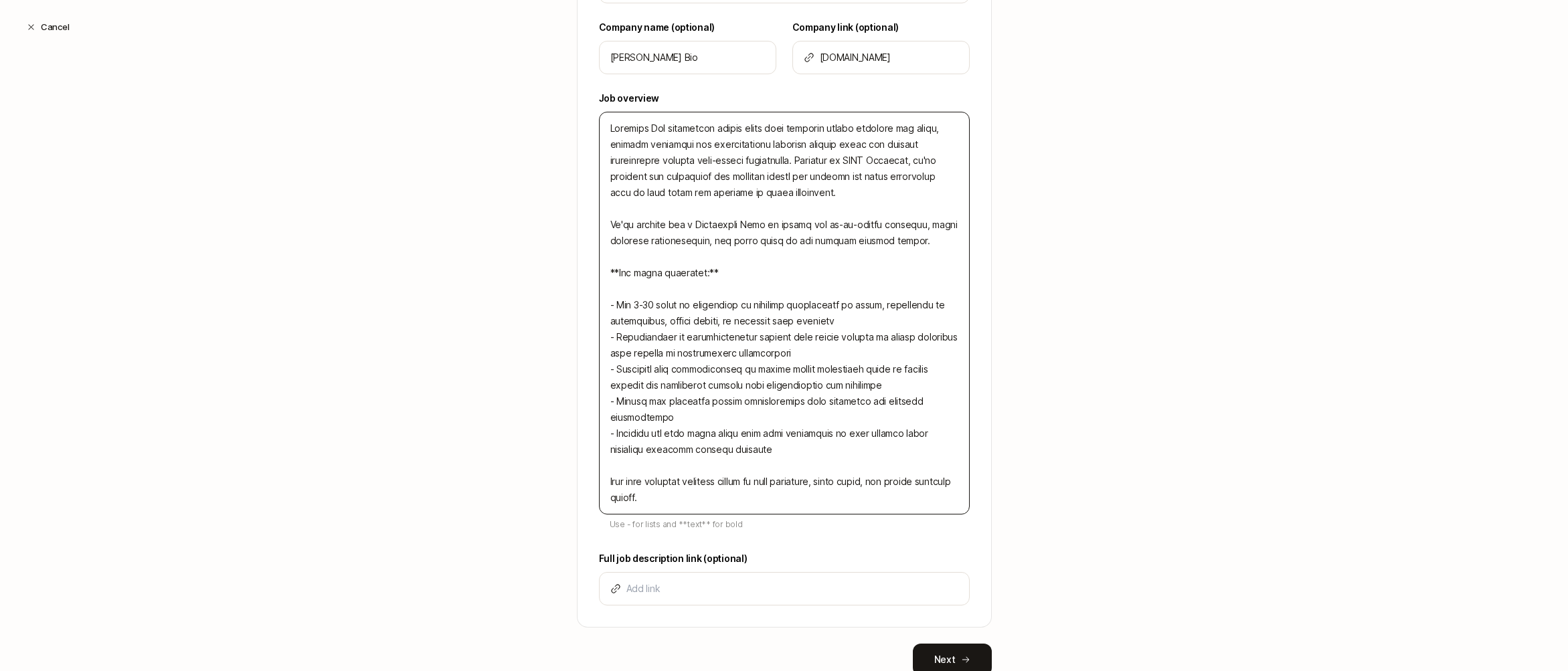
scroll to position [456, 0]
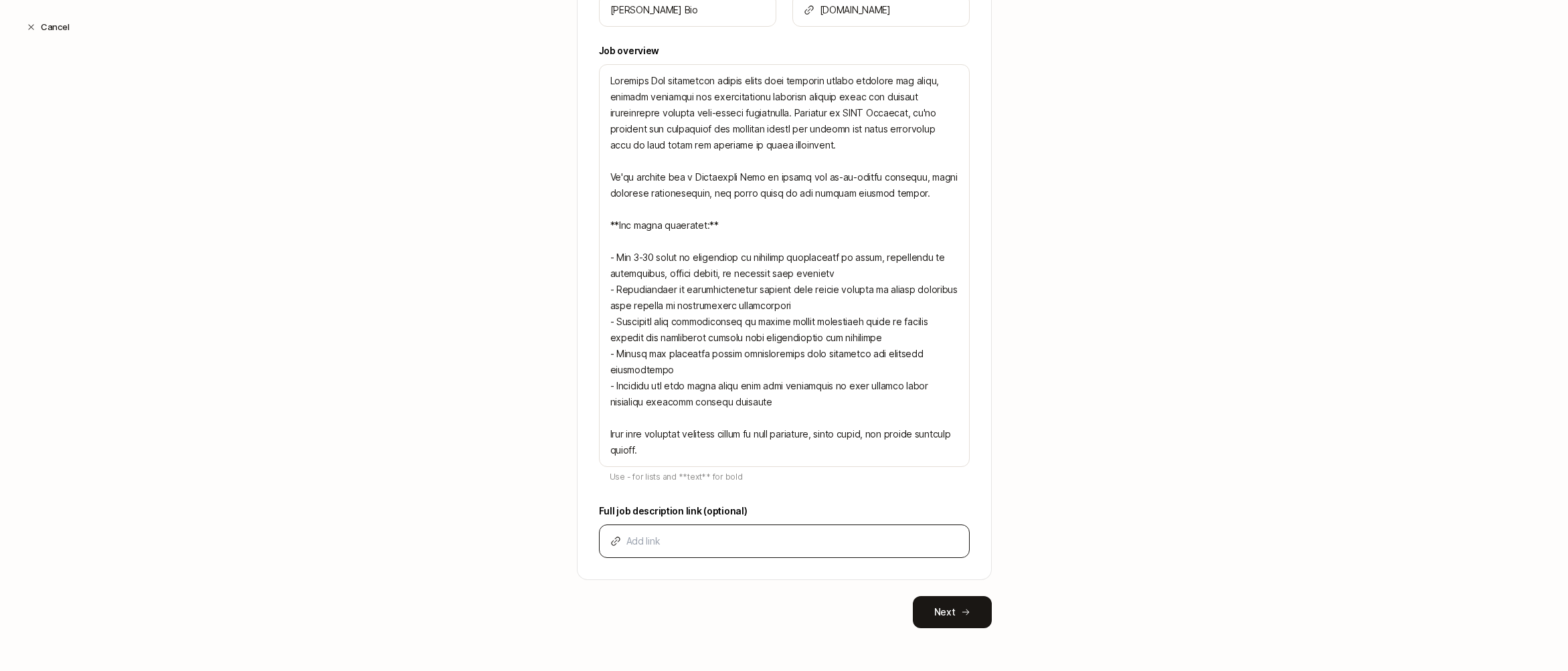
drag, startPoint x: 765, startPoint y: 555, endPoint x: 764, endPoint y: 543, distance: 12.0
click at [765, 555] on div at bounding box center [785, 541] width 371 height 34
click at [764, 541] on input at bounding box center [792, 541] width 332 height 16
paste input "Lorem Ip: Dolorsit Ame, co adipiscingel seddoeiusm tempori utla etd magn al eni…"
type input "Lorem Ip: Dolorsit Ame, co adipiscingel seddoeiusm tempori utla etd magn al eni…"
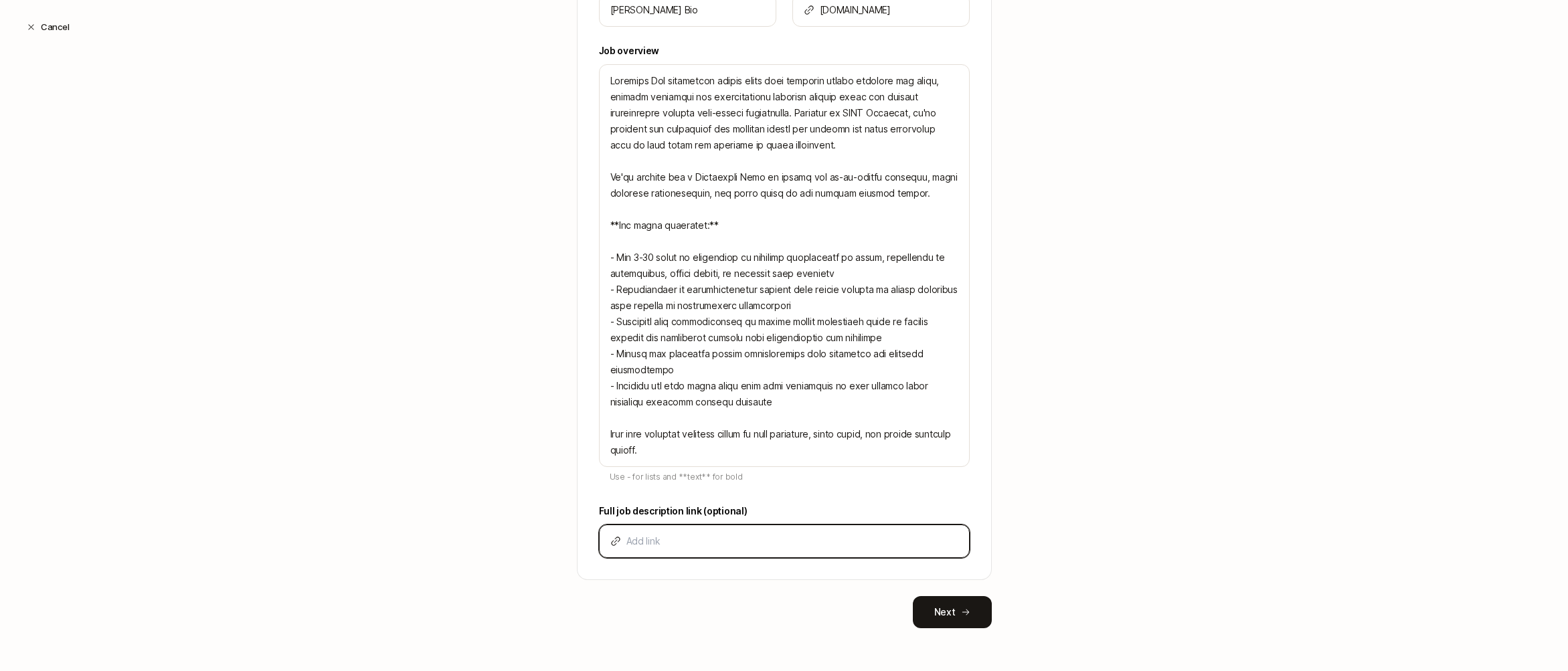
type textarea "x"
paste input "[URL][DOMAIN_NAME][PERSON_NAME][PERSON_NAME]"
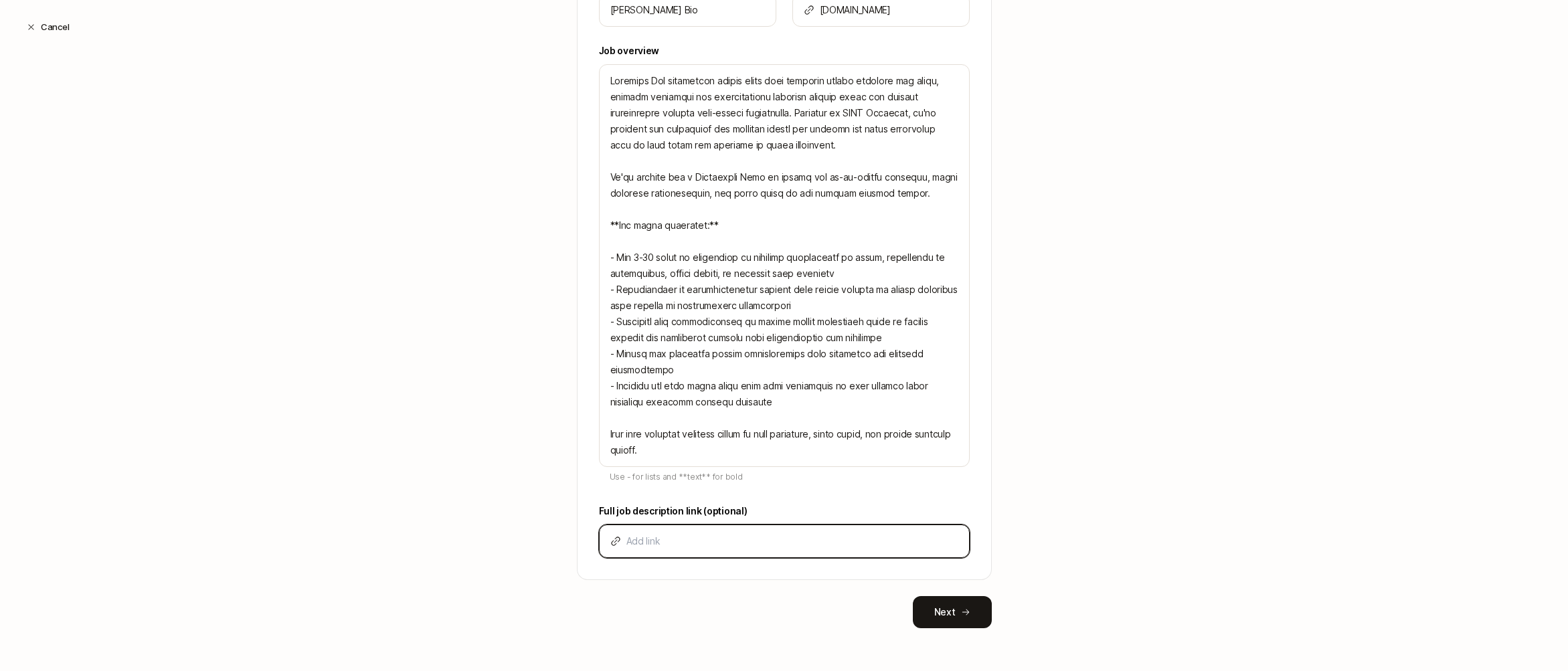
type input "[URL][DOMAIN_NAME][PERSON_NAME][PERSON_NAME]"
type textarea "x"
type input "[URL][DOMAIN_NAME][PERSON_NAME][PERSON_NAME]"
click at [949, 613] on button "Next" at bounding box center [952, 612] width 79 height 32
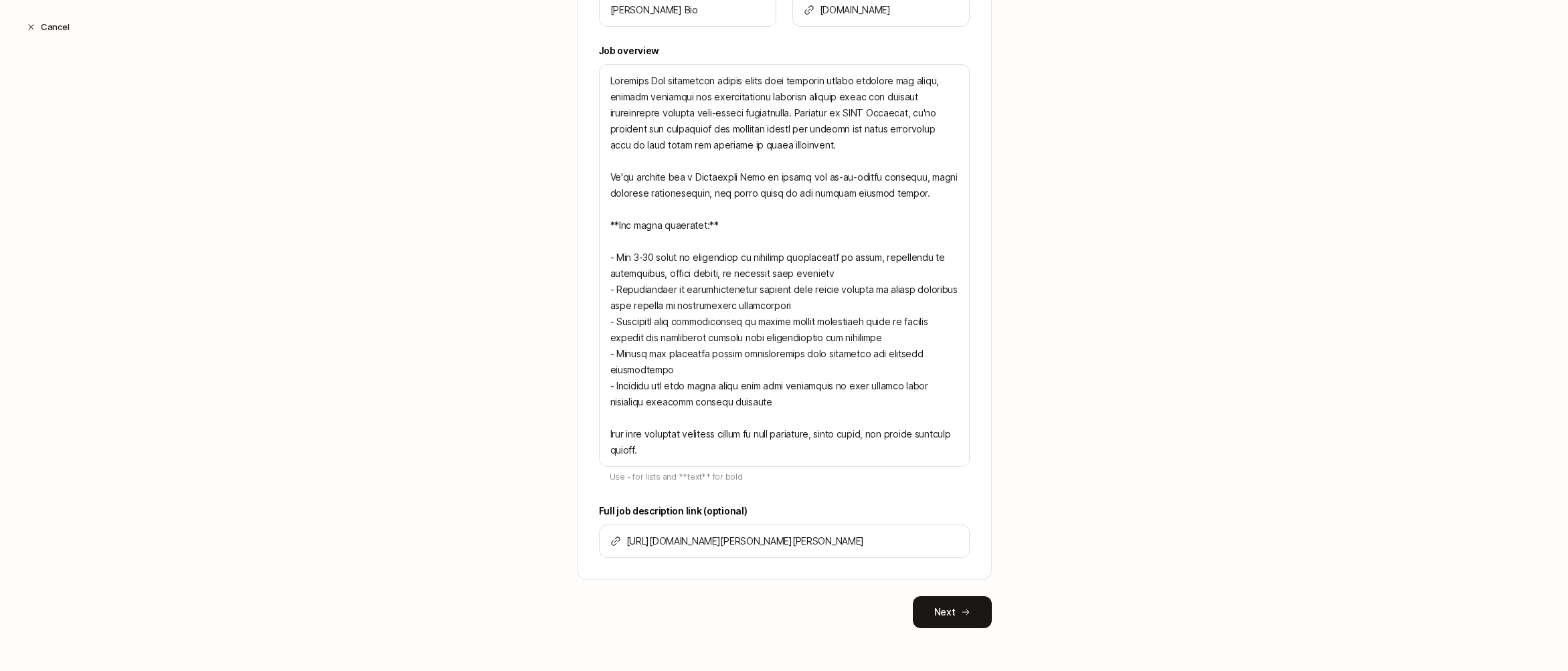
scroll to position [0, 0]
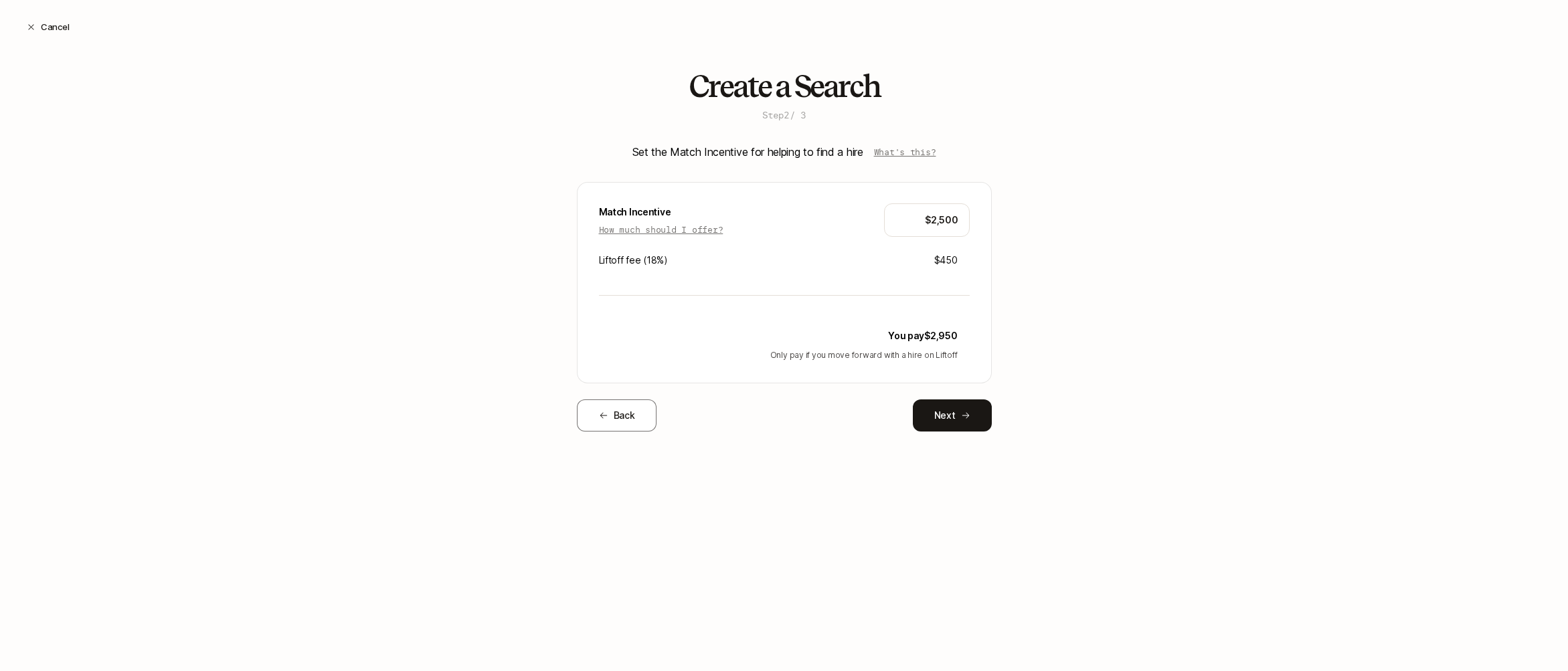
drag, startPoint x: 1196, startPoint y: 298, endPoint x: 1189, endPoint y: 298, distance: 7.0
click at [1196, 298] on div "Create a Search Step 2 / 3 Set the Match Incentive for helping to find a hire W…" at bounding box center [784, 272] width 1568 height 405
click at [675, 223] on p "How much should I offer?" at bounding box center [661, 230] width 124 height 13
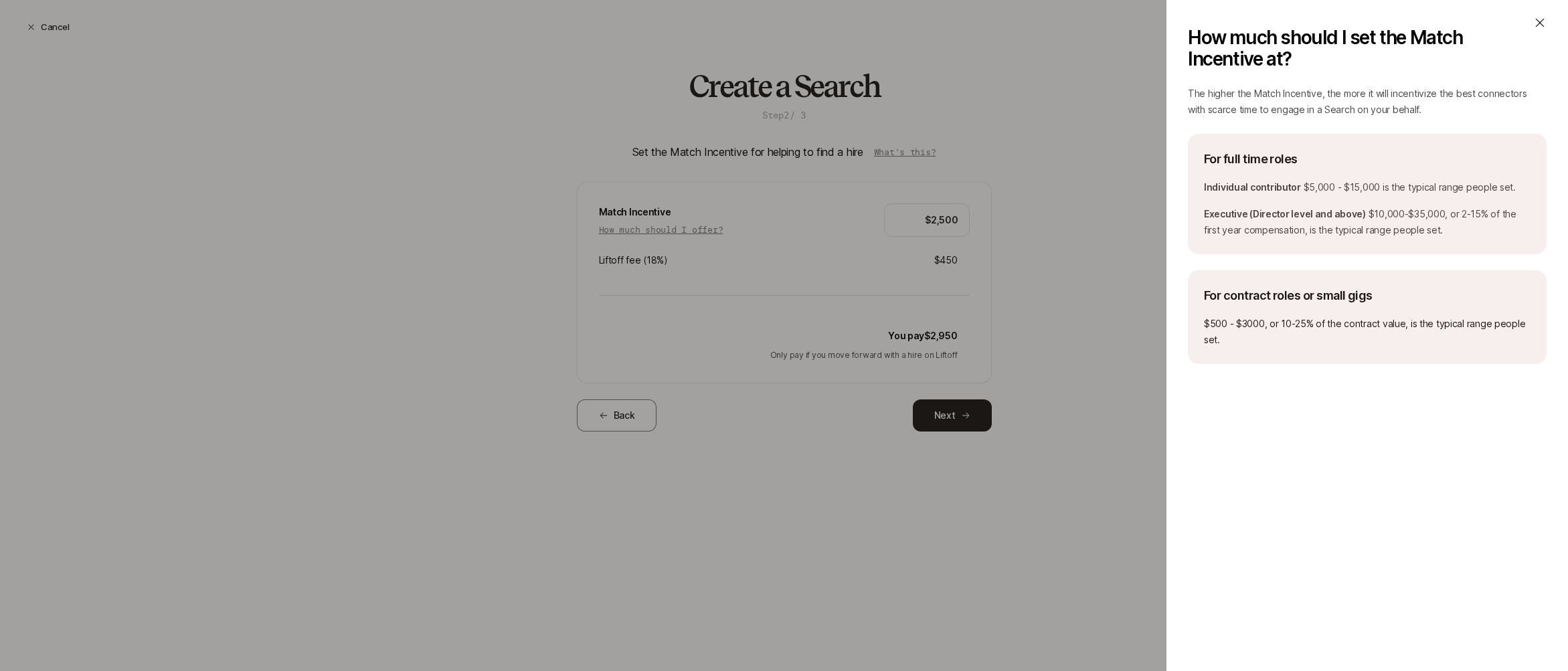
click at [1542, 19] on icon at bounding box center [1540, 22] width 13 height 13
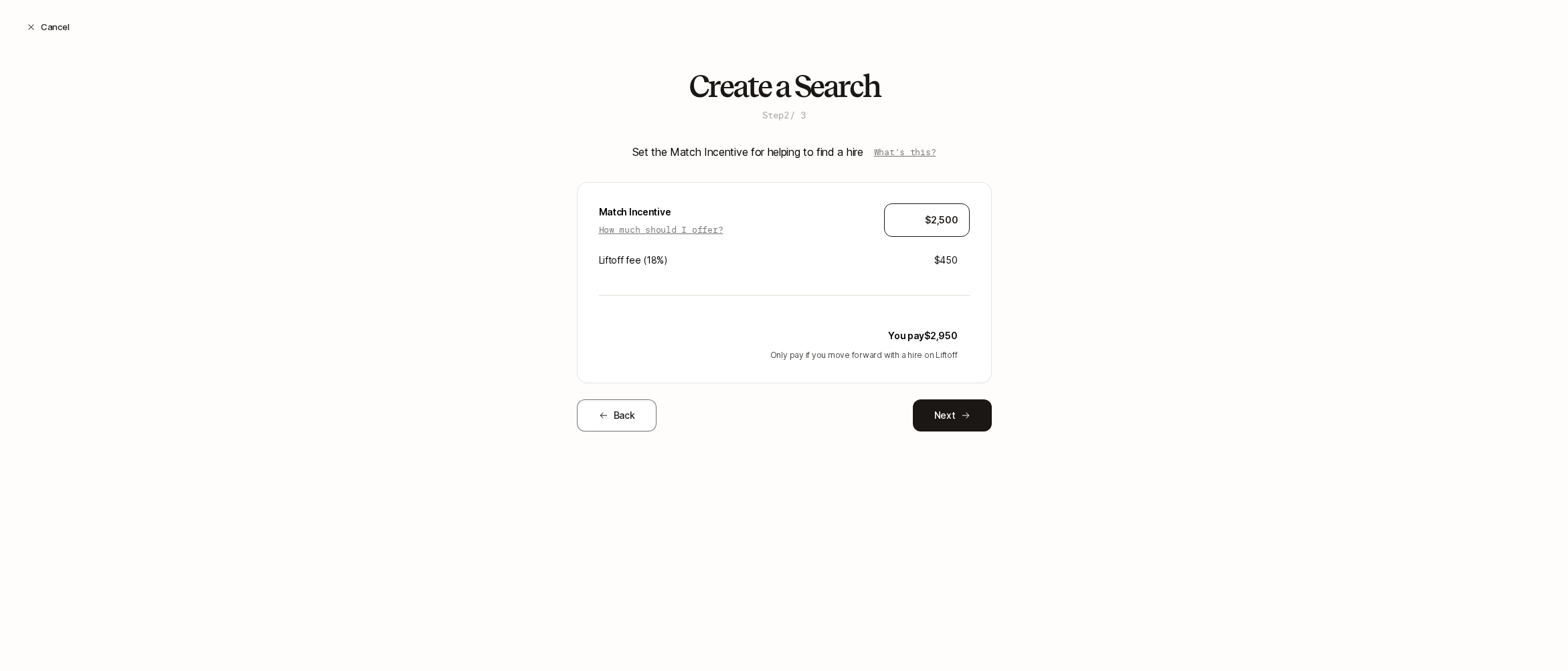
click at [937, 228] on div "$2,500" at bounding box center [927, 220] width 85 height 34
click at [949, 218] on input "$2,500" at bounding box center [927, 220] width 63 height 16
type input "$5,000"
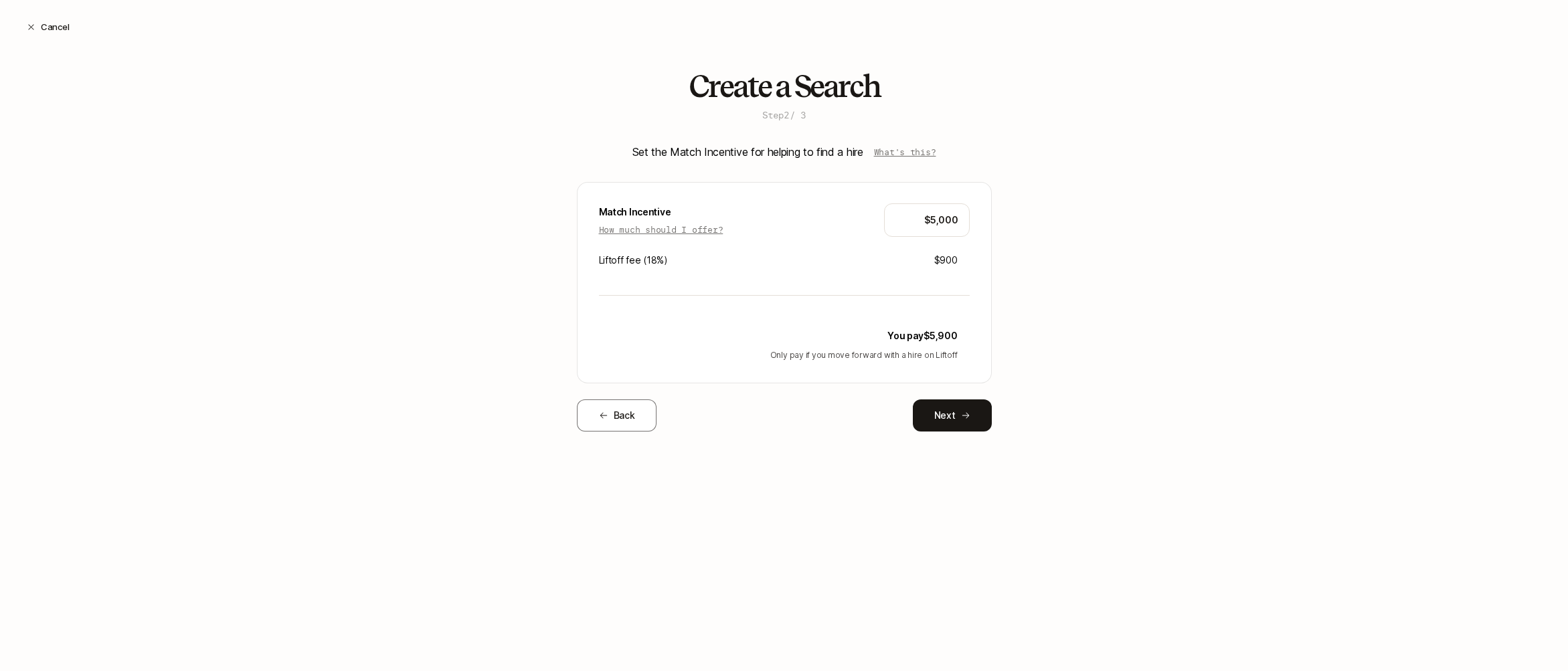
click at [1060, 284] on div "Create a Search Step 2 / 3 Set the Match Incentive for helping to find a hire W…" at bounding box center [784, 272] width 1568 height 405
click at [970, 421] on button "Next" at bounding box center [952, 415] width 79 height 32
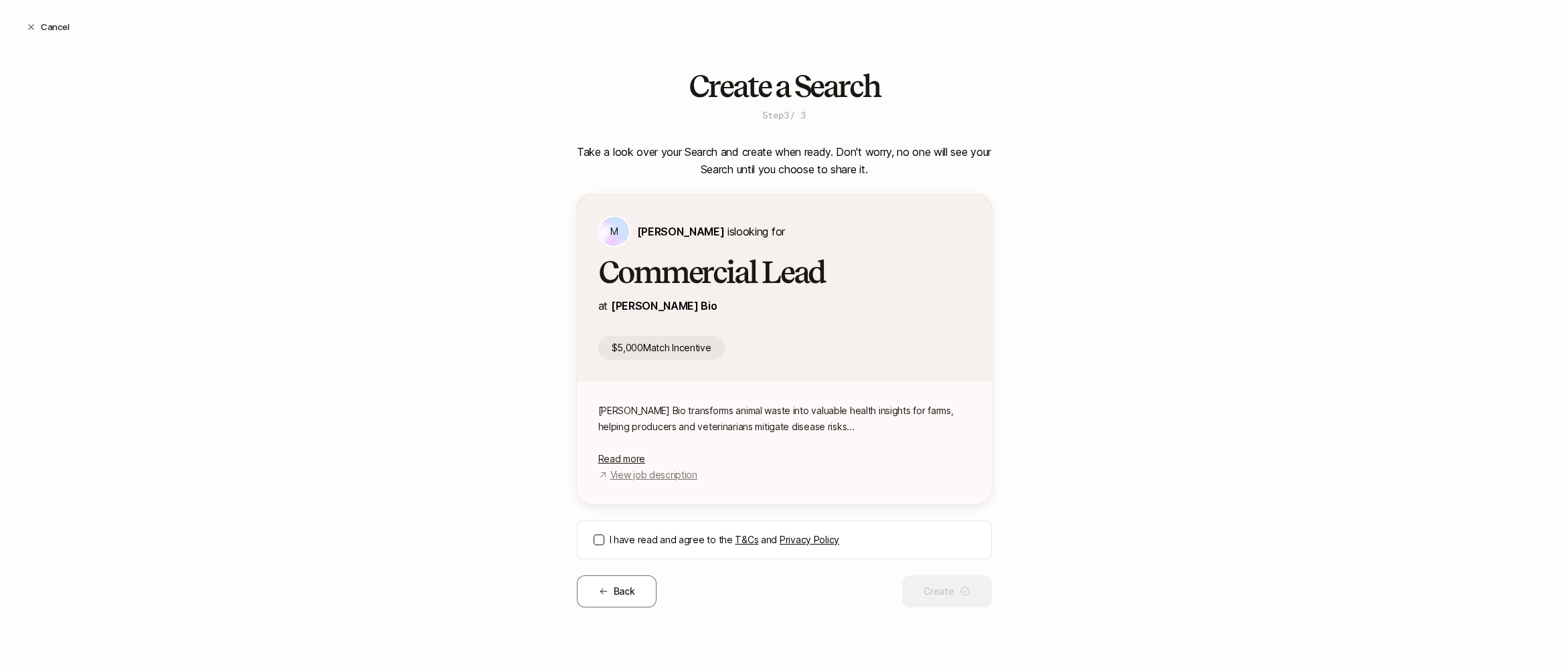
click at [616, 587] on button "Back" at bounding box center [616, 591] width 80 height 32
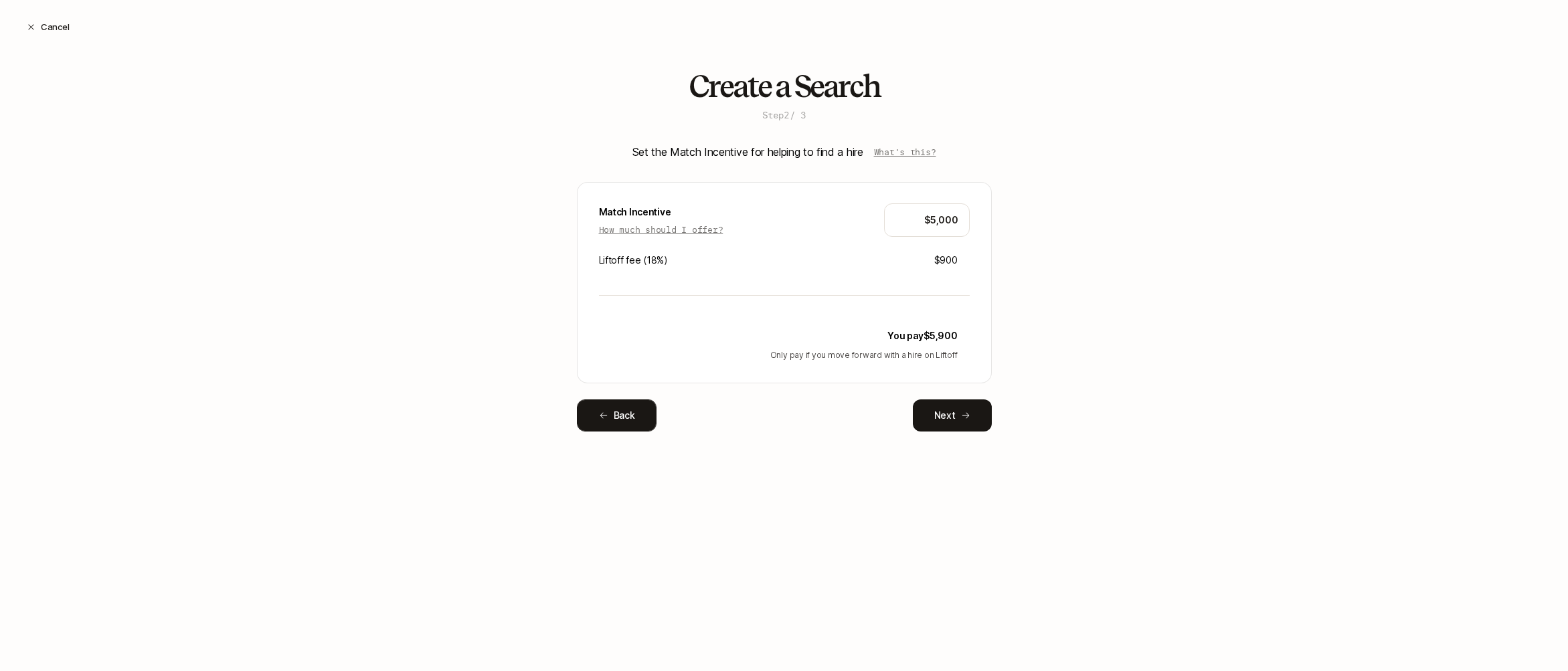
click at [637, 423] on button "Back" at bounding box center [616, 415] width 80 height 32
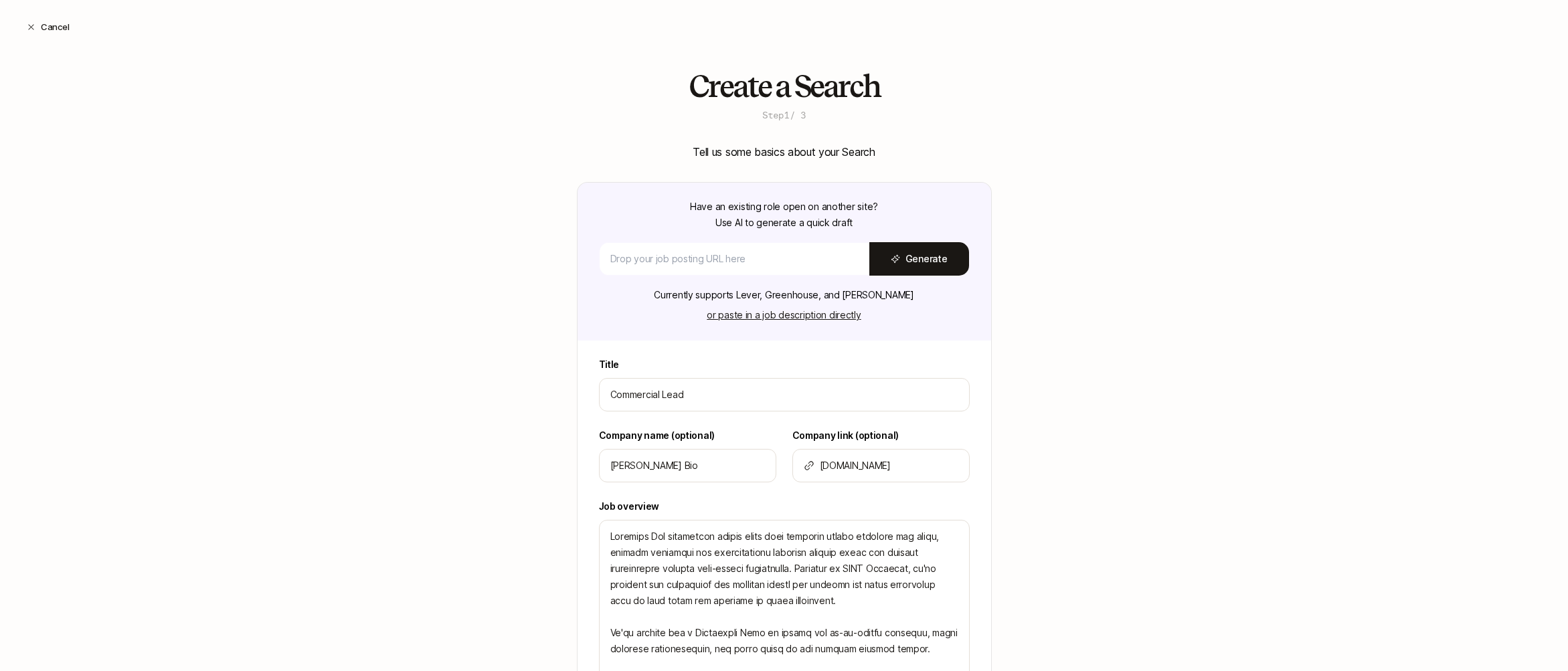
drag, startPoint x: 704, startPoint y: 390, endPoint x: 546, endPoint y: 382, distance: 158.2
click at [560, 383] on div "Create a Search Step 1 / 3 Tell us some basics about your Search Have an existi…" at bounding box center [784, 598] width 1568 height 1057
type textarea "x"
type input "B"
type textarea "x"
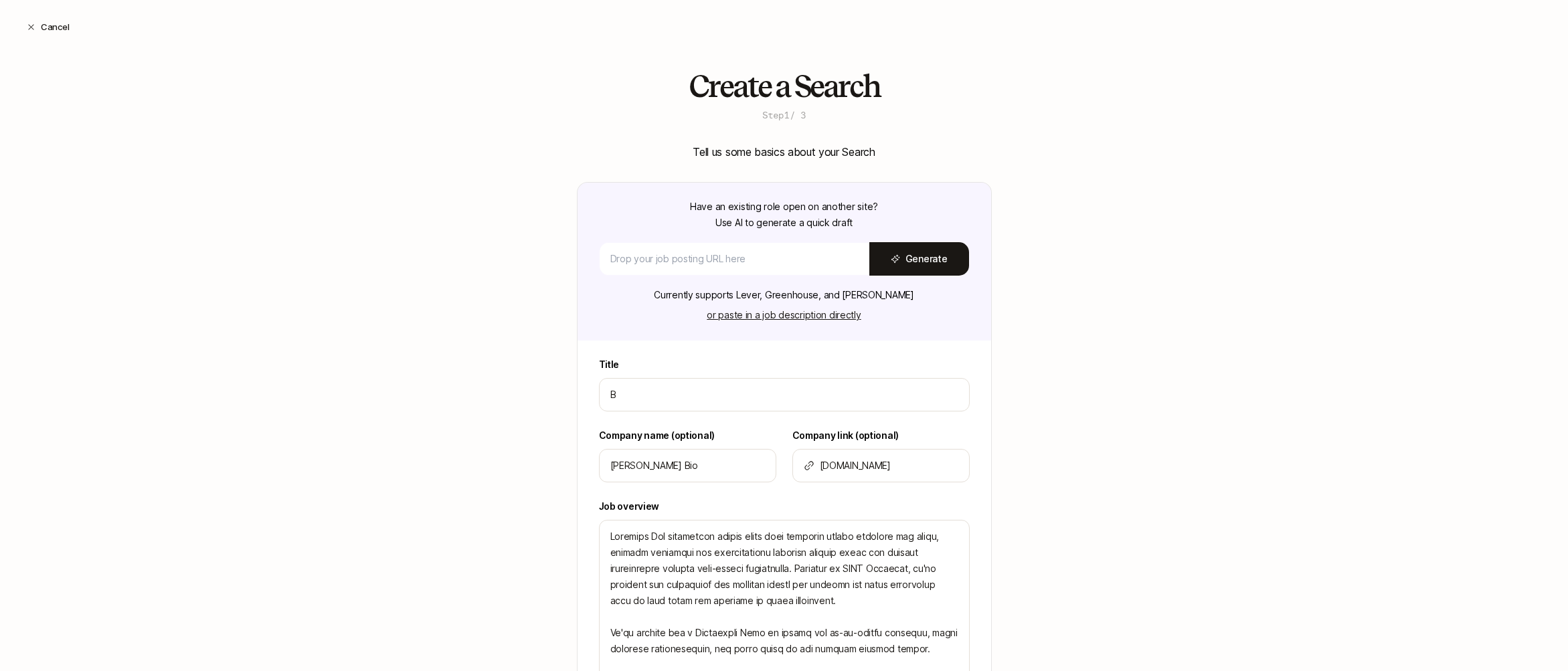
type input "Bu"
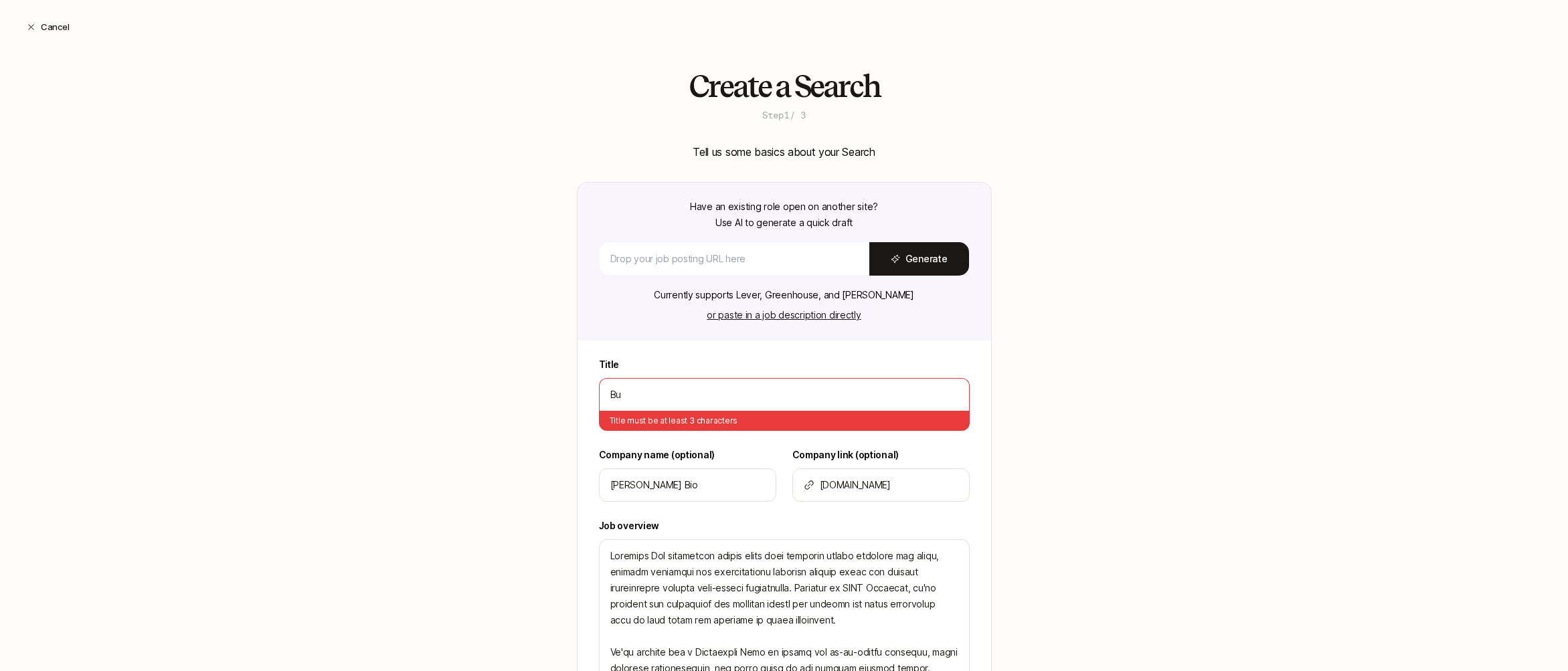
type textarea "x"
type input "Bus"
type textarea "x"
type input "Busi"
type textarea "x"
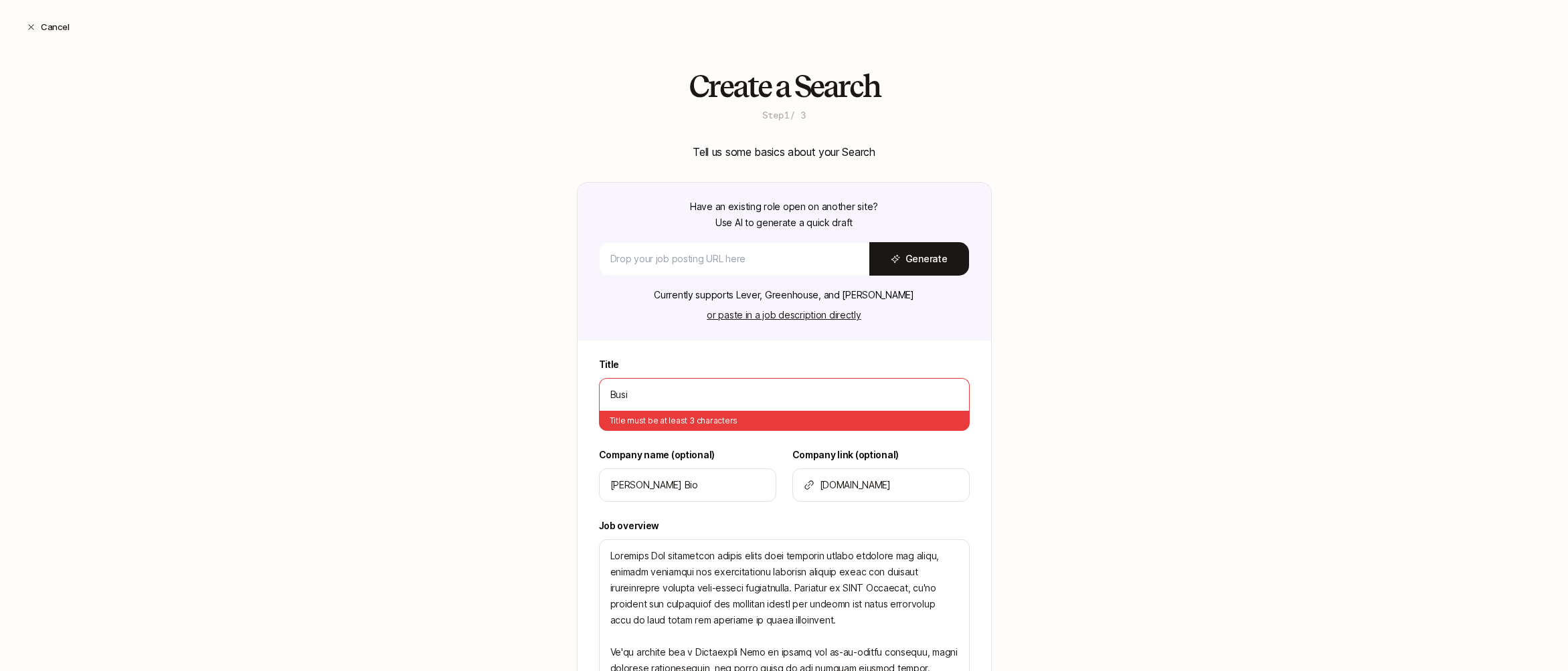
type input "Busin"
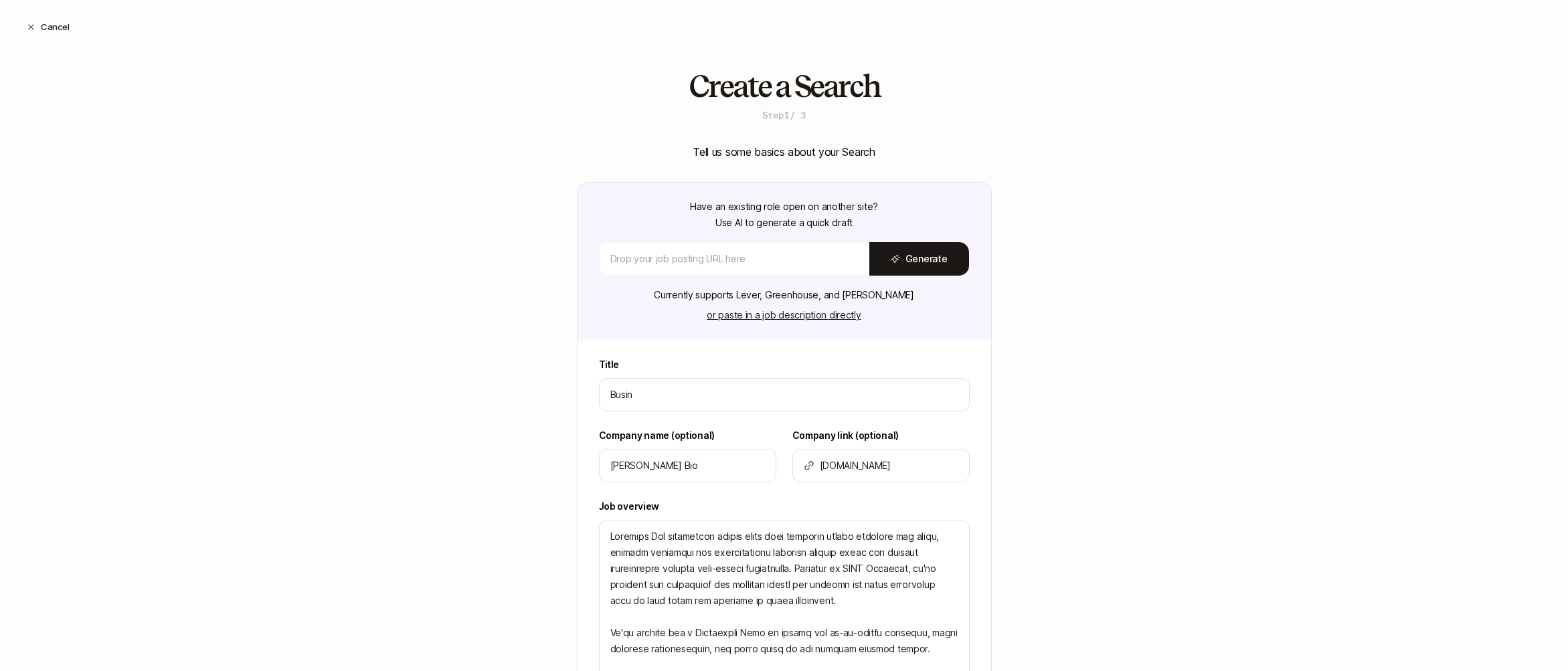
type textarea "x"
type input "Busine"
type textarea "x"
type input "Busines"
type textarea "x"
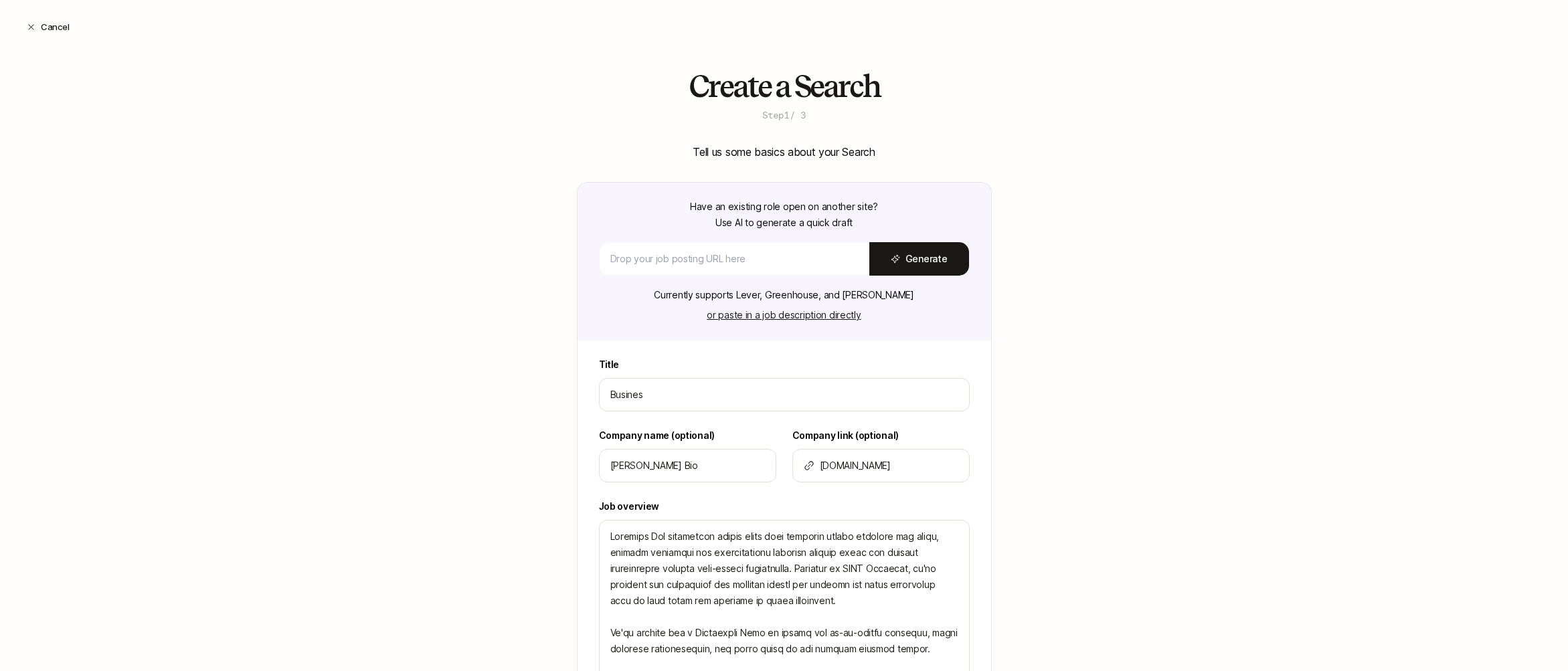
type input "Business"
type textarea "x"
type input "Business"
type textarea "x"
type input "Business D"
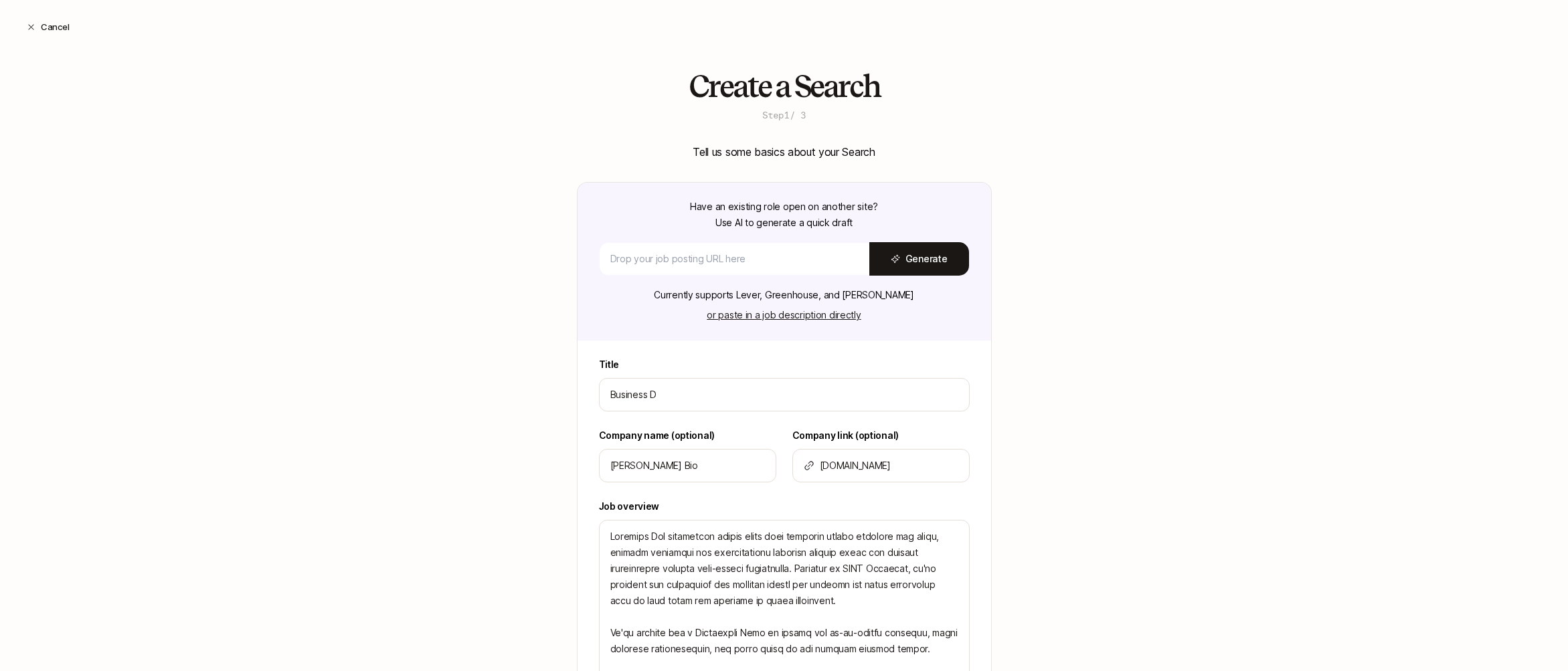
type textarea "x"
type input "Business De"
type textarea "x"
type input "Business Dev"
type textarea "x"
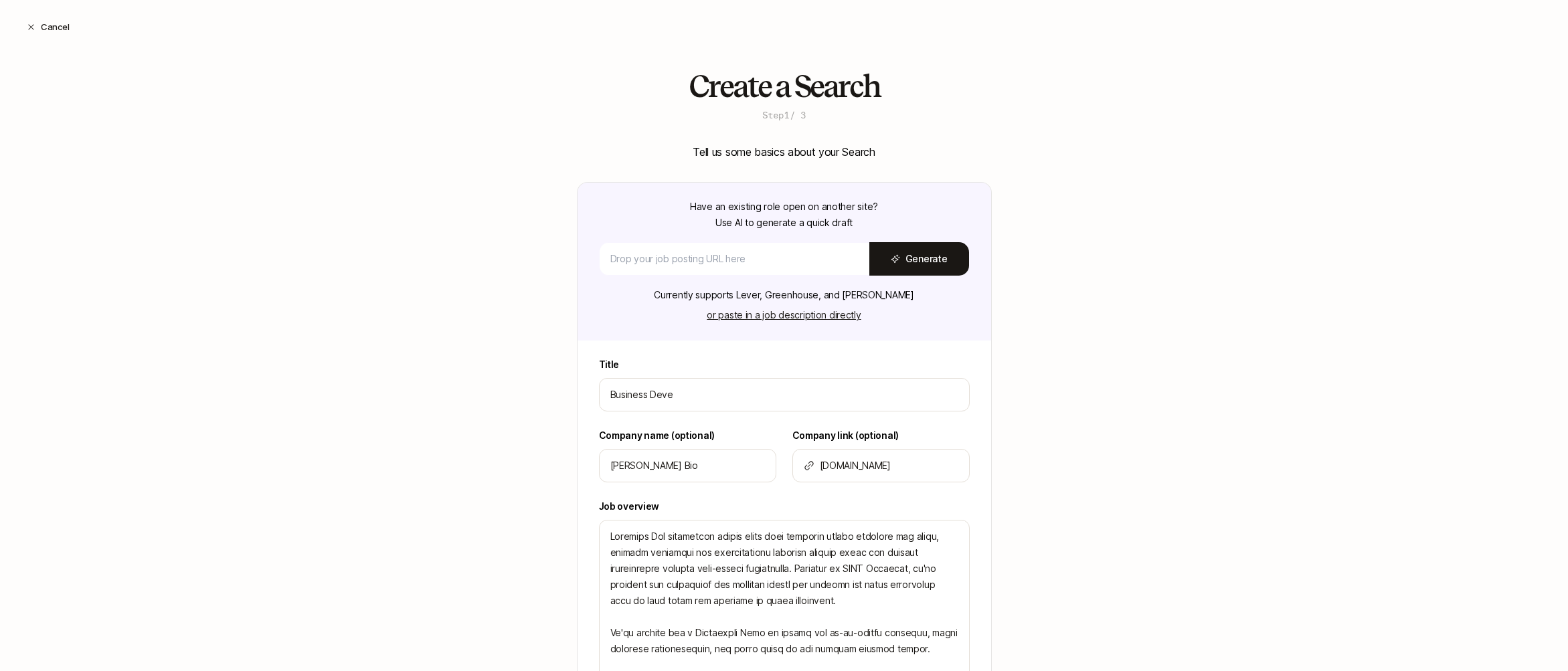
type input "Business Devel"
type textarea "x"
type input "Business Develo"
type textarea "x"
type input "Business Develop"
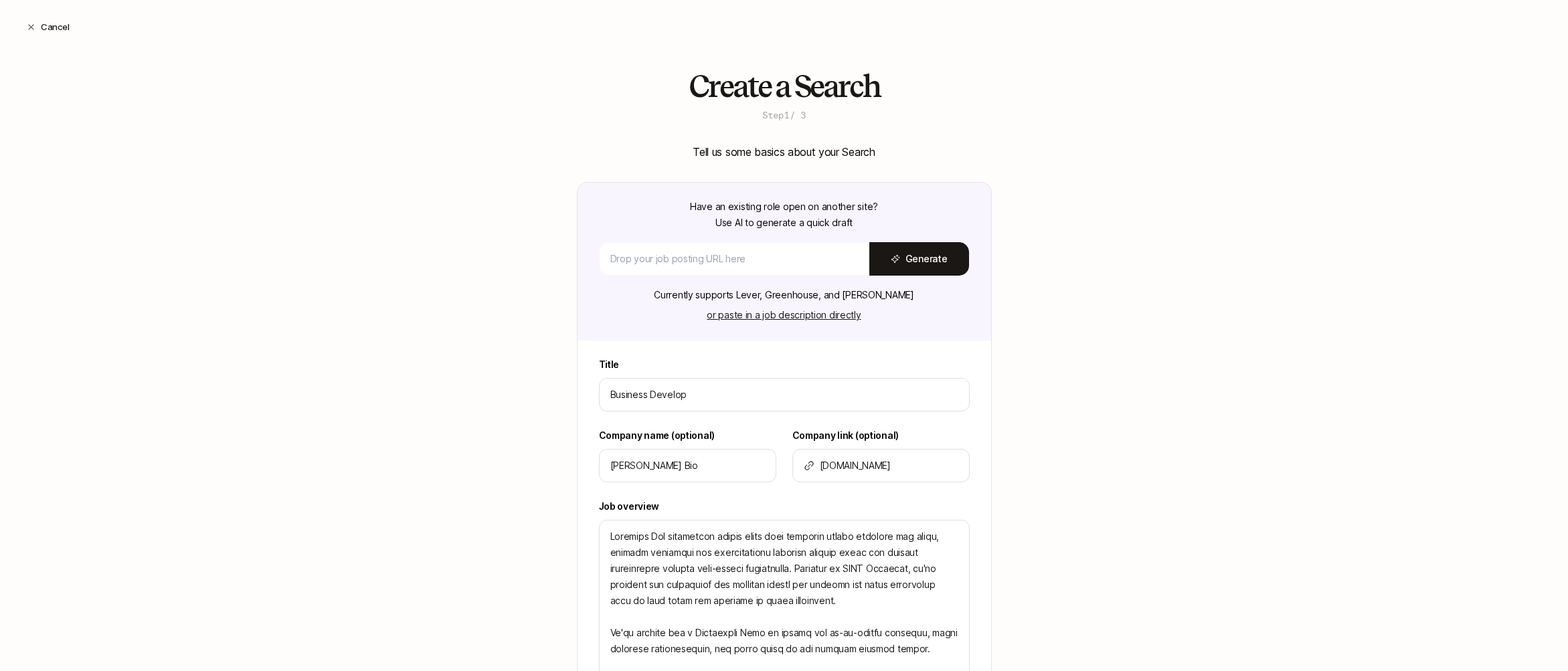
type textarea "x"
type input "Business Developm"
type textarea "x"
type input "Business Developme"
type textarea "x"
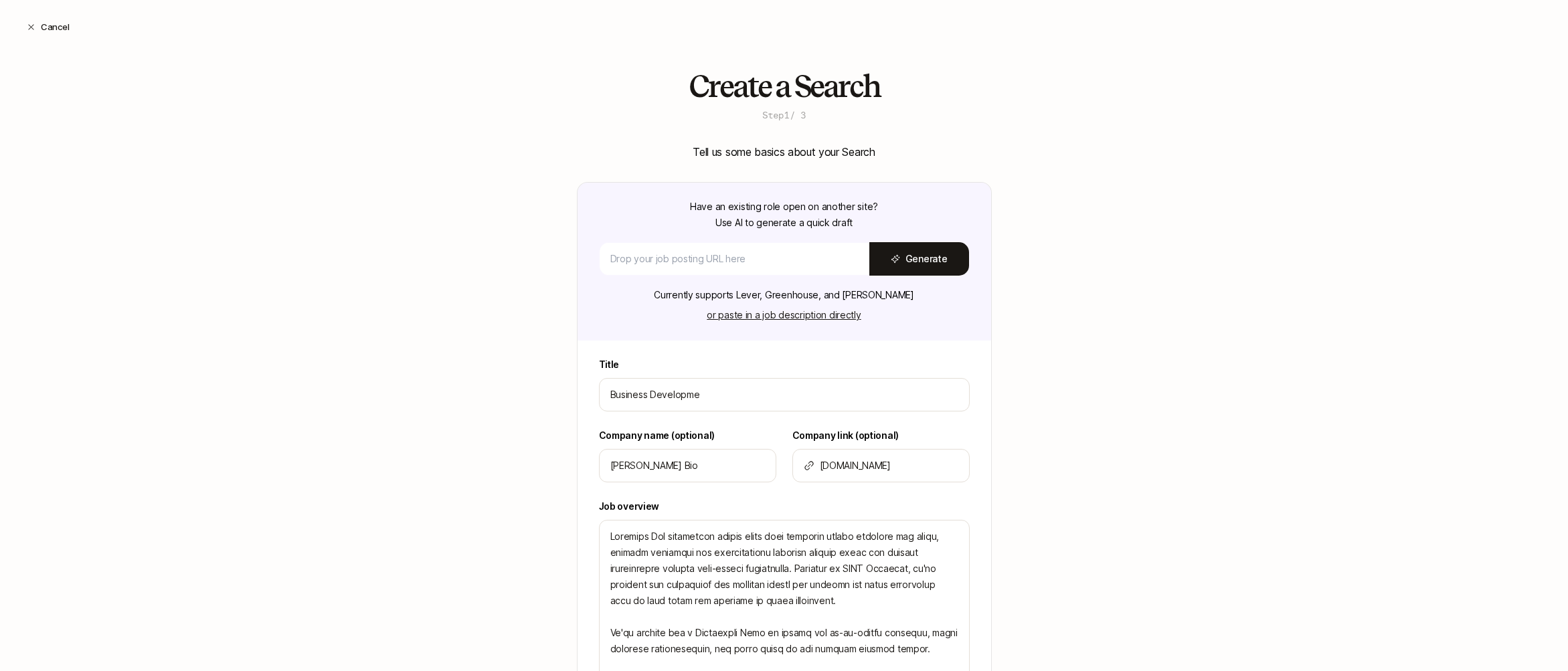
type input "Business Developmen"
type textarea "x"
type input "Business Developmeny"
type textarea "x"
type input "Business Developmeny"
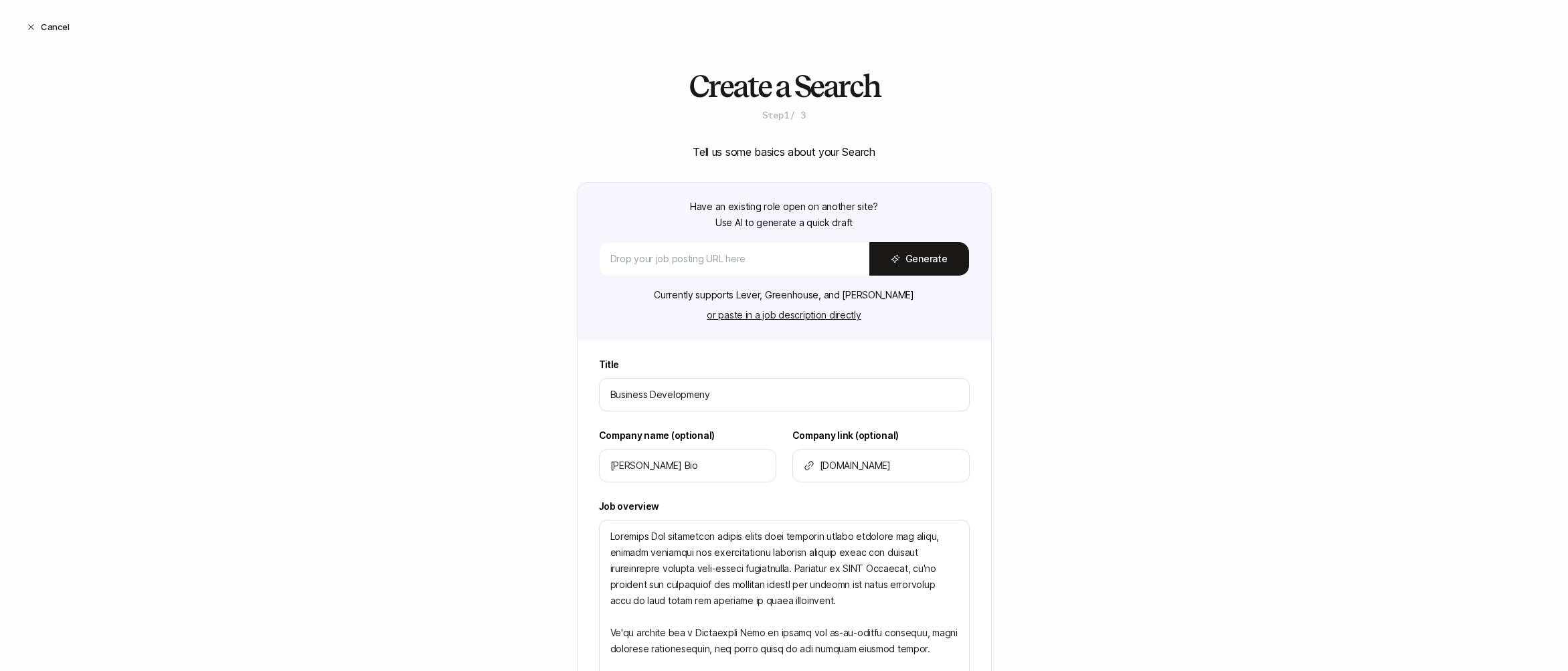
type textarea "x"
type input "Business Developmeny"
type textarea "x"
type input "Business Developmen"
type textarea "x"
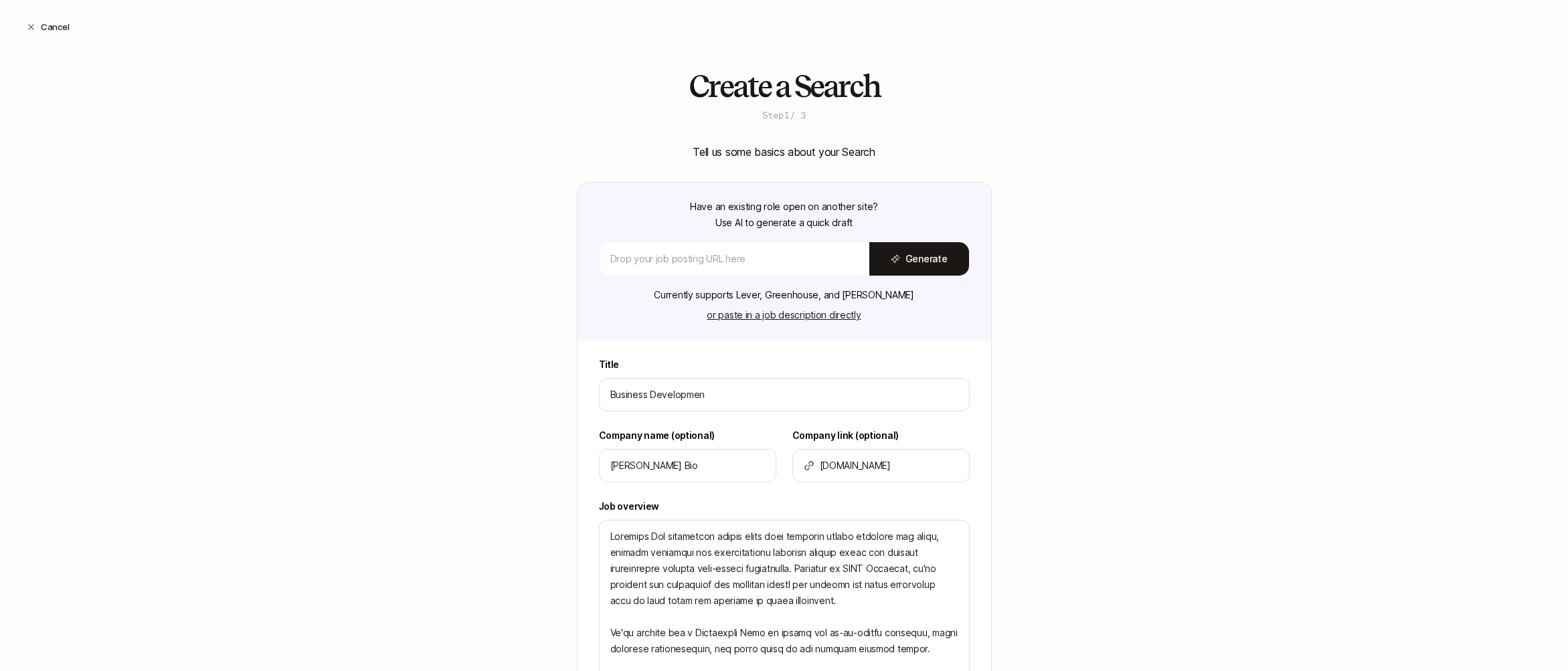
type input "Business Development"
type textarea "x"
type input "Business Development"
type textarea "x"
type input "Business Development L"
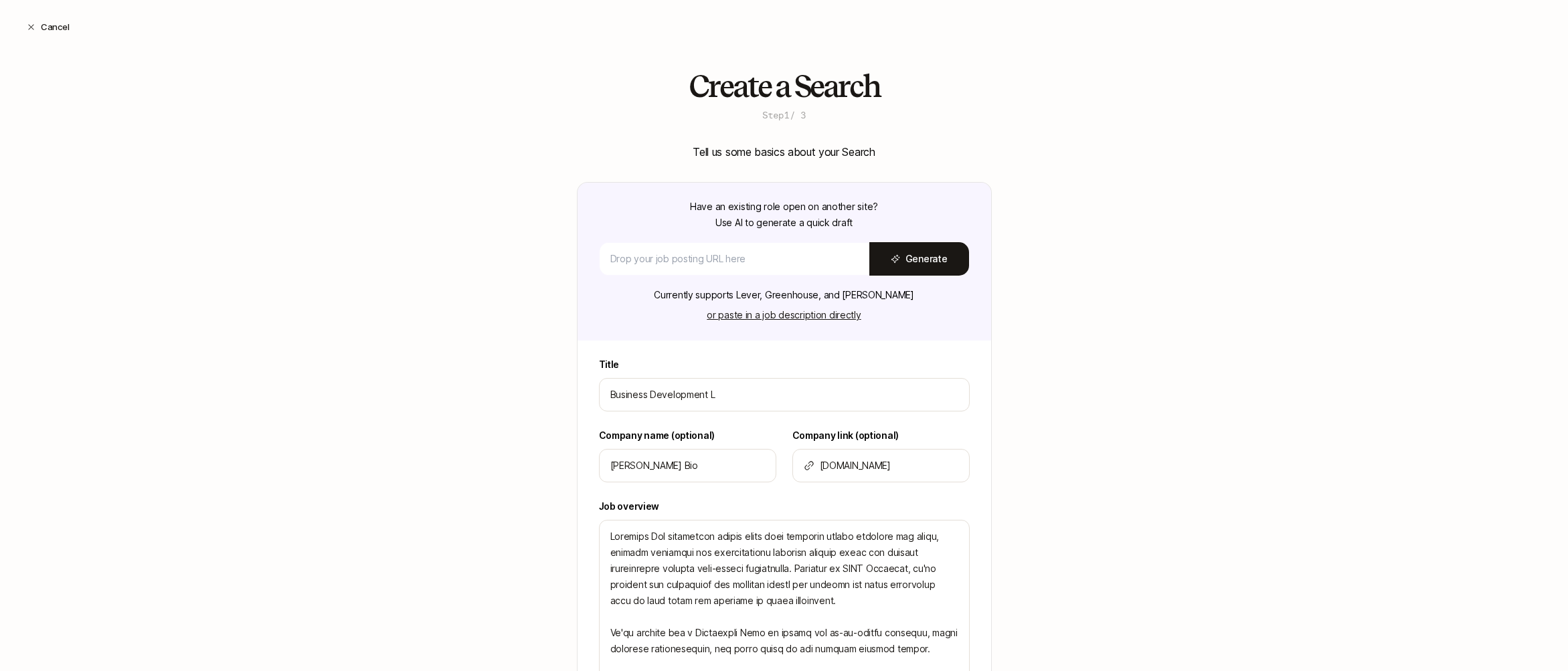
type textarea "x"
type input "Business Development Le"
type textarea "x"
type input "Business Development Lea"
type textarea "x"
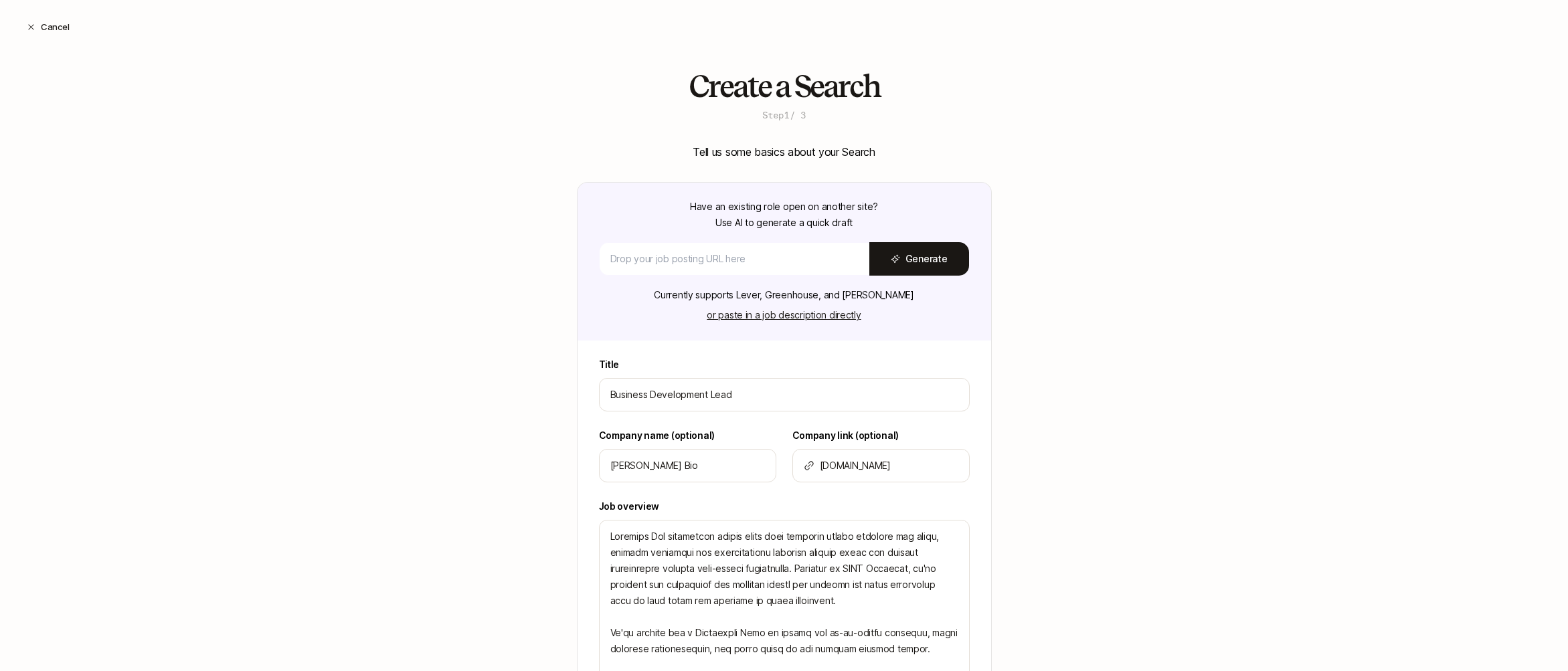
type input "Business Development Lead"
click at [1053, 371] on div "Create a Search Step 1 / 3 Tell us some basics about your Search Have an existi…" at bounding box center [784, 598] width 1568 height 1057
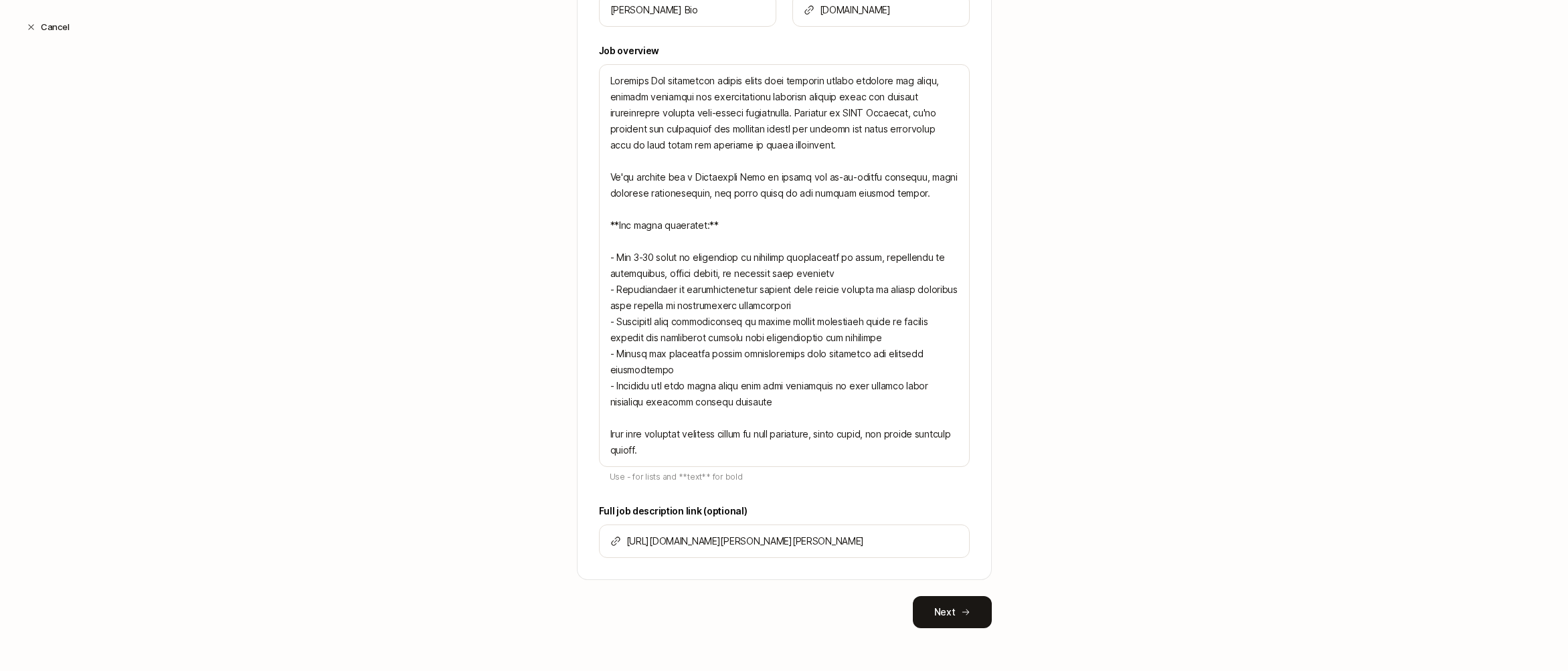
click at [973, 601] on button "Next" at bounding box center [952, 612] width 79 height 32
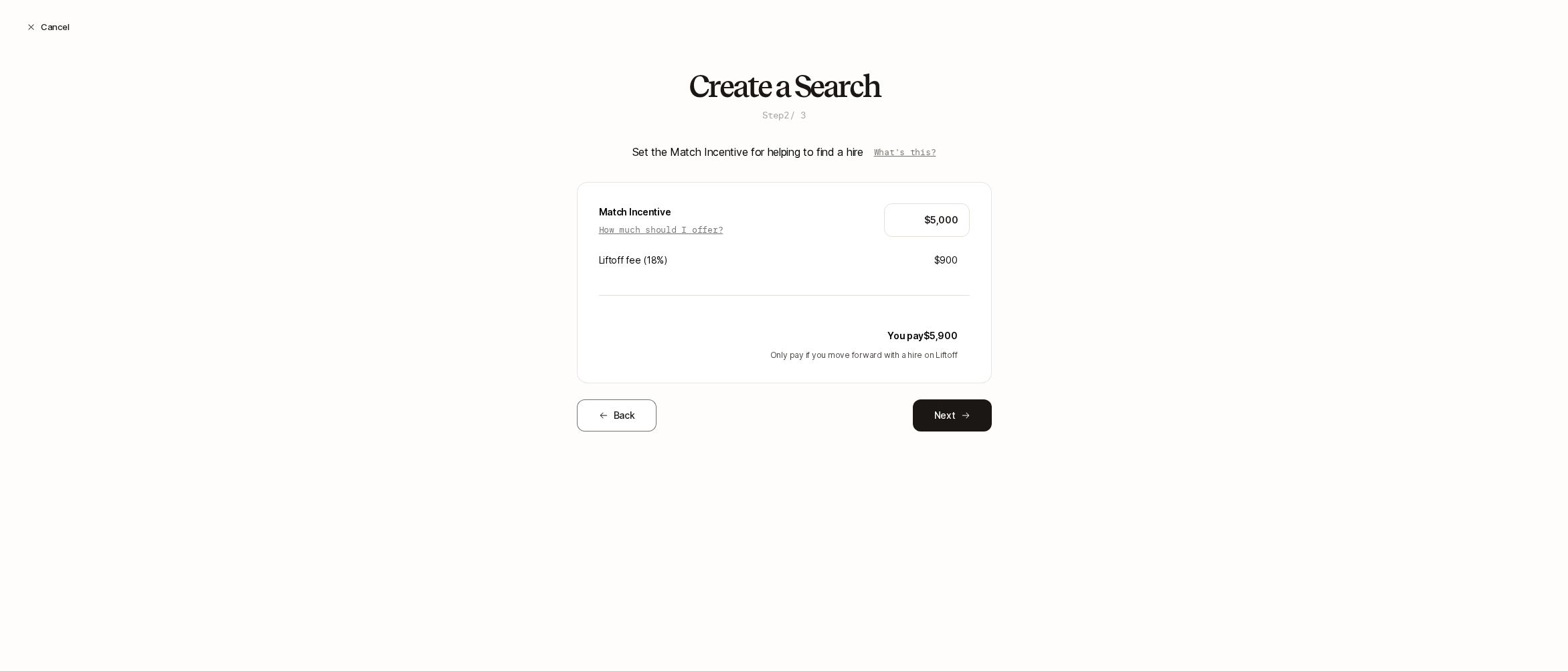
scroll to position [0, 0]
click at [955, 407] on button "Next" at bounding box center [952, 415] width 79 height 32
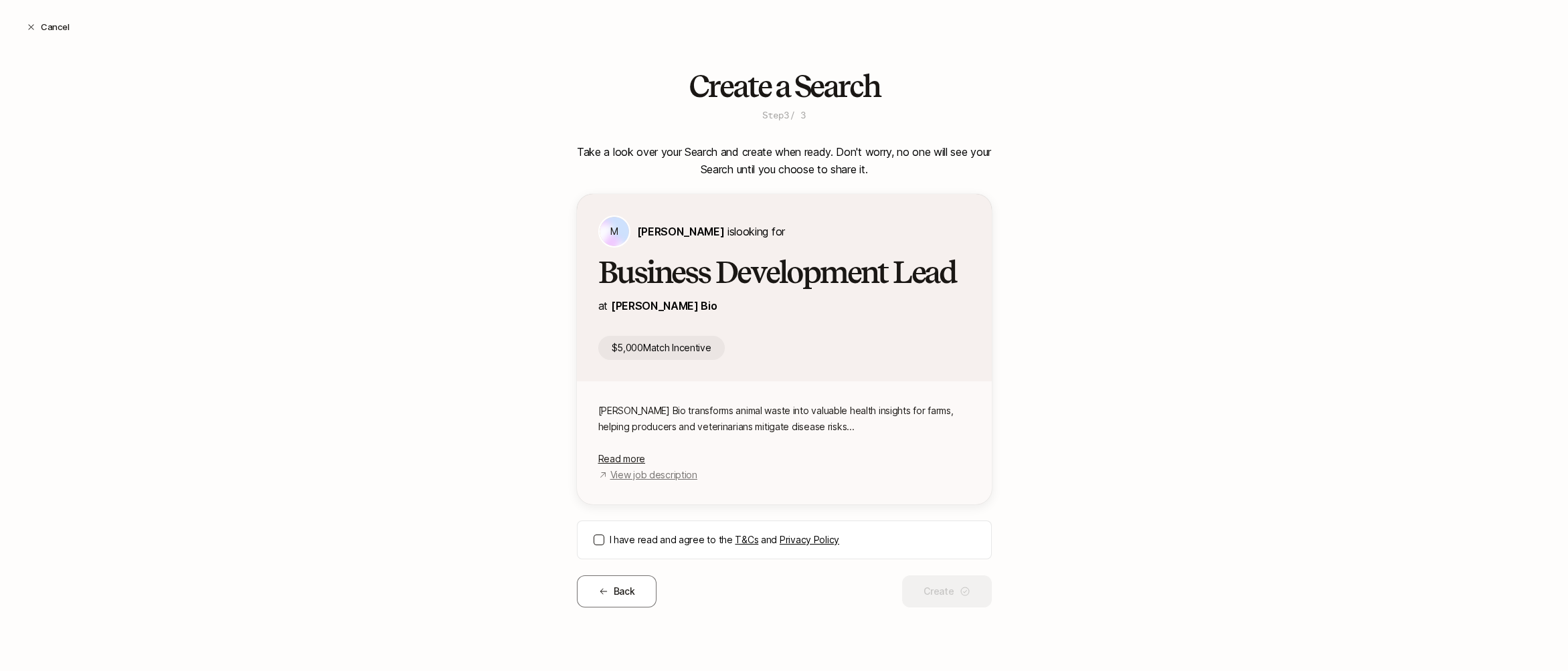
click at [651, 537] on label "I have read and agree to the T&Cs and Privacy Policy" at bounding box center [792, 539] width 365 height 16
click at [604, 537] on button "I have read and agree to the T&Cs and Privacy Policy" at bounding box center [598, 540] width 10 height 10
click at [958, 595] on button "Create" at bounding box center [946, 591] width 89 height 32
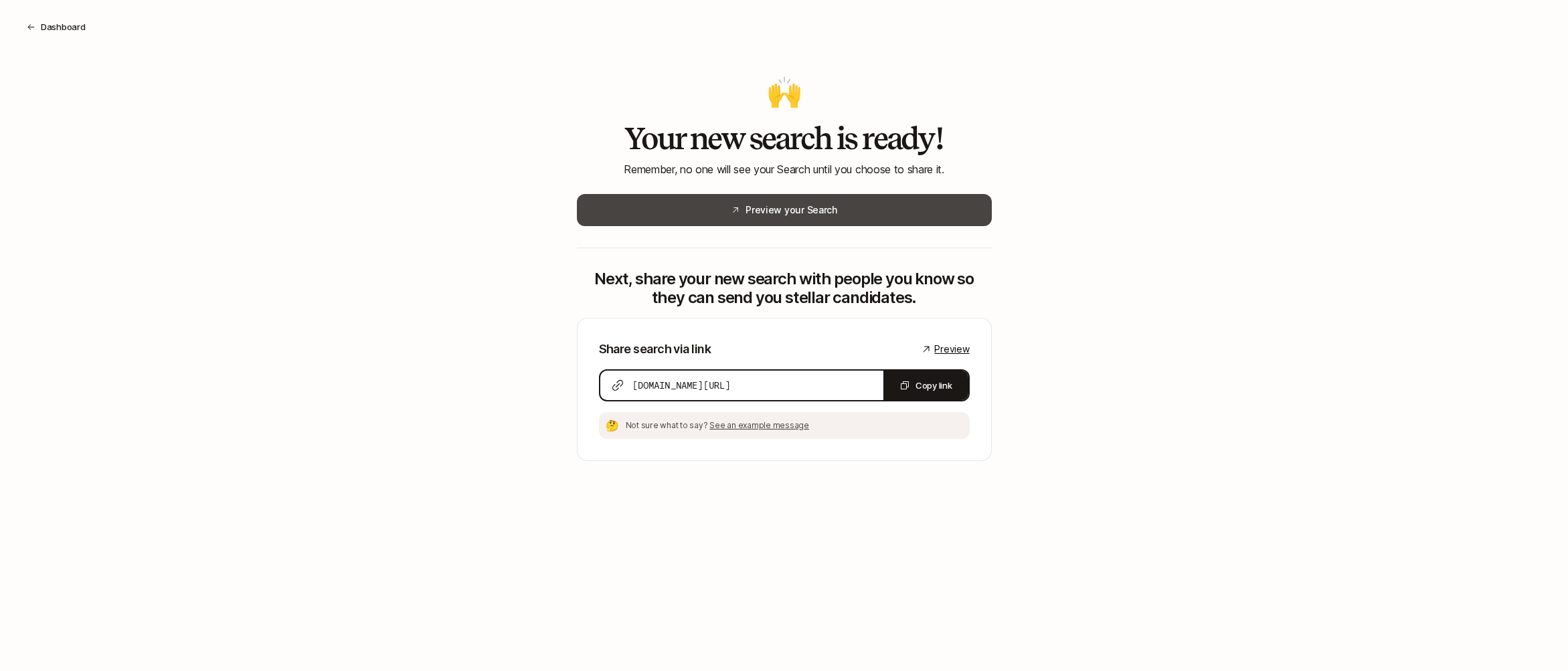
click at [796, 209] on button "Preview your Search" at bounding box center [784, 209] width 415 height 32
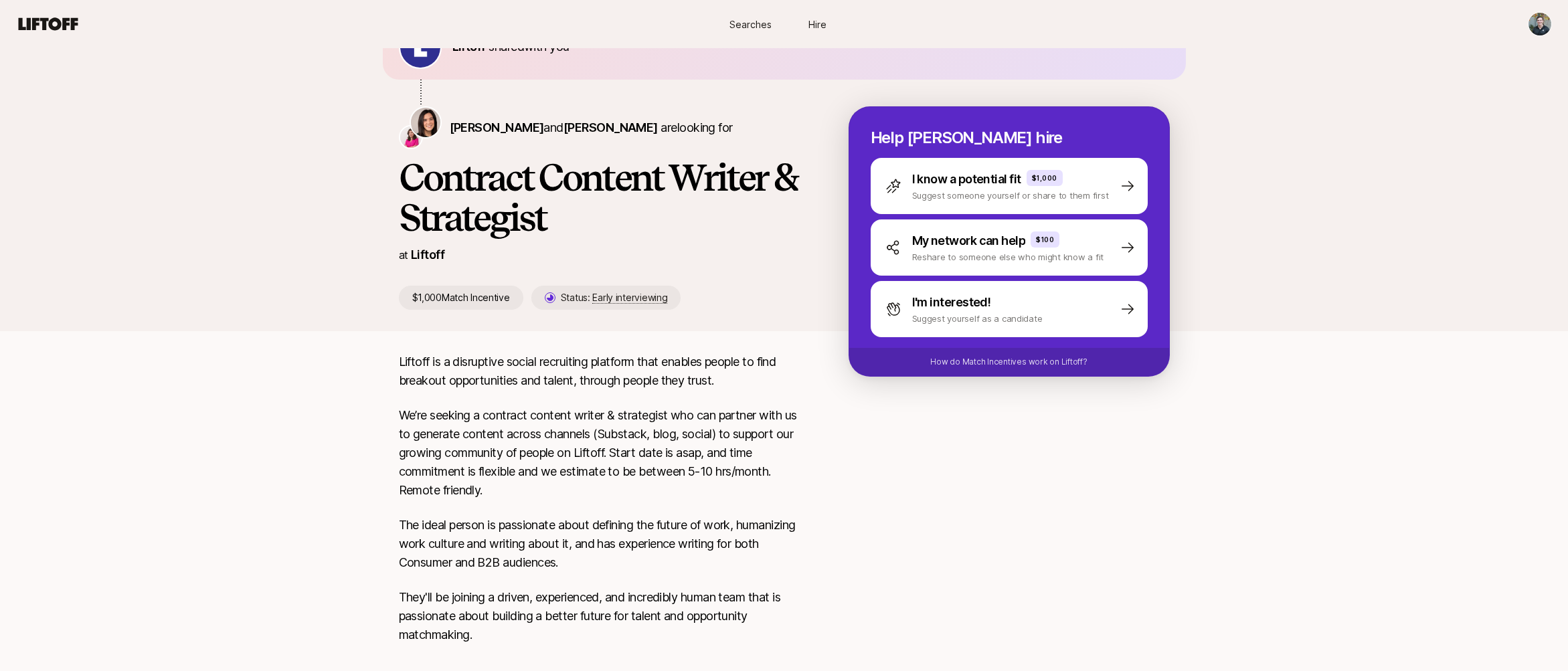
scroll to position [120, 0]
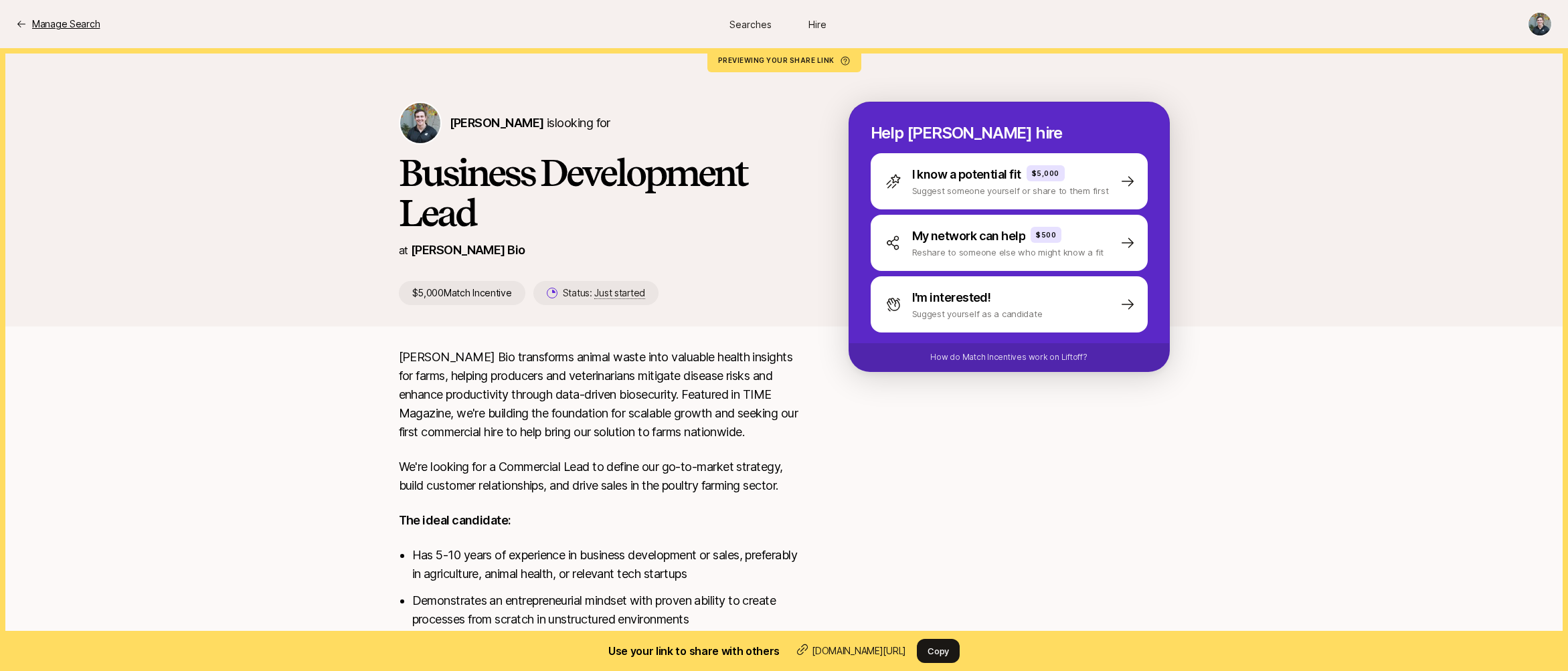
click at [74, 24] on p "Manage Search" at bounding box center [66, 23] width 67 height 16
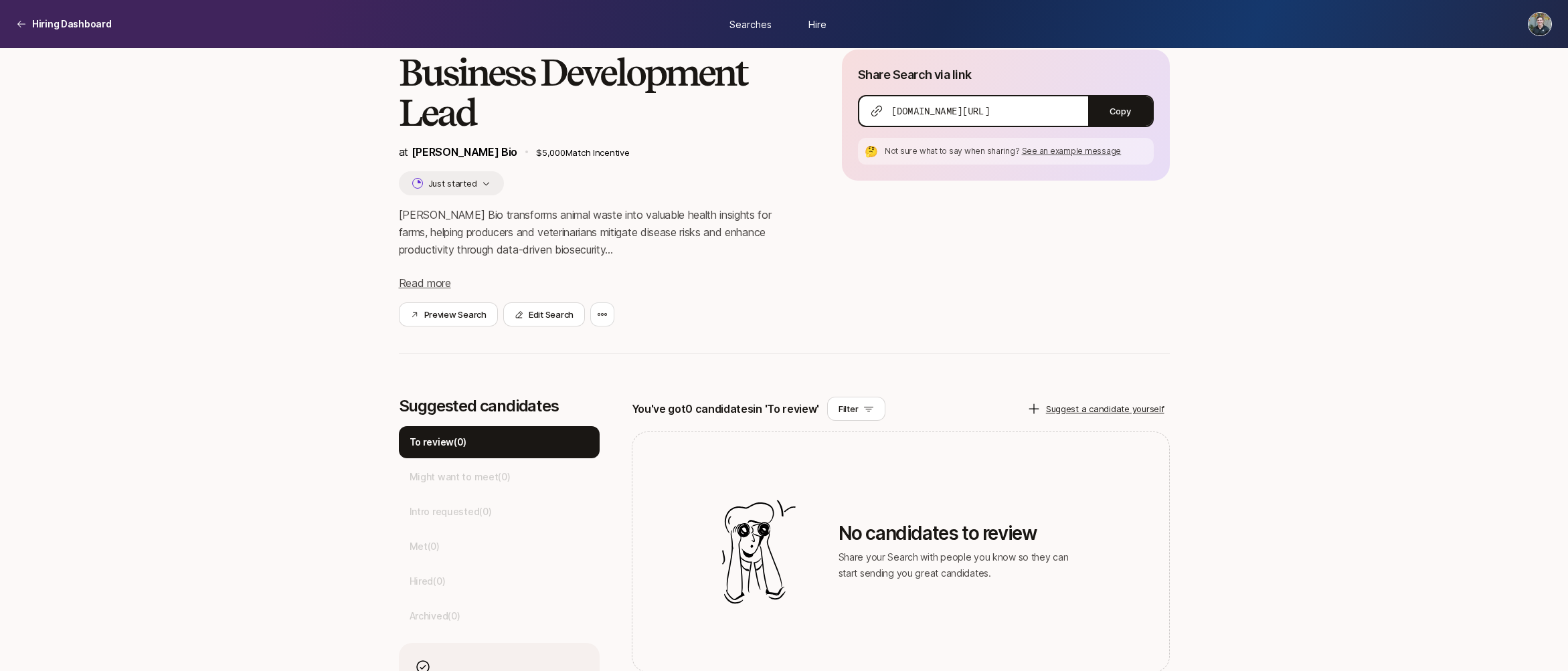
scroll to position [117, 0]
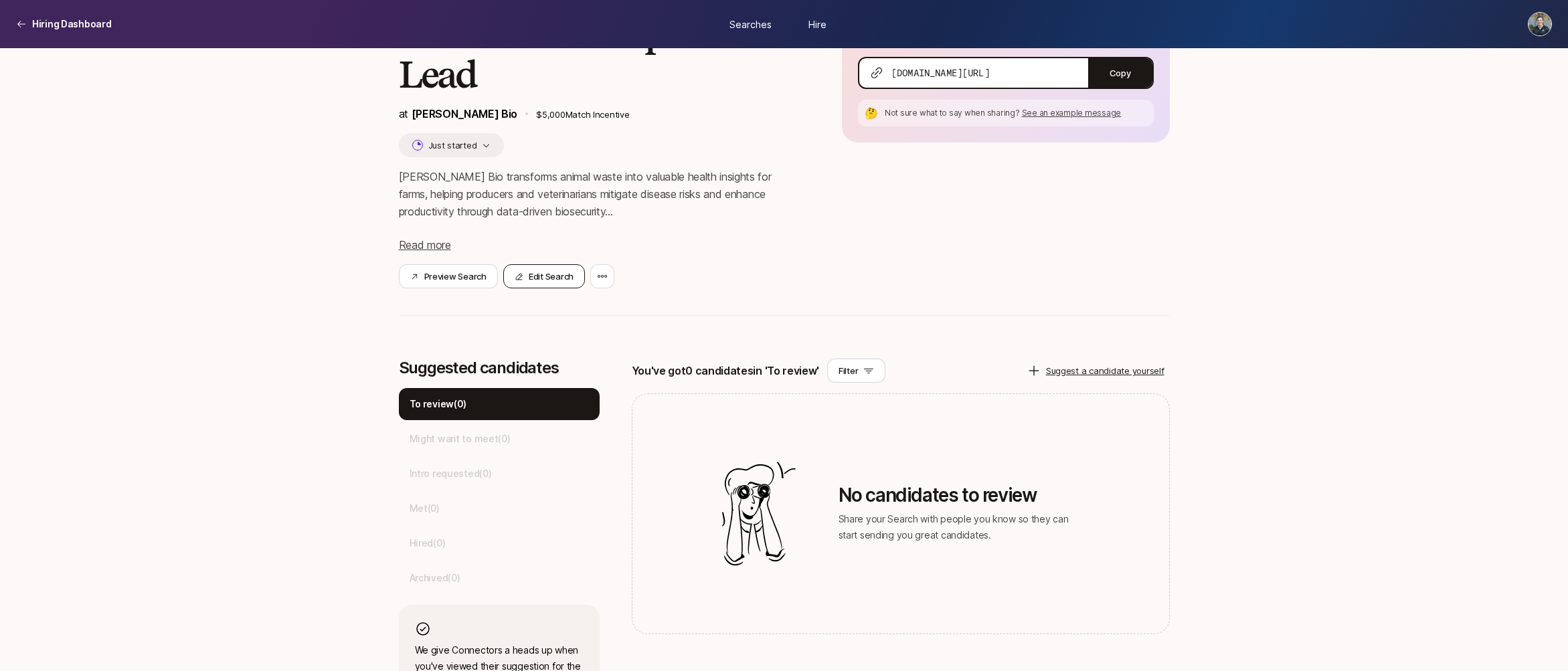
click at [533, 278] on button "Edit Search" at bounding box center [544, 276] width 82 height 24
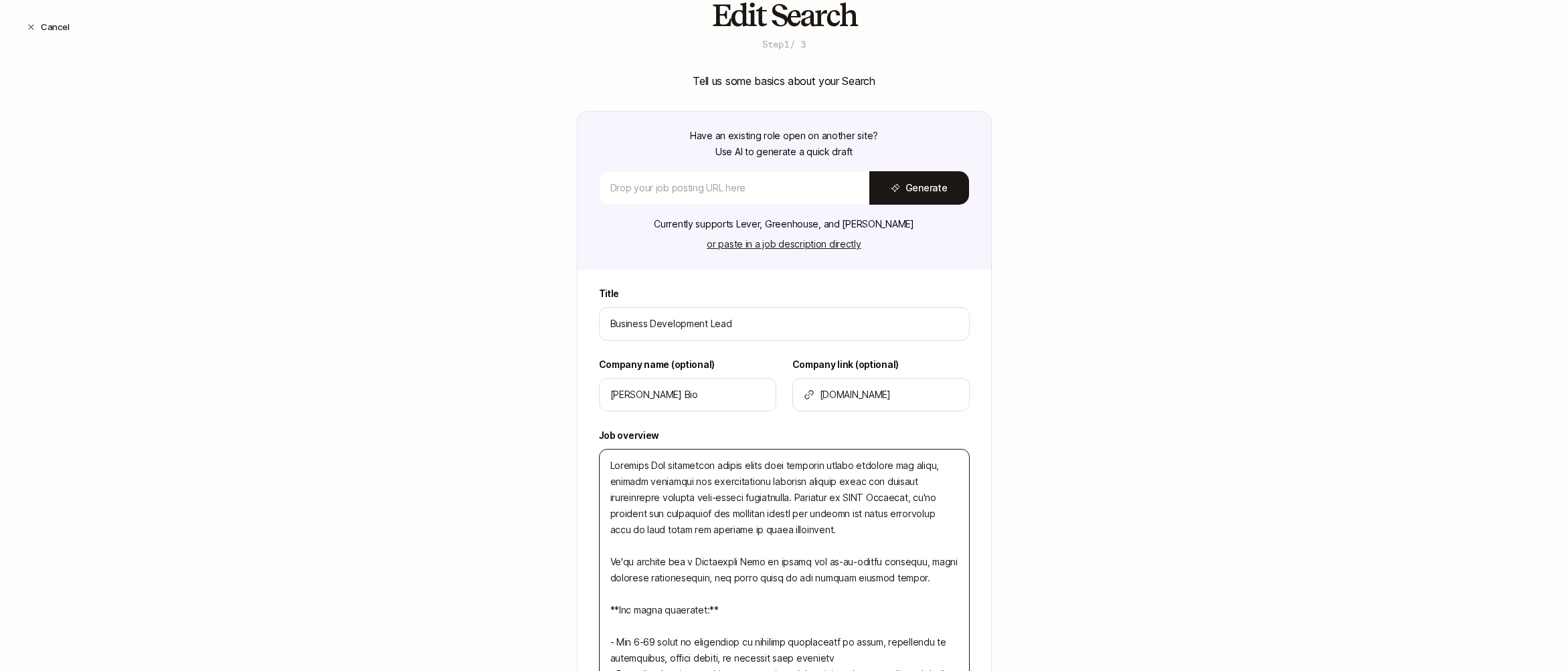
scroll to position [126, 0]
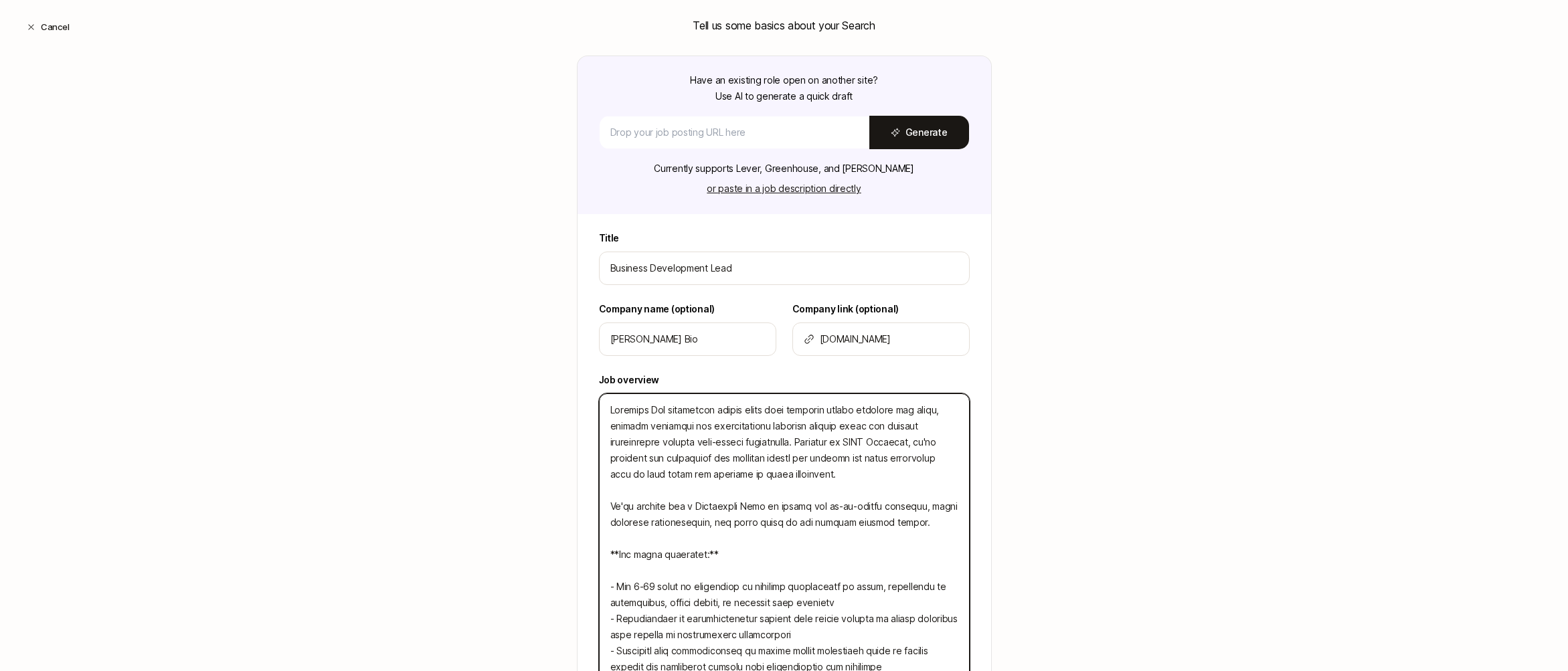
drag, startPoint x: 741, startPoint y: 503, endPoint x: 694, endPoint y: 503, distance: 47.0
click at [693, 503] on textarea at bounding box center [785, 595] width 371 height 402
type textarea "Barnwell Bio transforms animal waste into valuable health insights for farms, h…"
type textarea "x"
type textarea "Barnwell Bio transforms animal waste into valuable health insights for farms, h…"
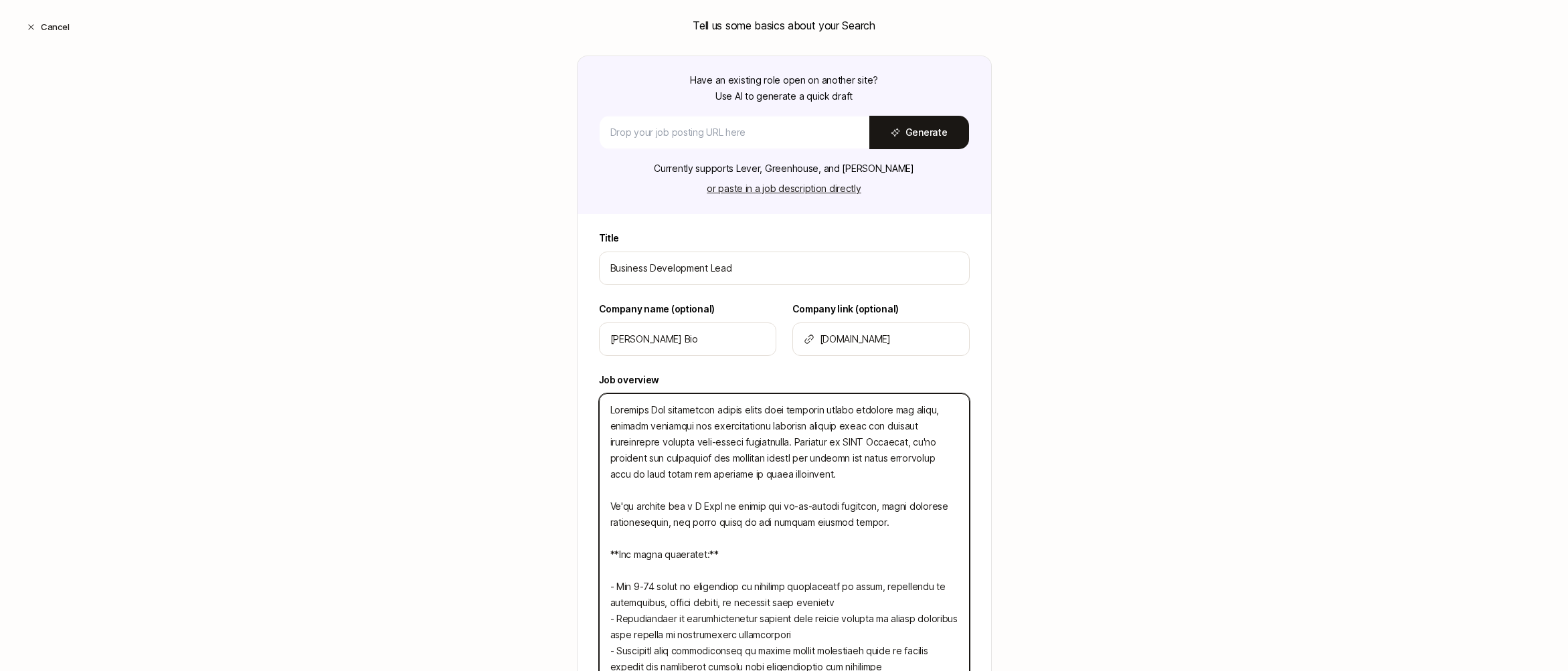
type textarea "x"
type textarea "Barnwell Bio transforms animal waste into valuable health insights for farms, h…"
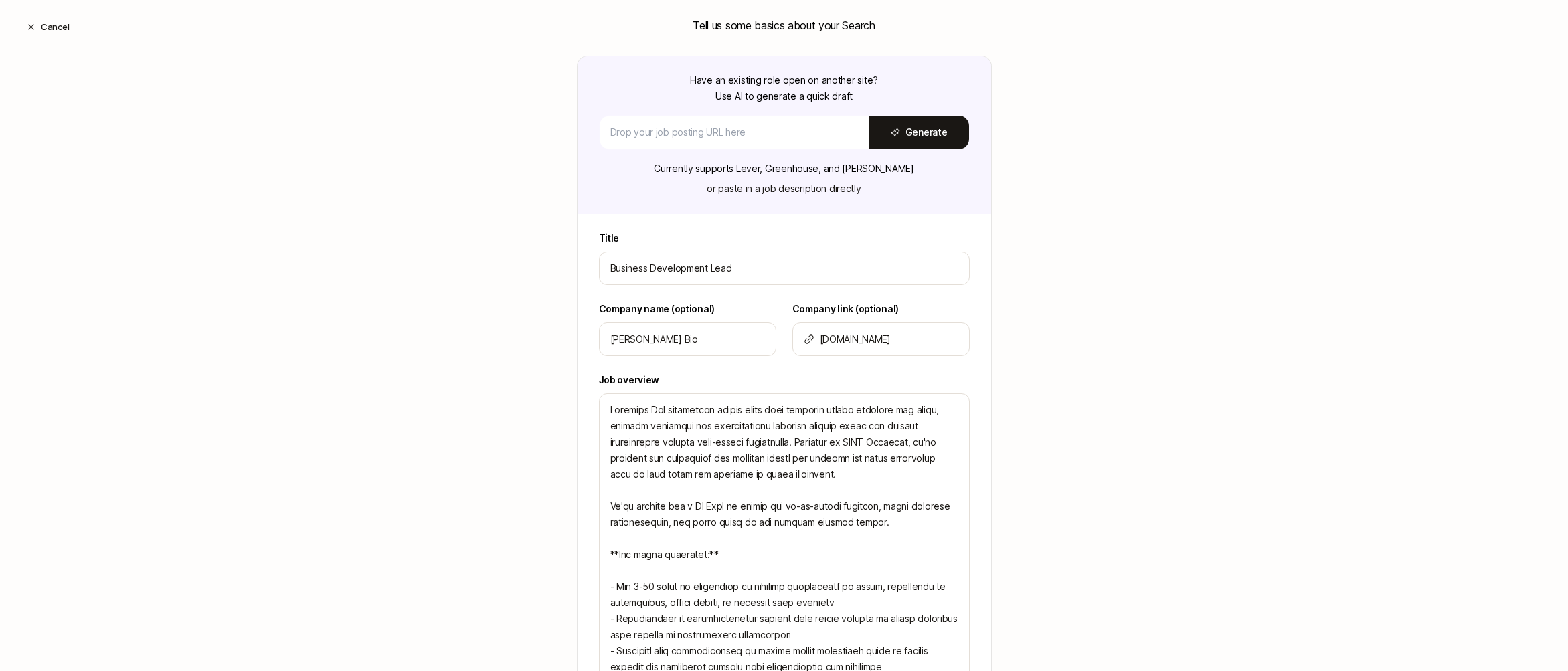
click at [1067, 449] on div "Edit Search Step 1 / 3 Tell us some basics about your Search Have an existing r…" at bounding box center [784, 471] width 1568 height 1057
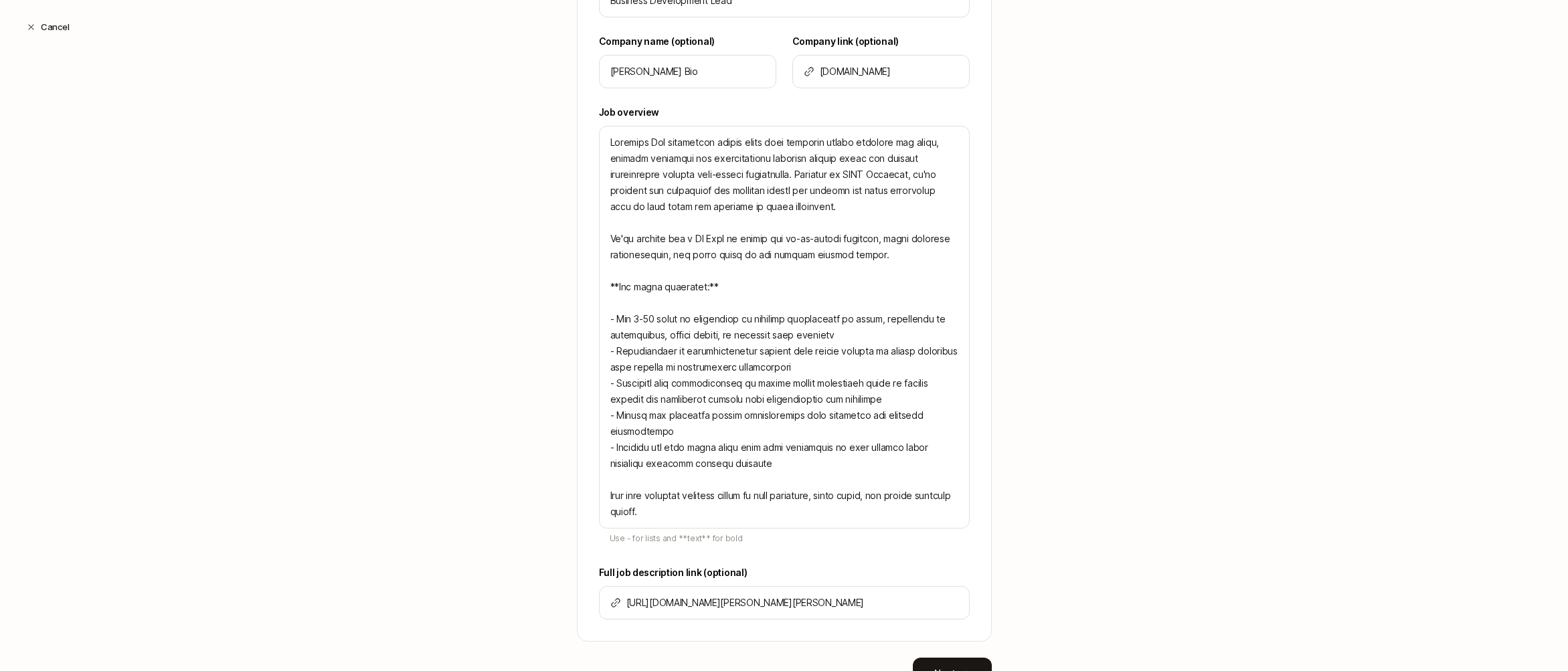
scroll to position [456, 0]
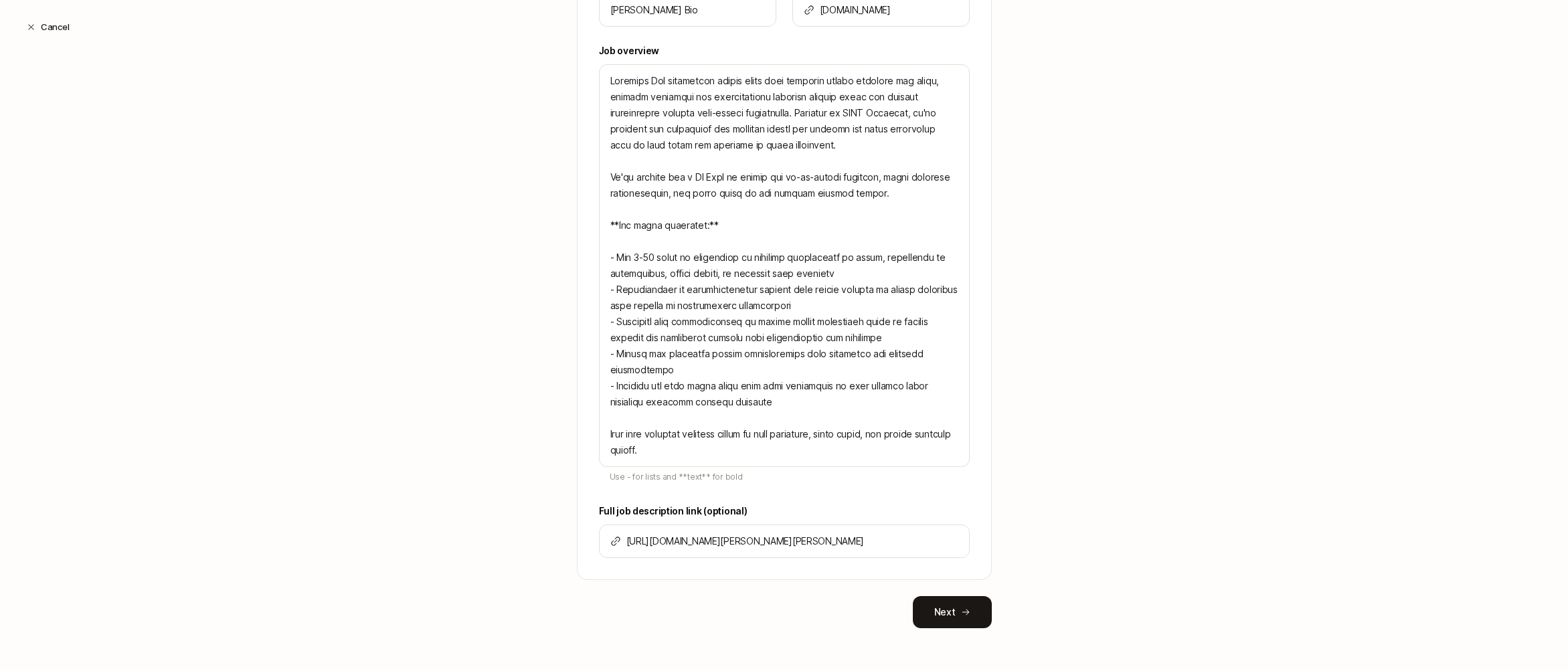
click at [950, 617] on button "Next" at bounding box center [952, 612] width 79 height 32
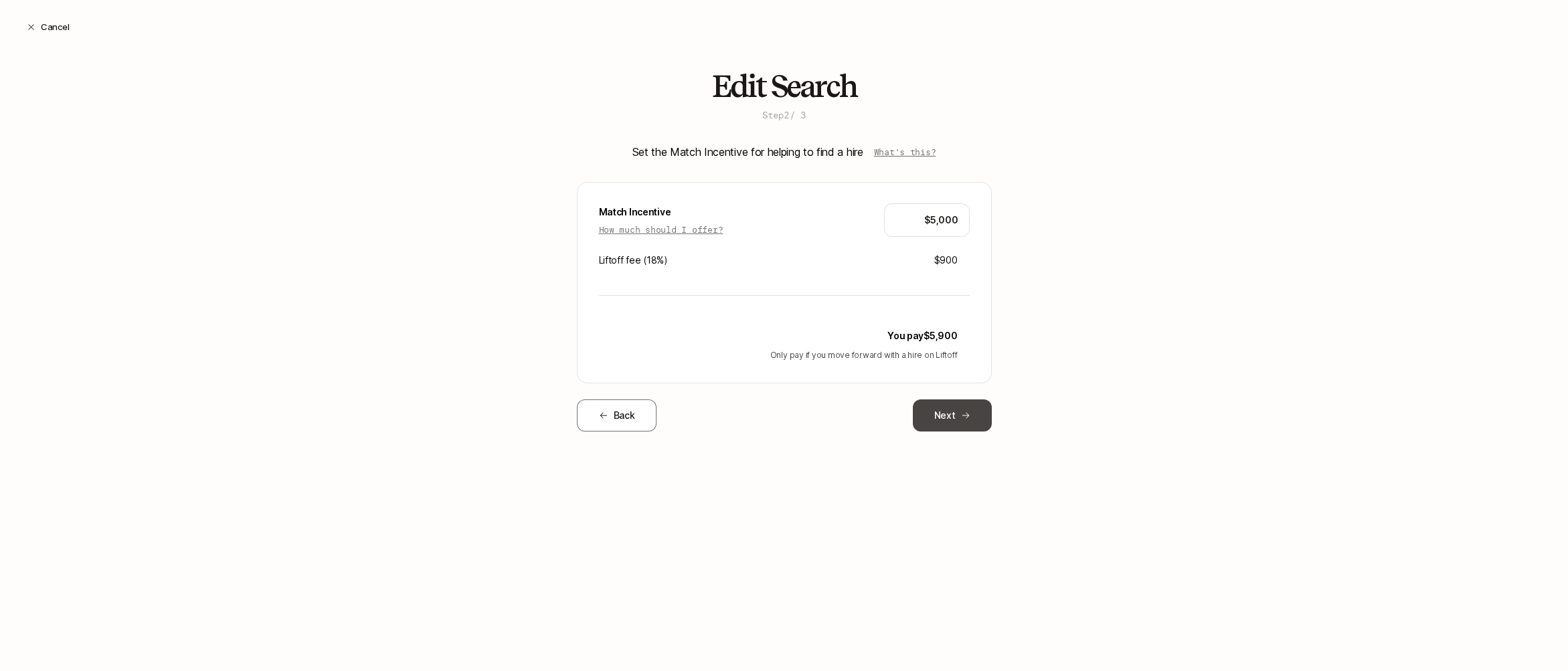
click at [953, 414] on button "Next" at bounding box center [952, 415] width 79 height 32
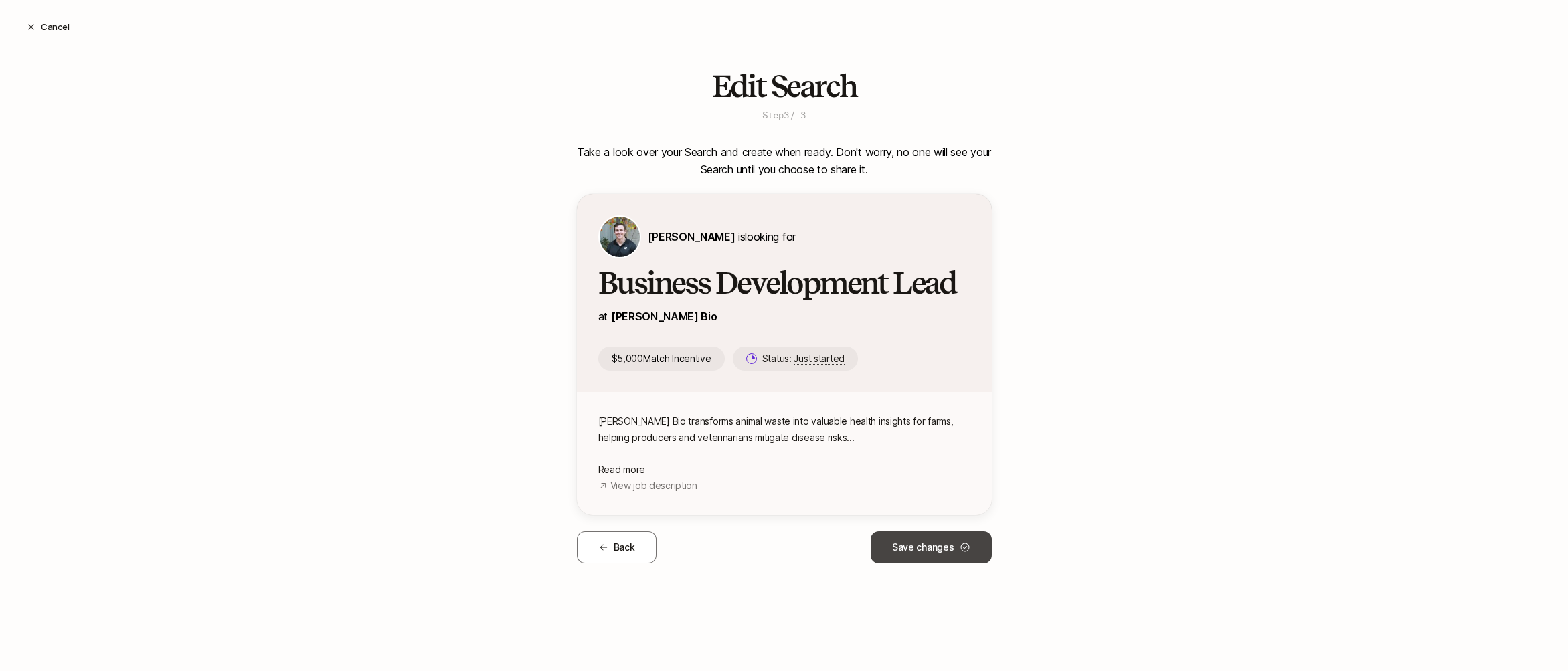
click at [922, 548] on button "Save changes" at bounding box center [931, 547] width 121 height 32
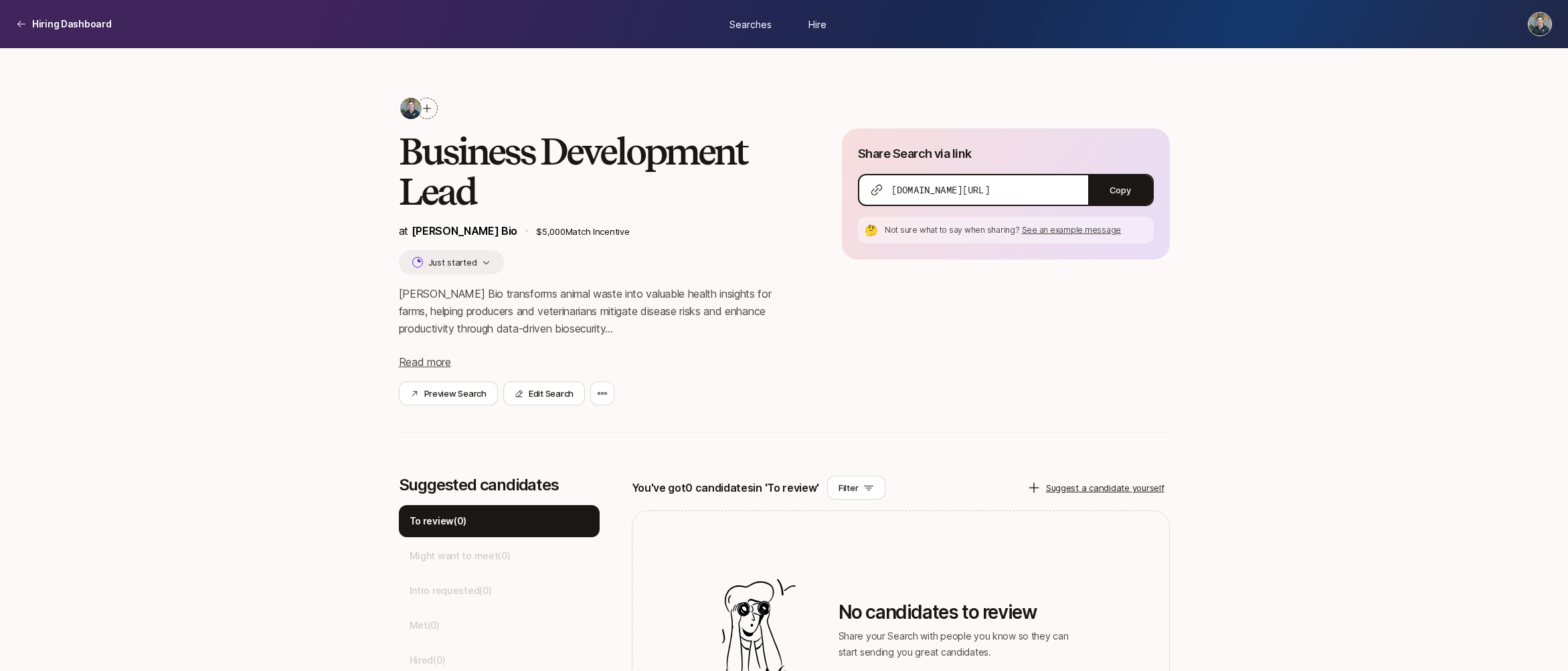
click at [750, 20] on span "Searches" at bounding box center [750, 23] width 42 height 14
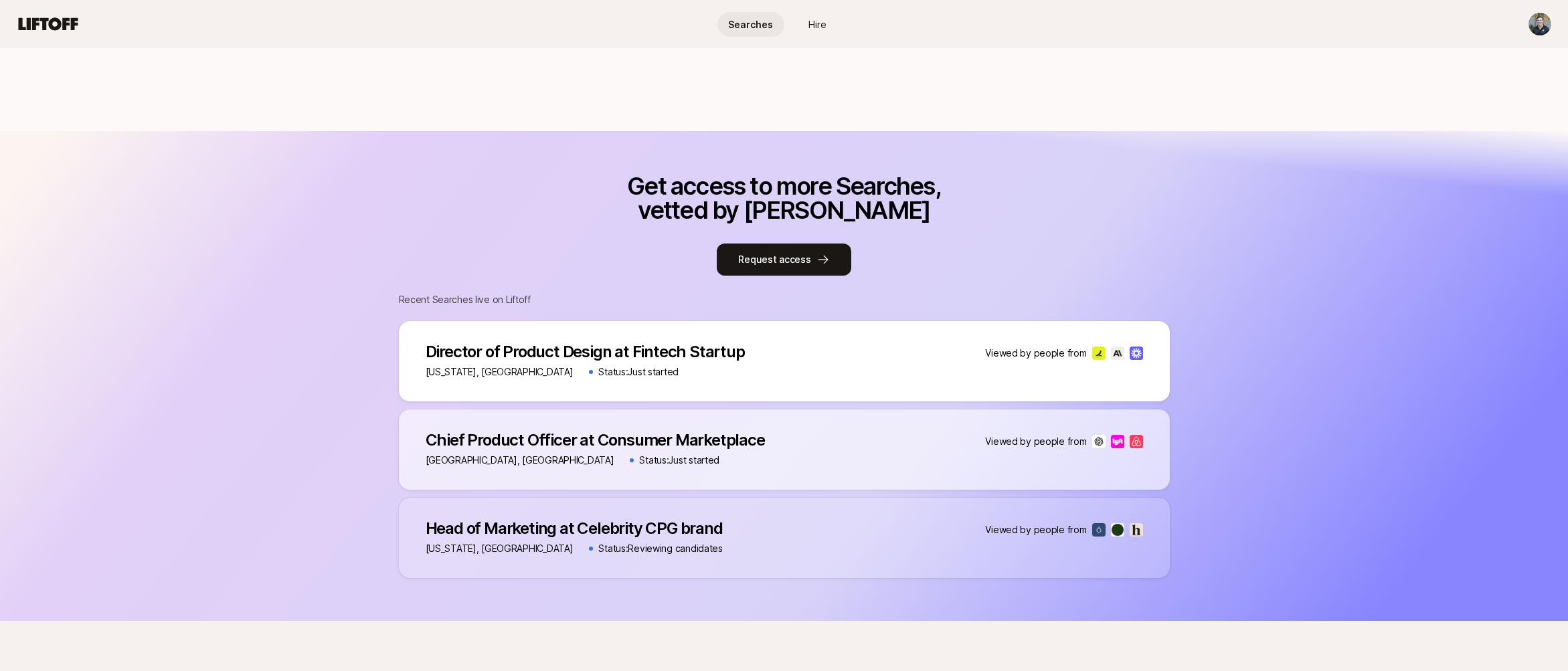
scroll to position [506, 0]
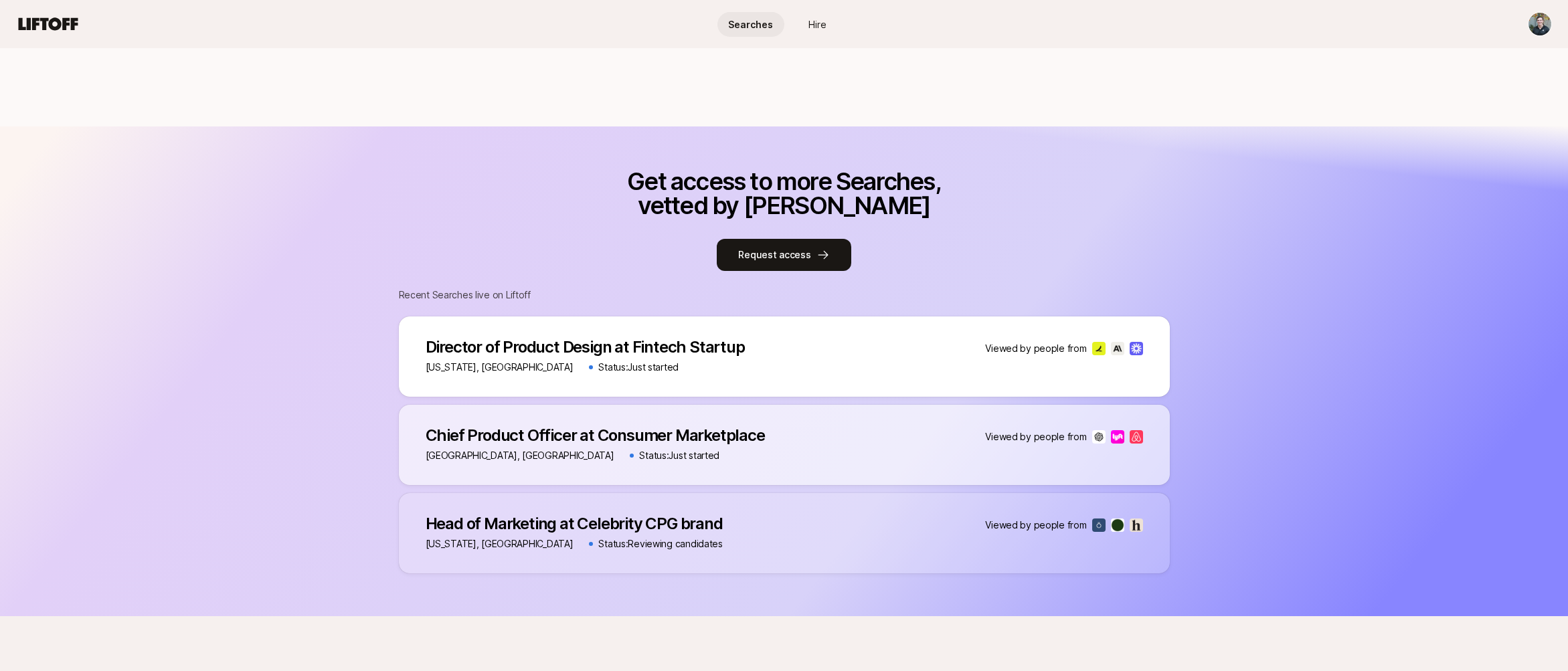
click at [628, 353] on p "Director of Product Design at Fintech Startup" at bounding box center [585, 347] width 319 height 19
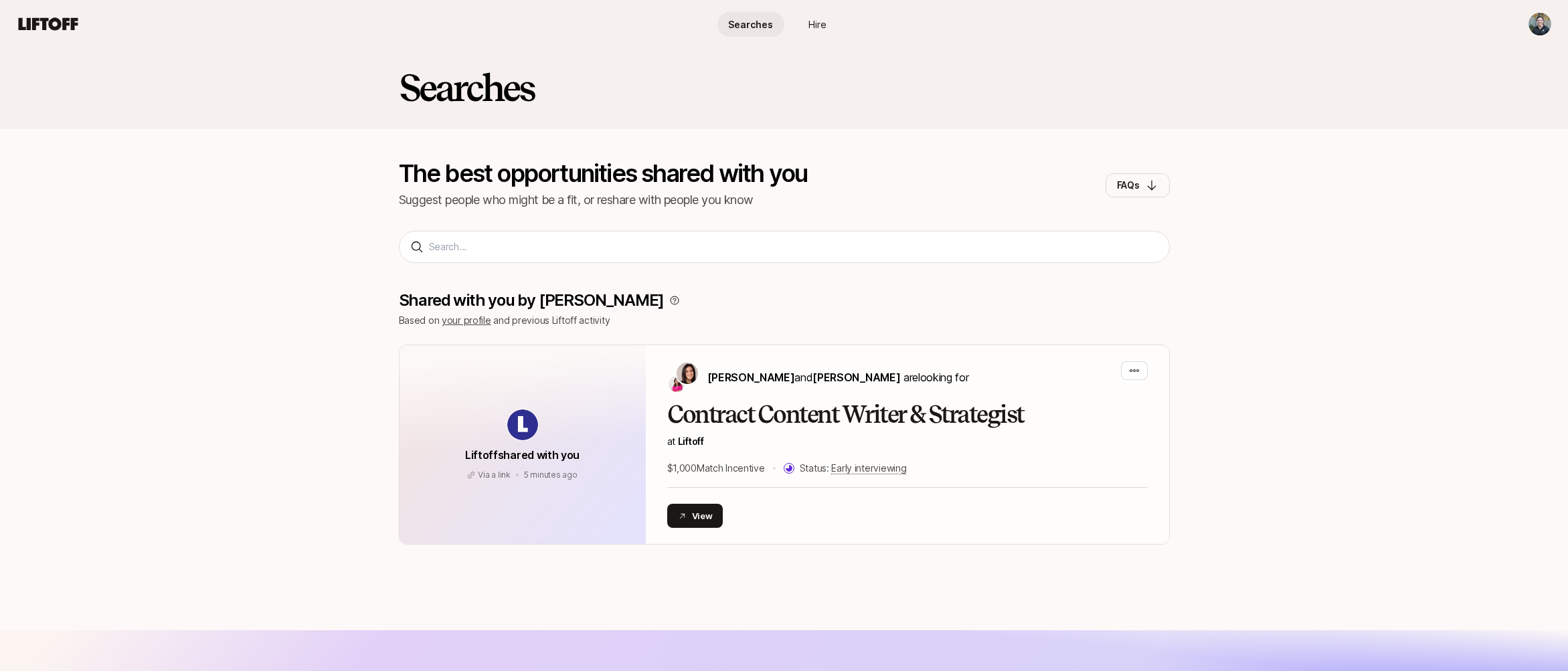
scroll to position [0, 0]
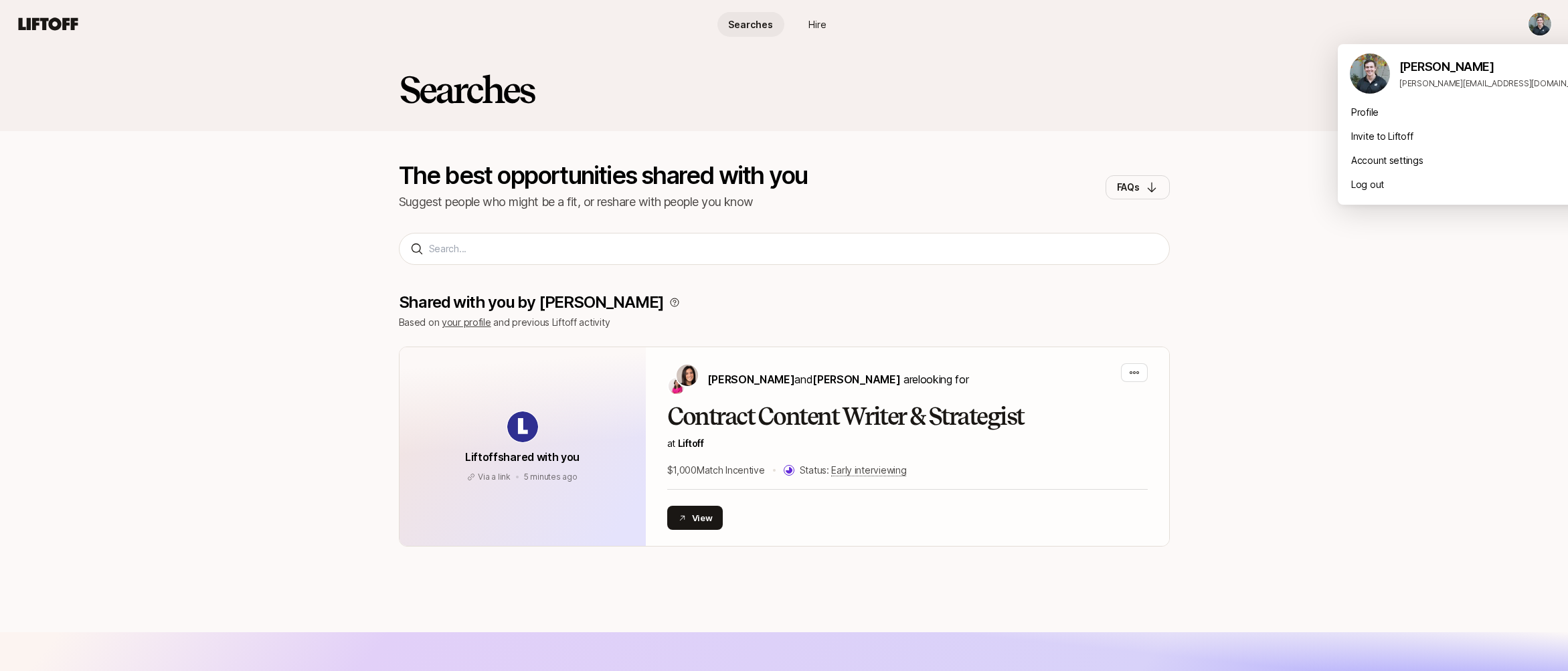
click at [1550, 22] on html "Searches Hire Searches Hire Searches The best opportunities shared with you Sug…" at bounding box center [784, 335] width 1568 height 671
click at [1382, 111] on div "Profile" at bounding box center [1471, 112] width 268 height 24
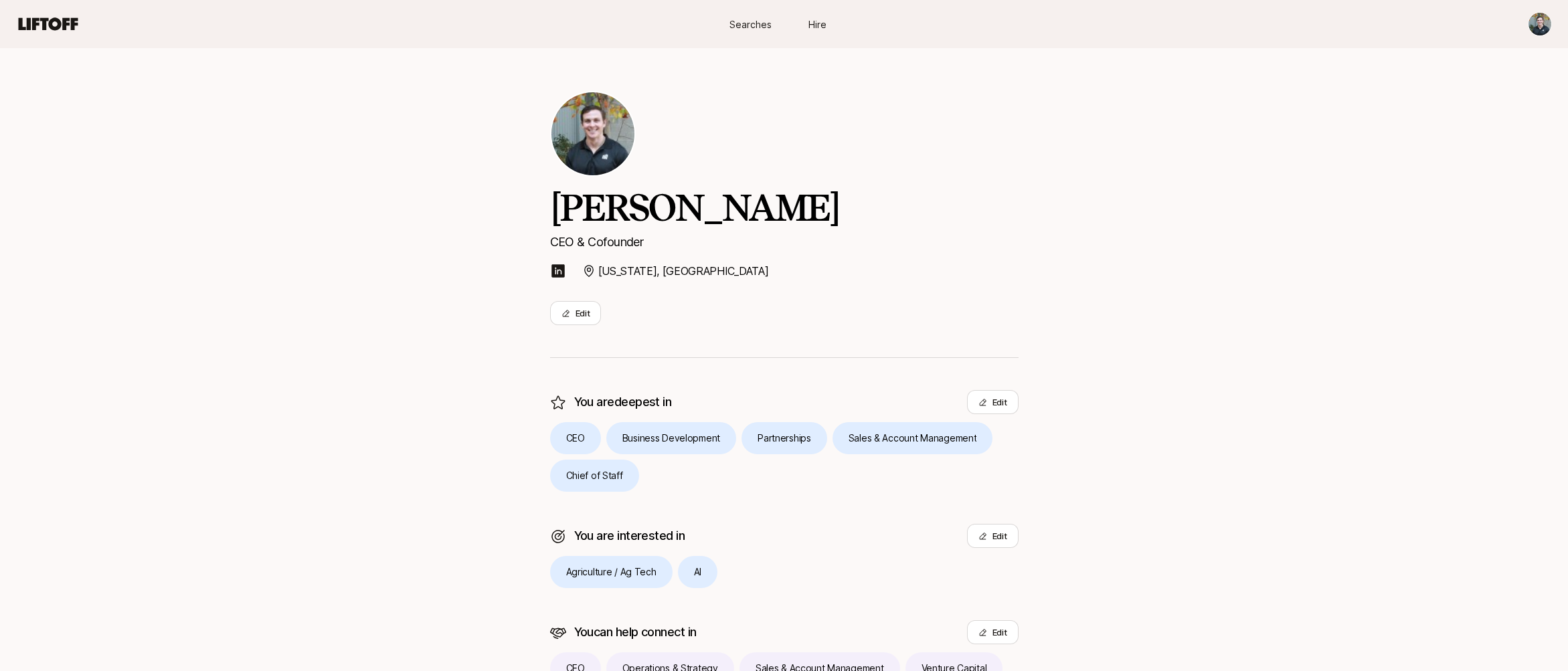
click at [755, 29] on span "Searches" at bounding box center [750, 24] width 42 height 14
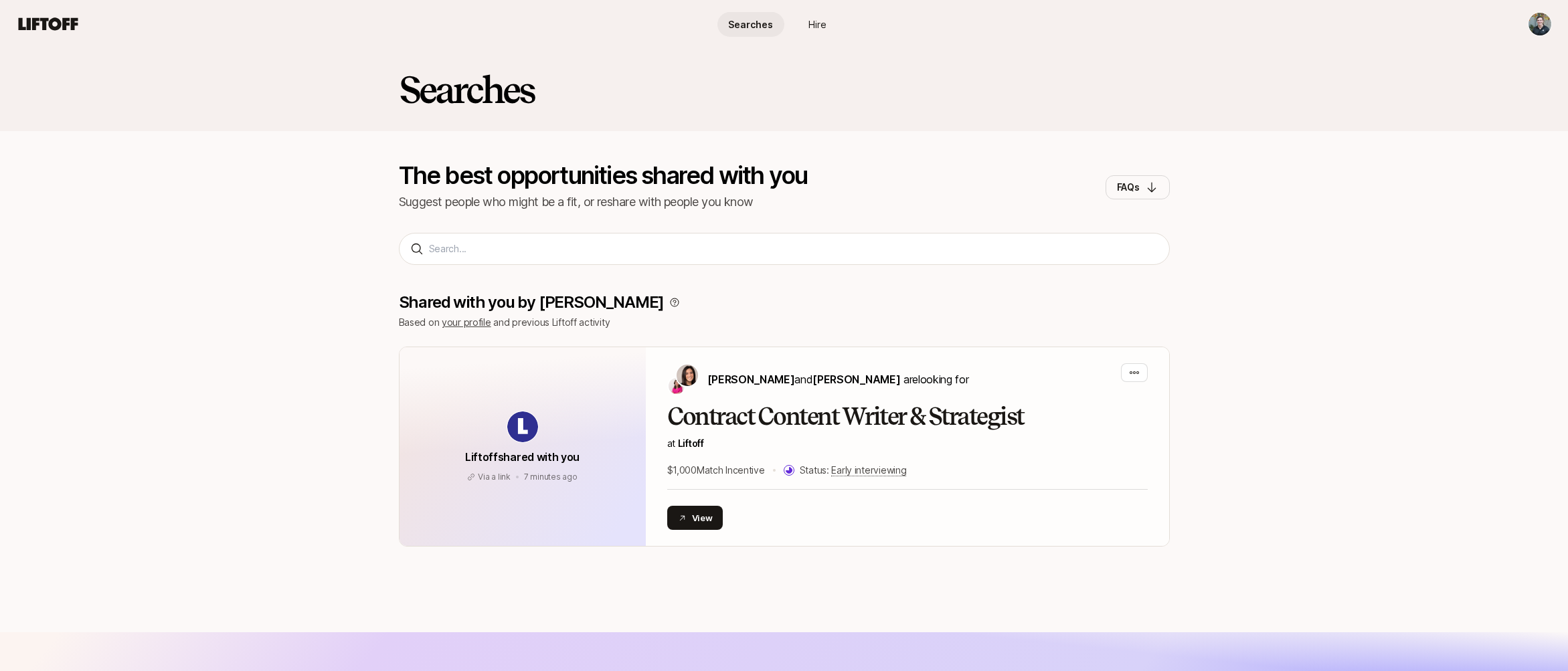
click at [809, 22] on span "Hire" at bounding box center [817, 24] width 18 height 14
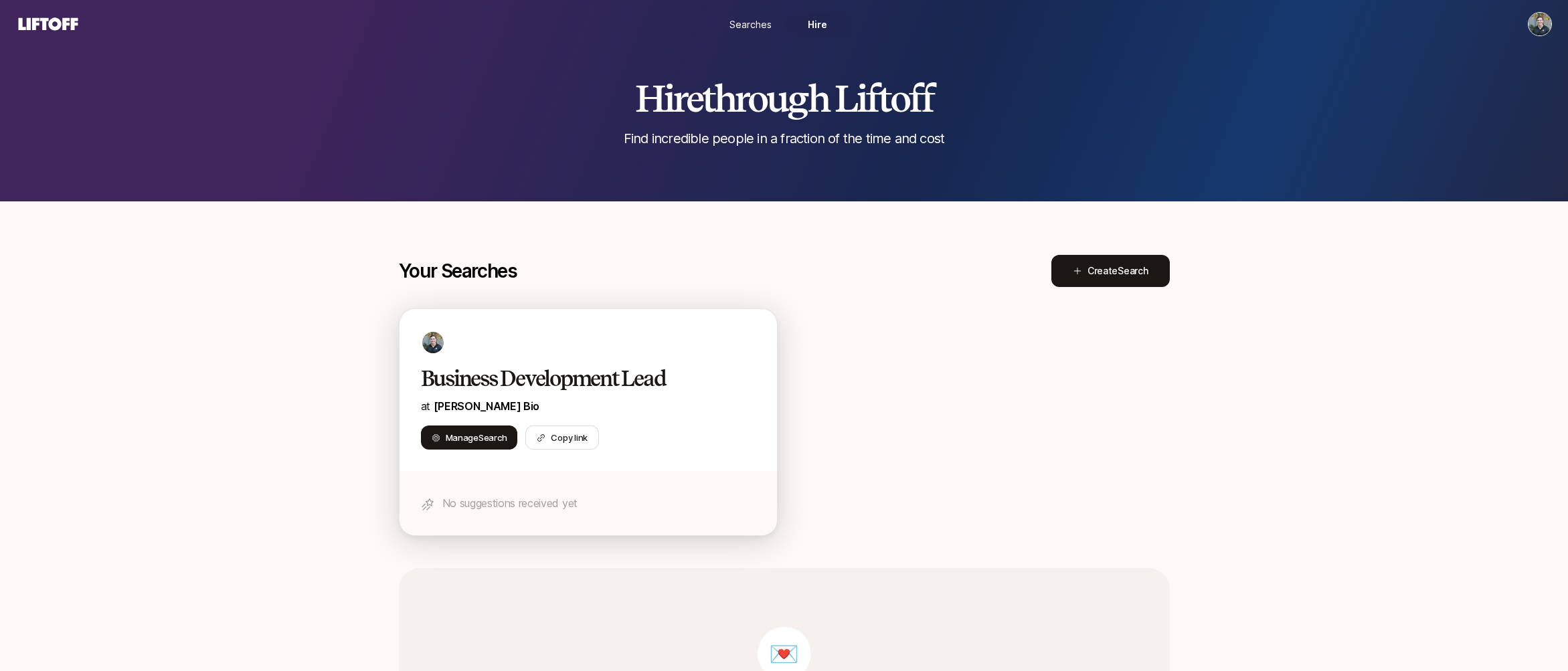
scroll to position [7, 0]
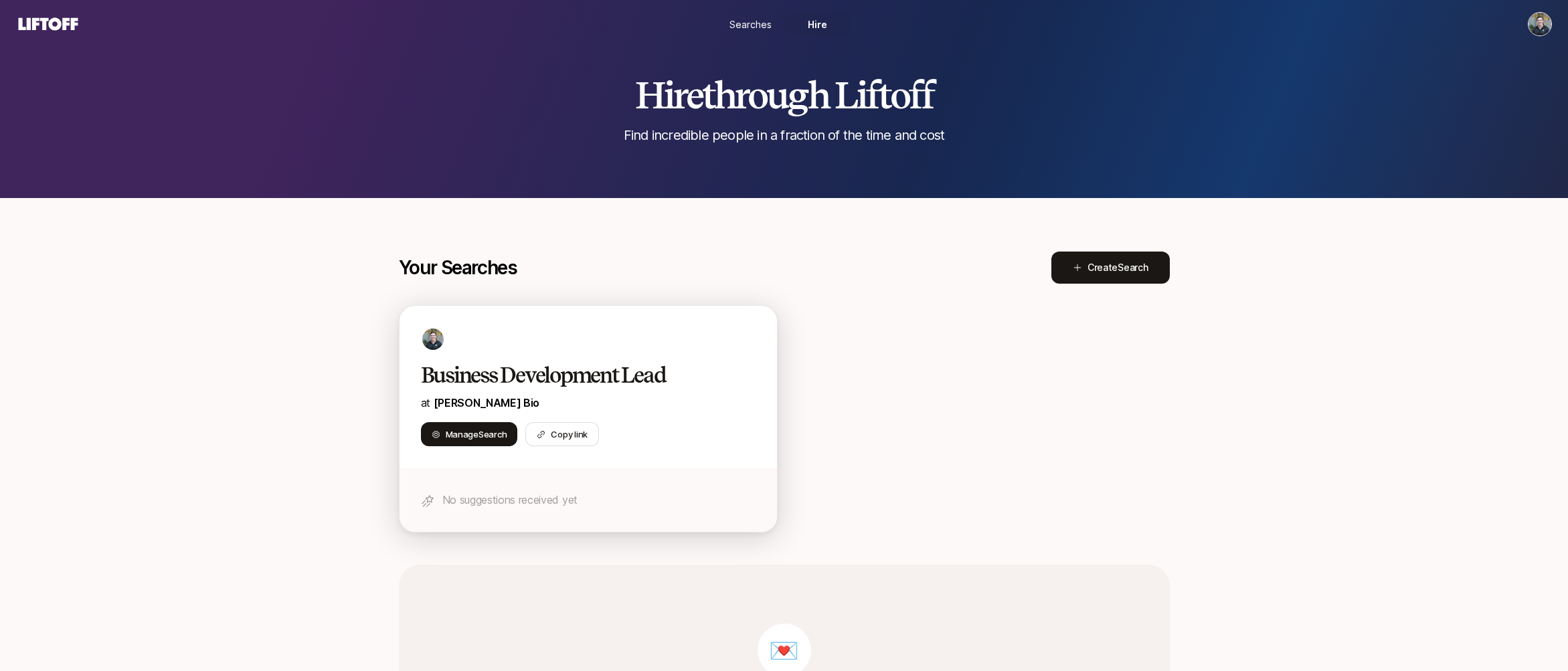
click at [649, 390] on div "Business Development Lead at Barnwell Bio" at bounding box center [588, 387] width 334 height 49
